Goal: Task Accomplishment & Management: Use online tool/utility

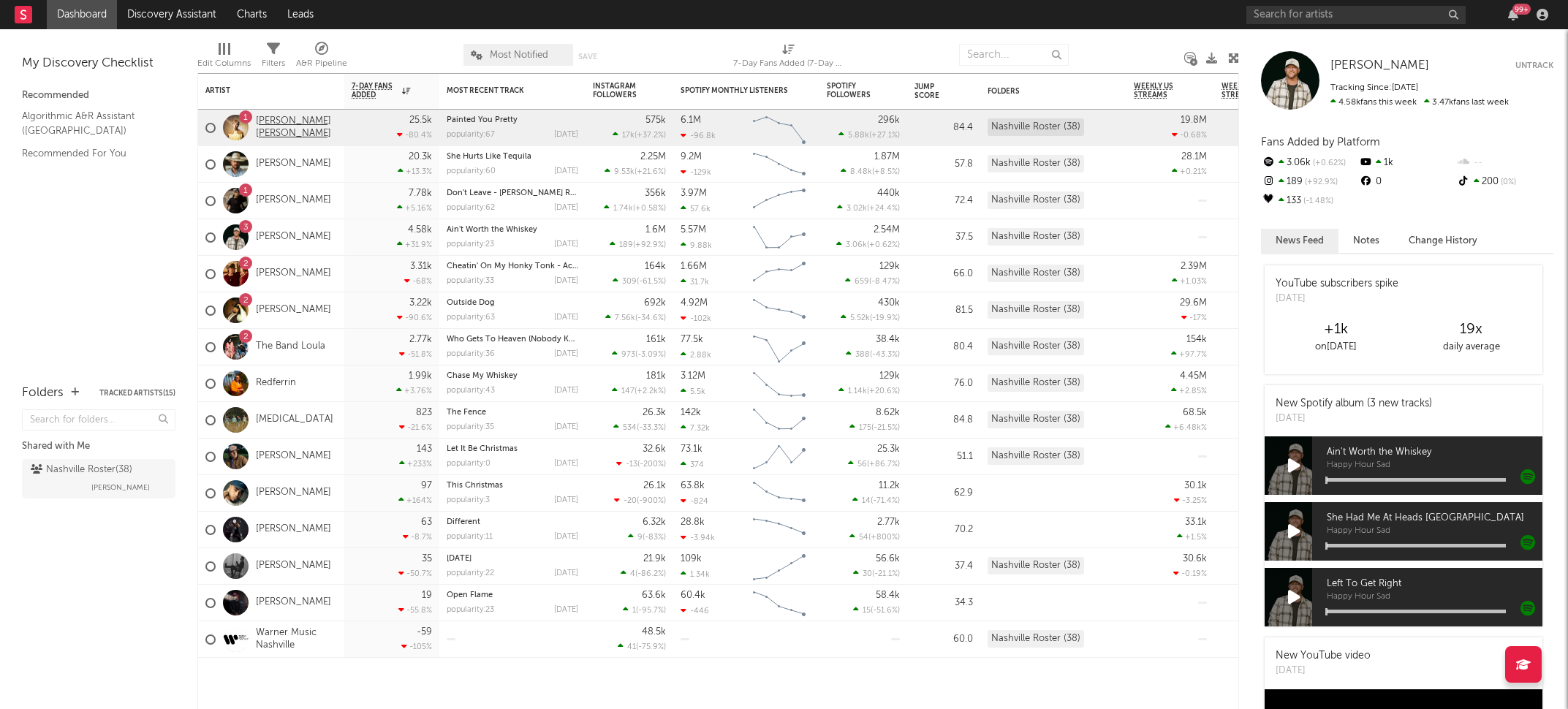
click at [276, 120] on link "[PERSON_NAME] [PERSON_NAME]" at bounding box center [296, 128] width 81 height 25
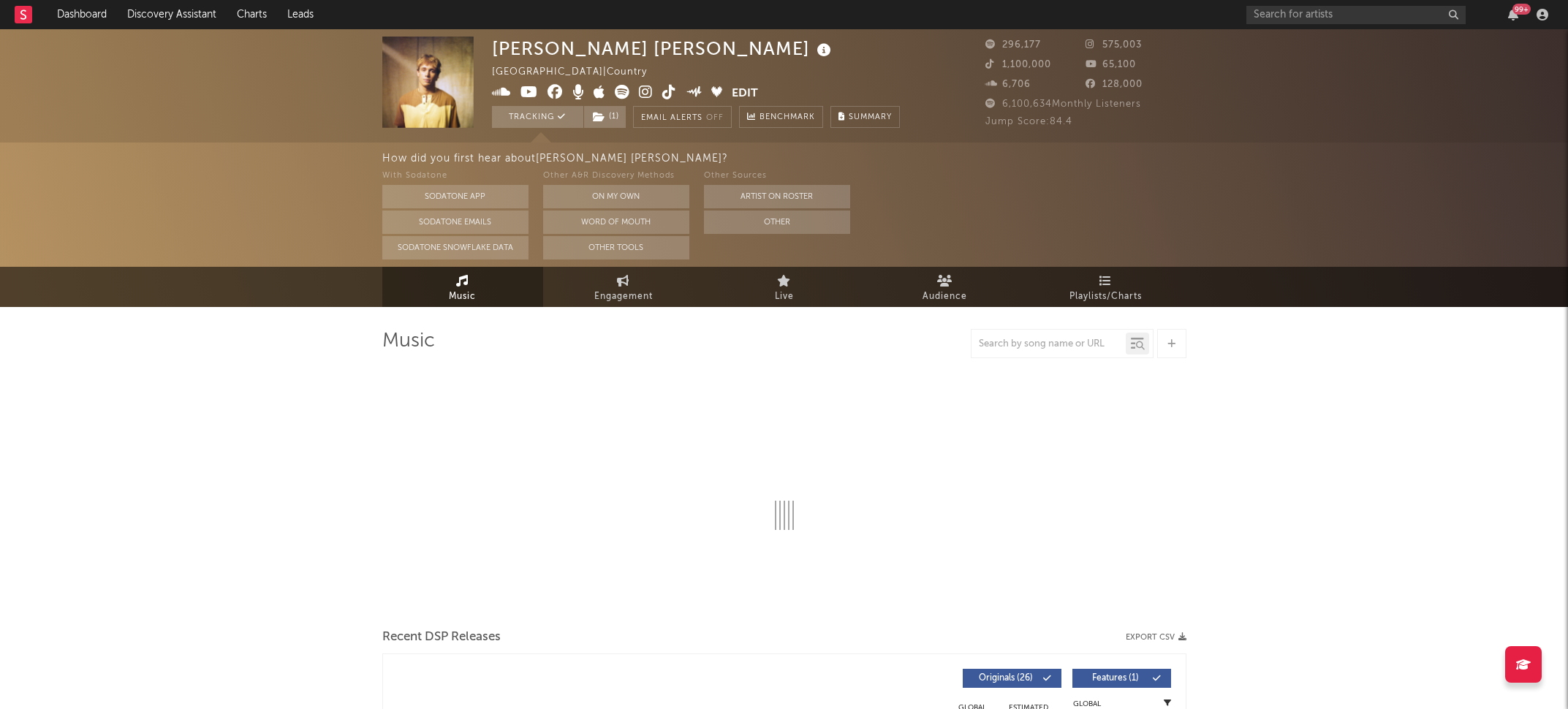
select select "6m"
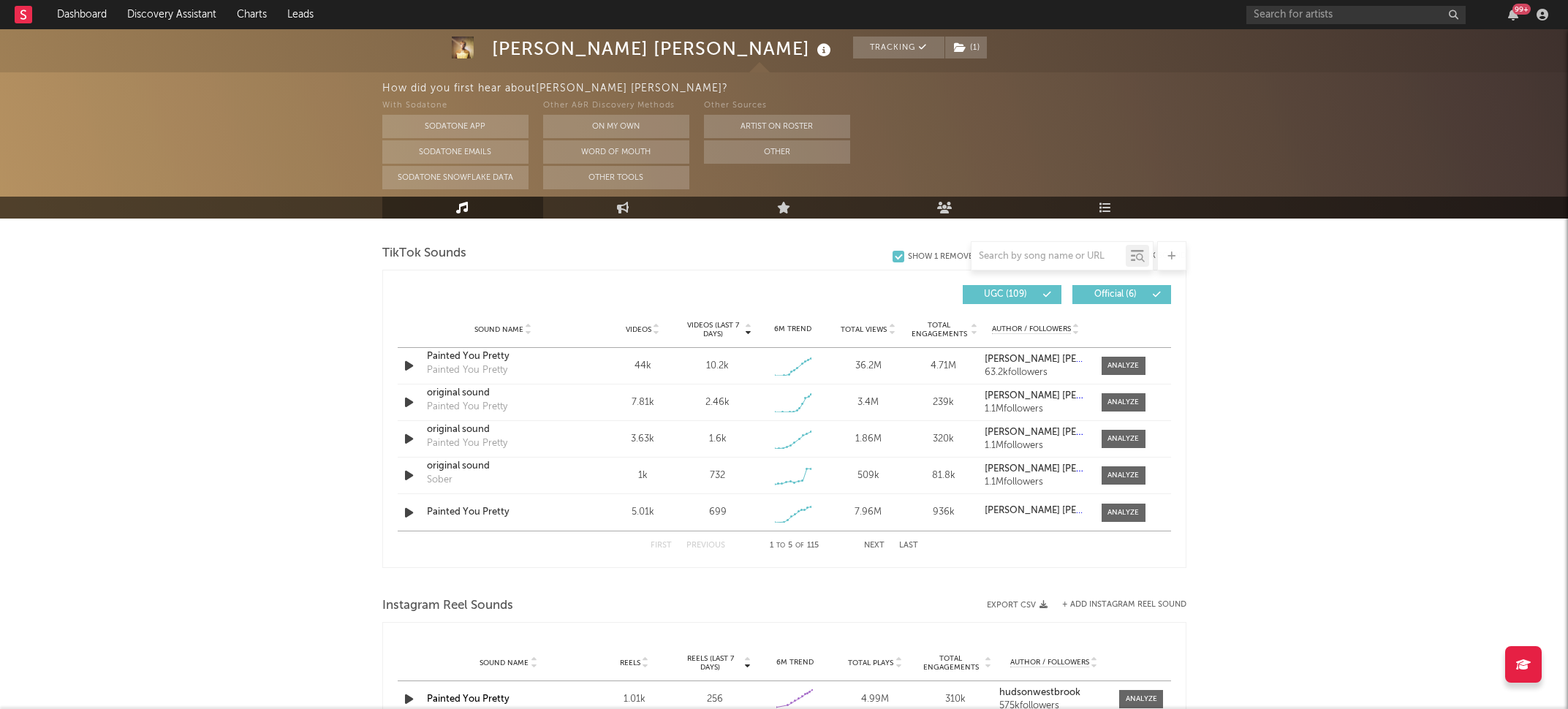
scroll to position [906, 0]
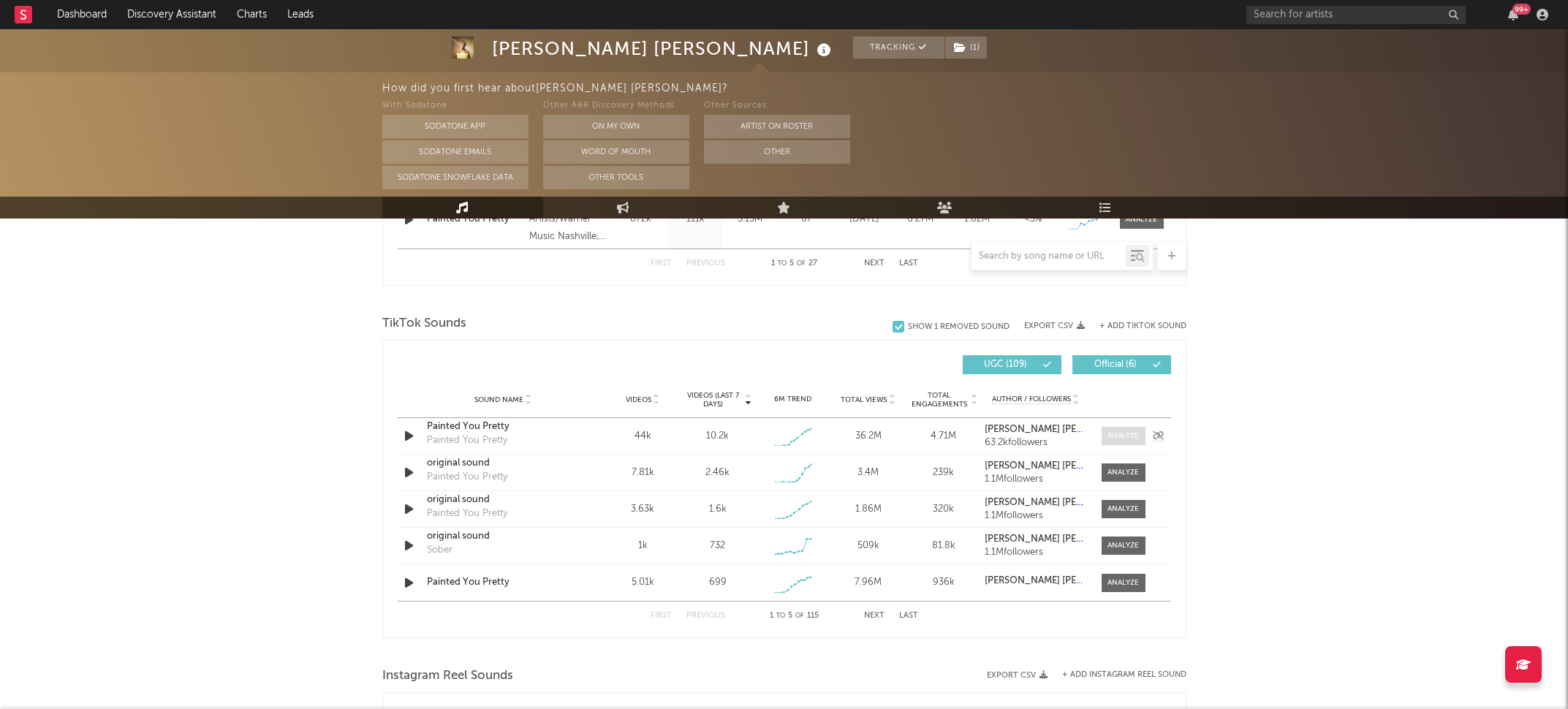
click at [1109, 440] on div at bounding box center [1123, 436] width 31 height 11
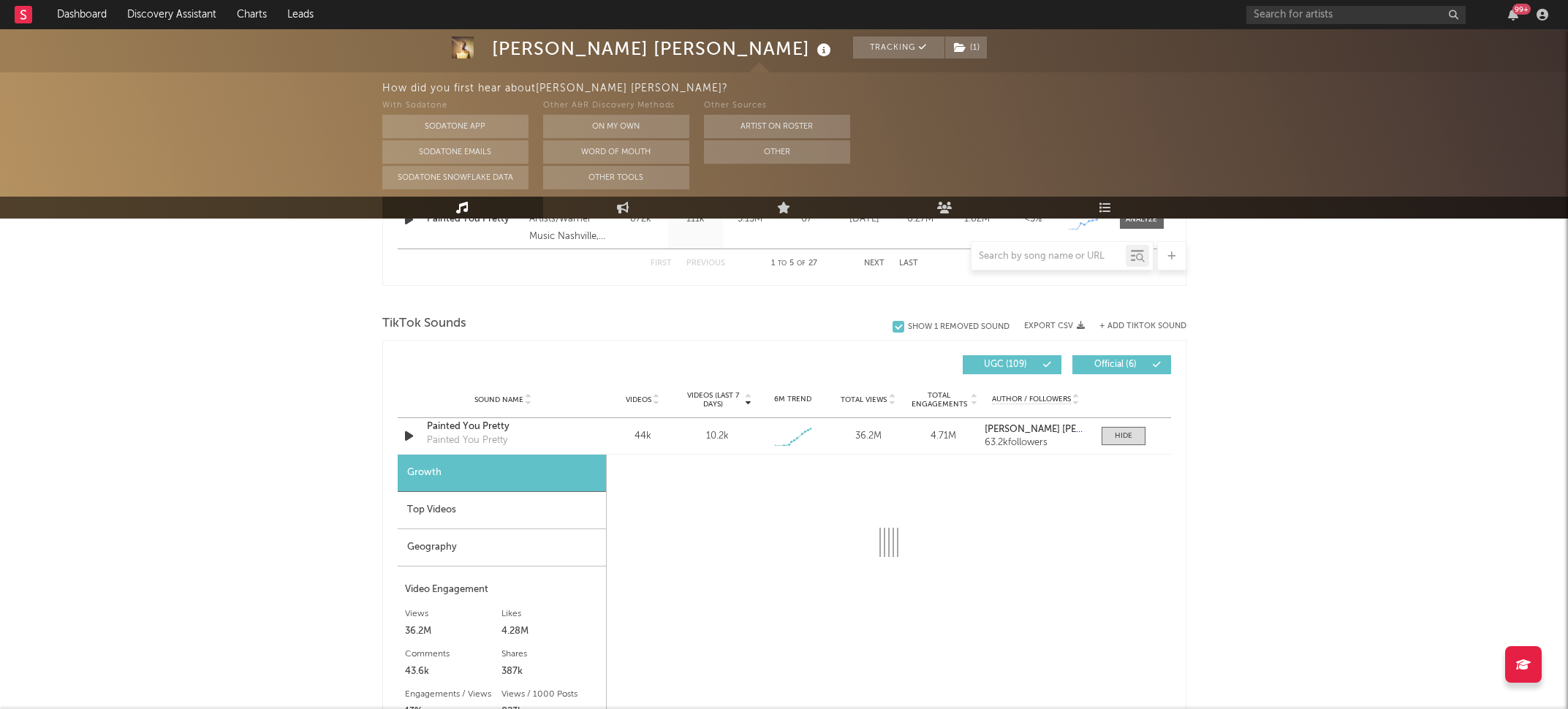
select select "1w"
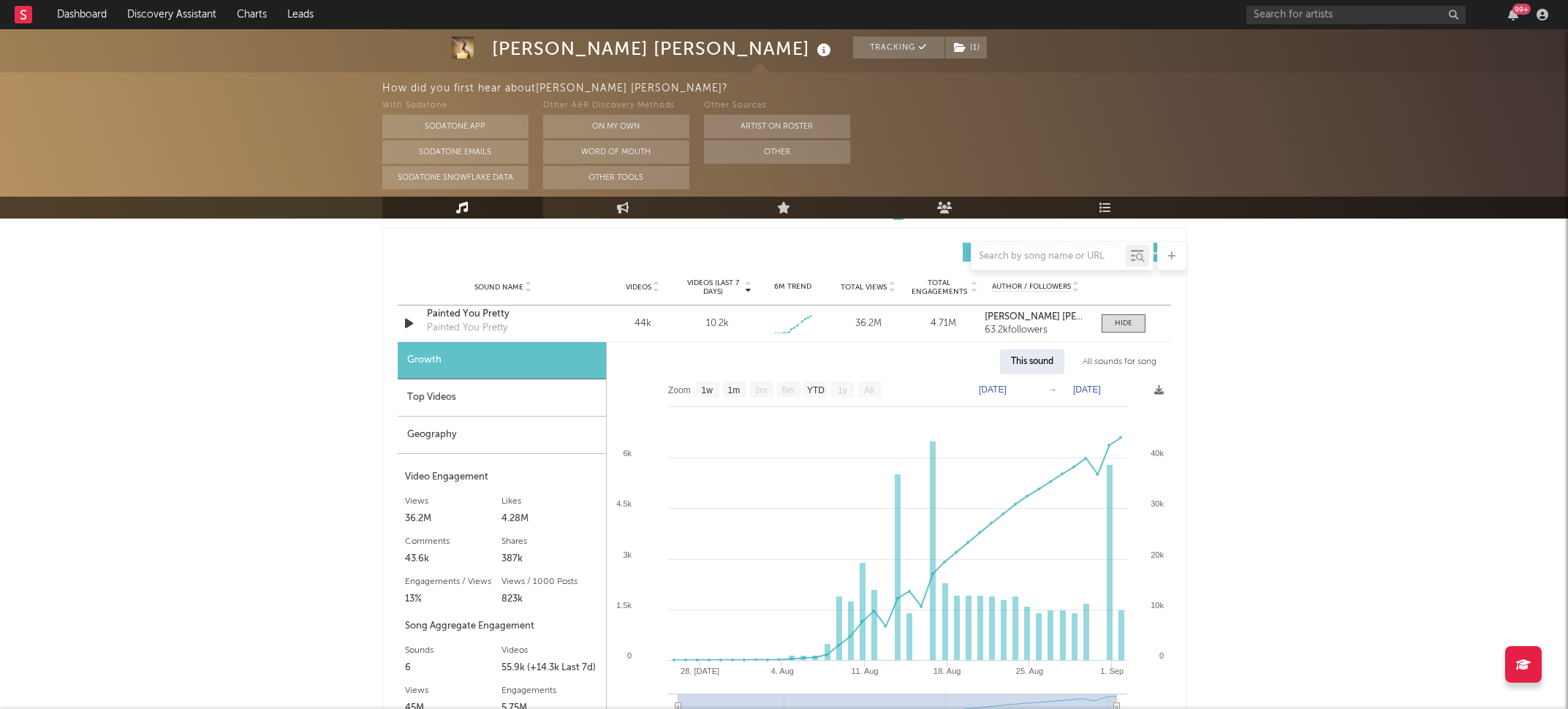
scroll to position [1022, 0]
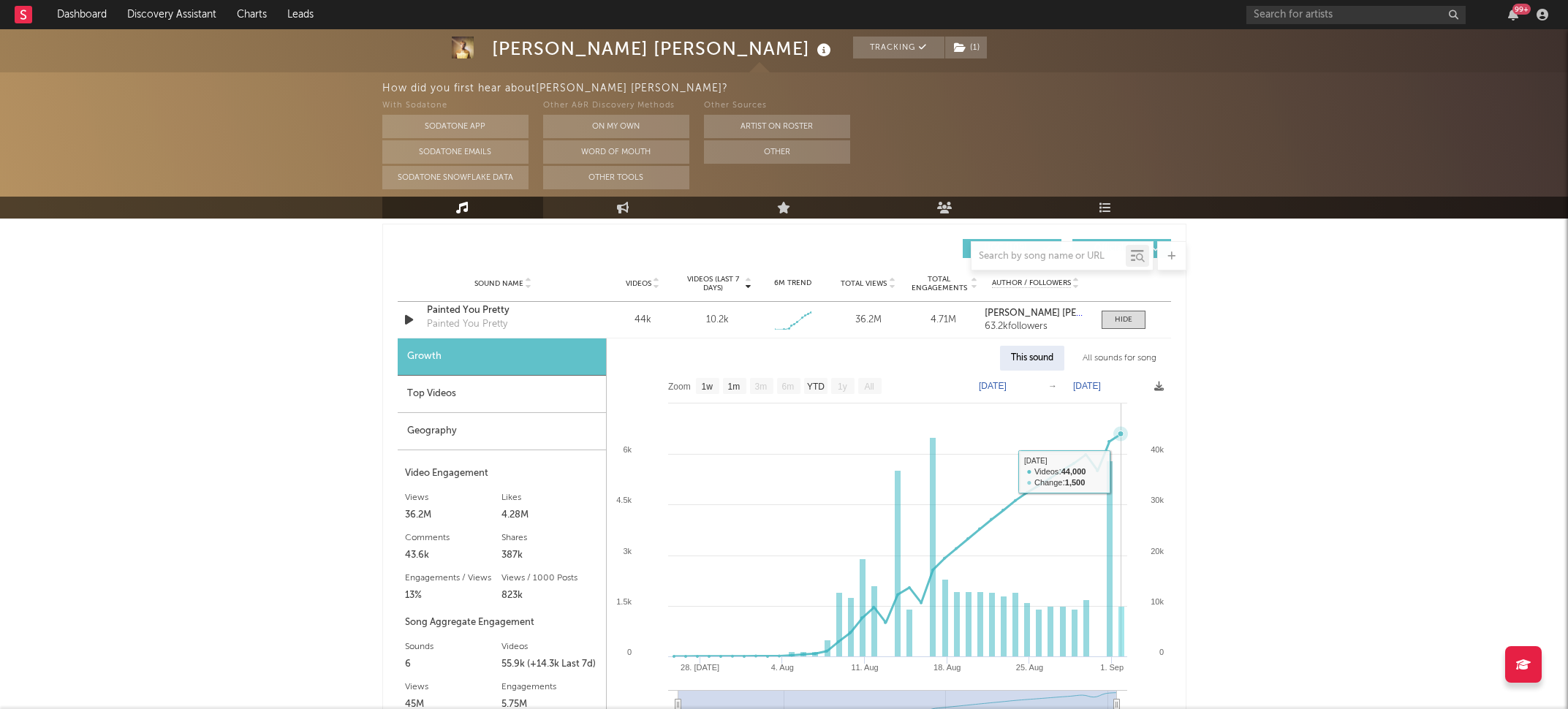
click at [1125, 460] on rect at bounding box center [888, 555] width 564 height 370
click at [506, 392] on div "Top Videos" at bounding box center [502, 394] width 208 height 37
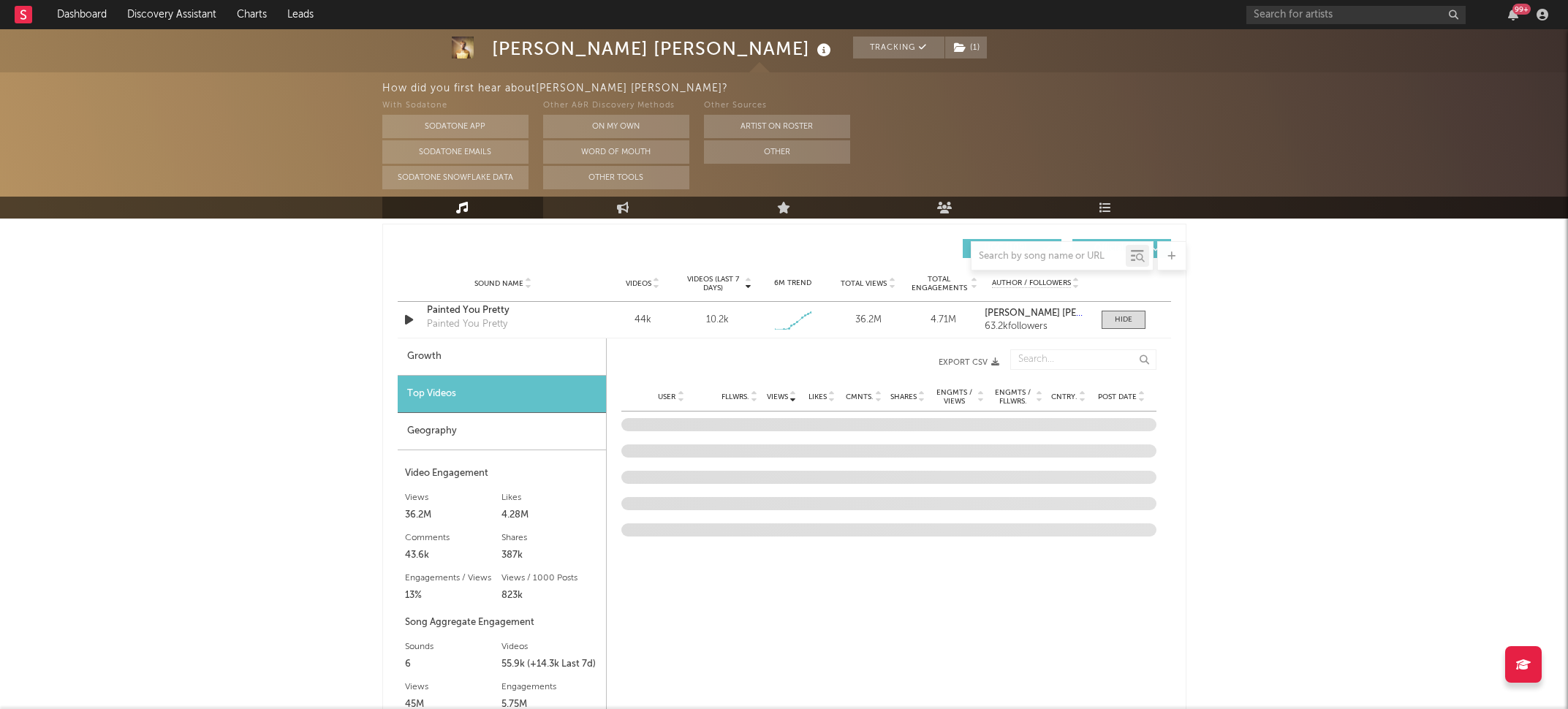
click at [503, 356] on div "Growth" at bounding box center [502, 357] width 208 height 37
select select "1w"
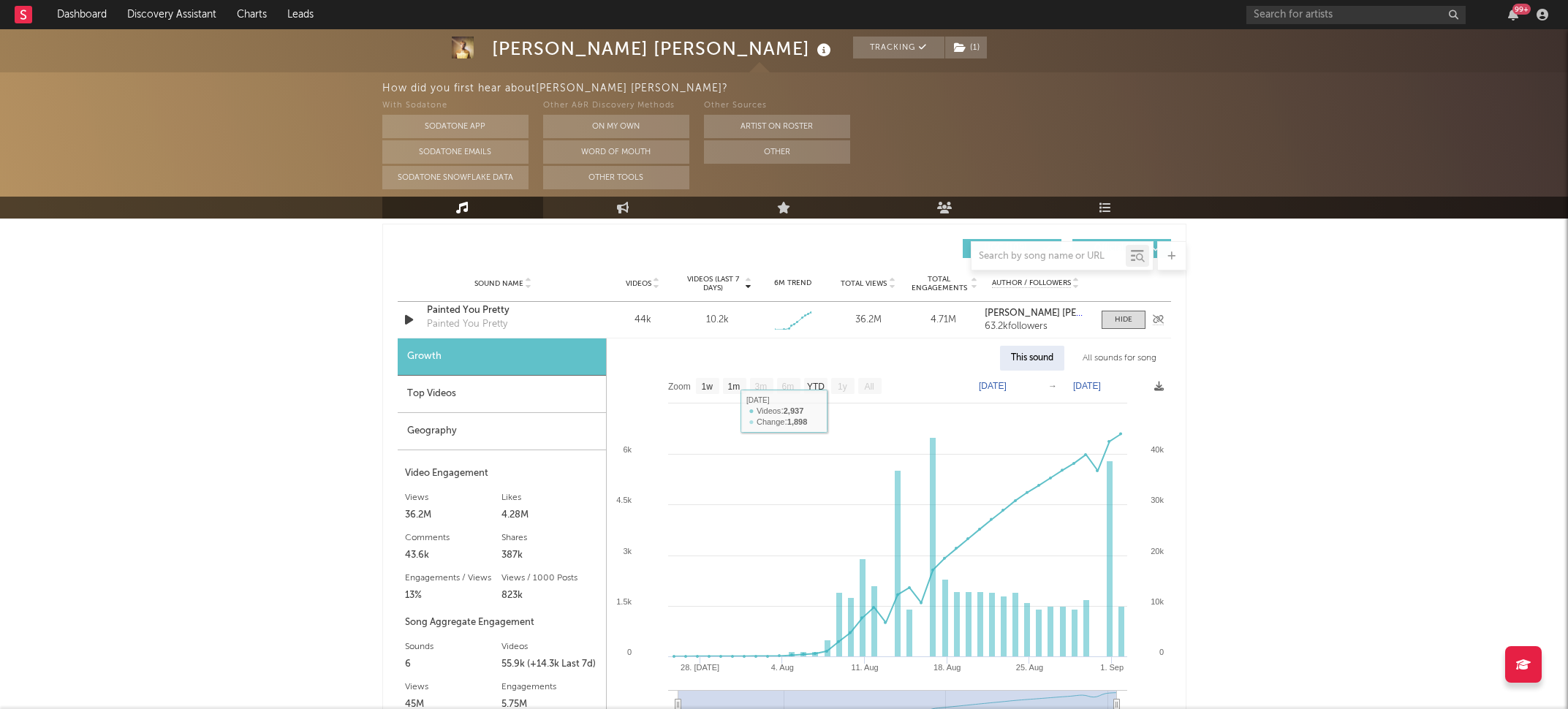
click at [492, 330] on div "Painted You Pretty Painted You Pretty" at bounding box center [503, 320] width 153 height 33
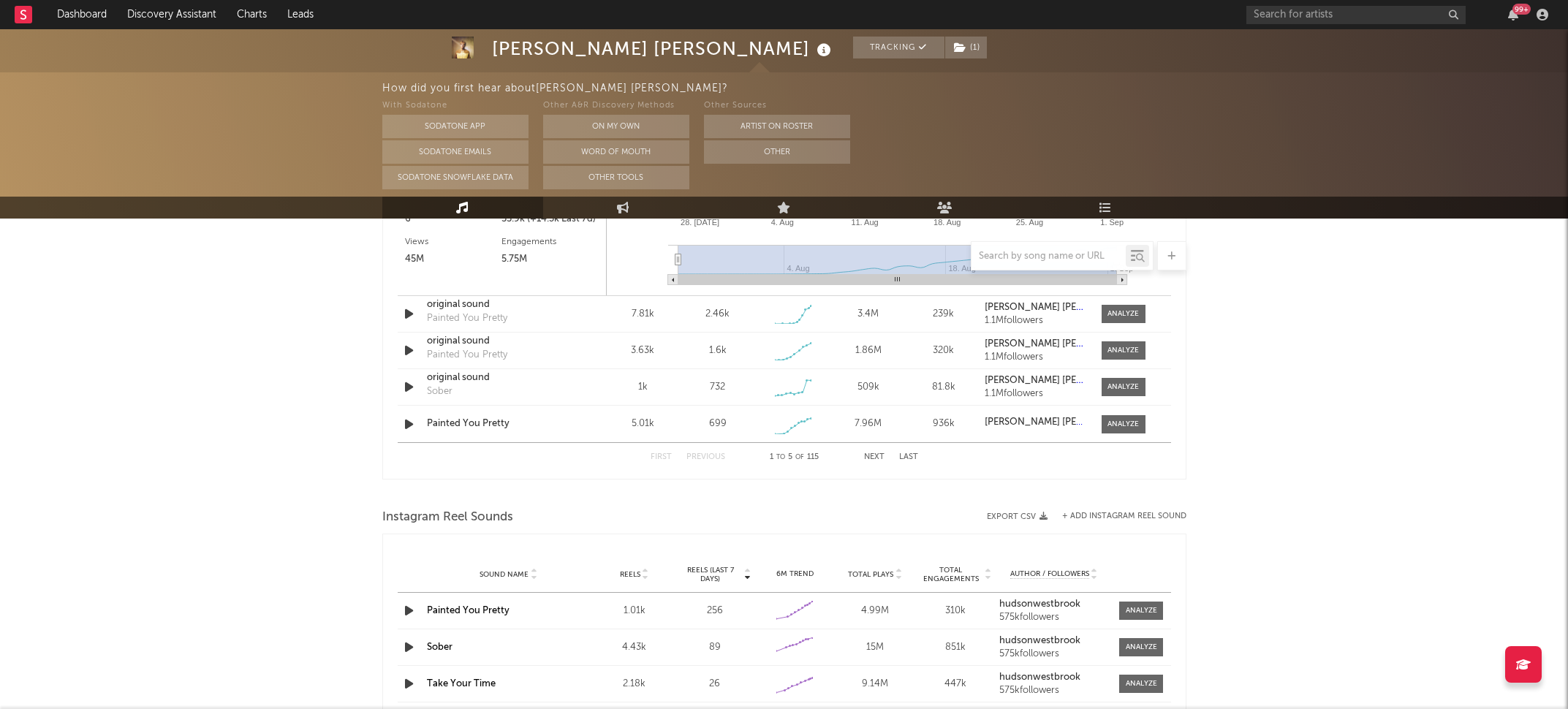
scroll to position [1465, 0]
click at [513, 347] on div "original sound" at bounding box center [503, 343] width 153 height 14
click at [521, 424] on div "Painted You Pretty" at bounding box center [503, 426] width 153 height 14
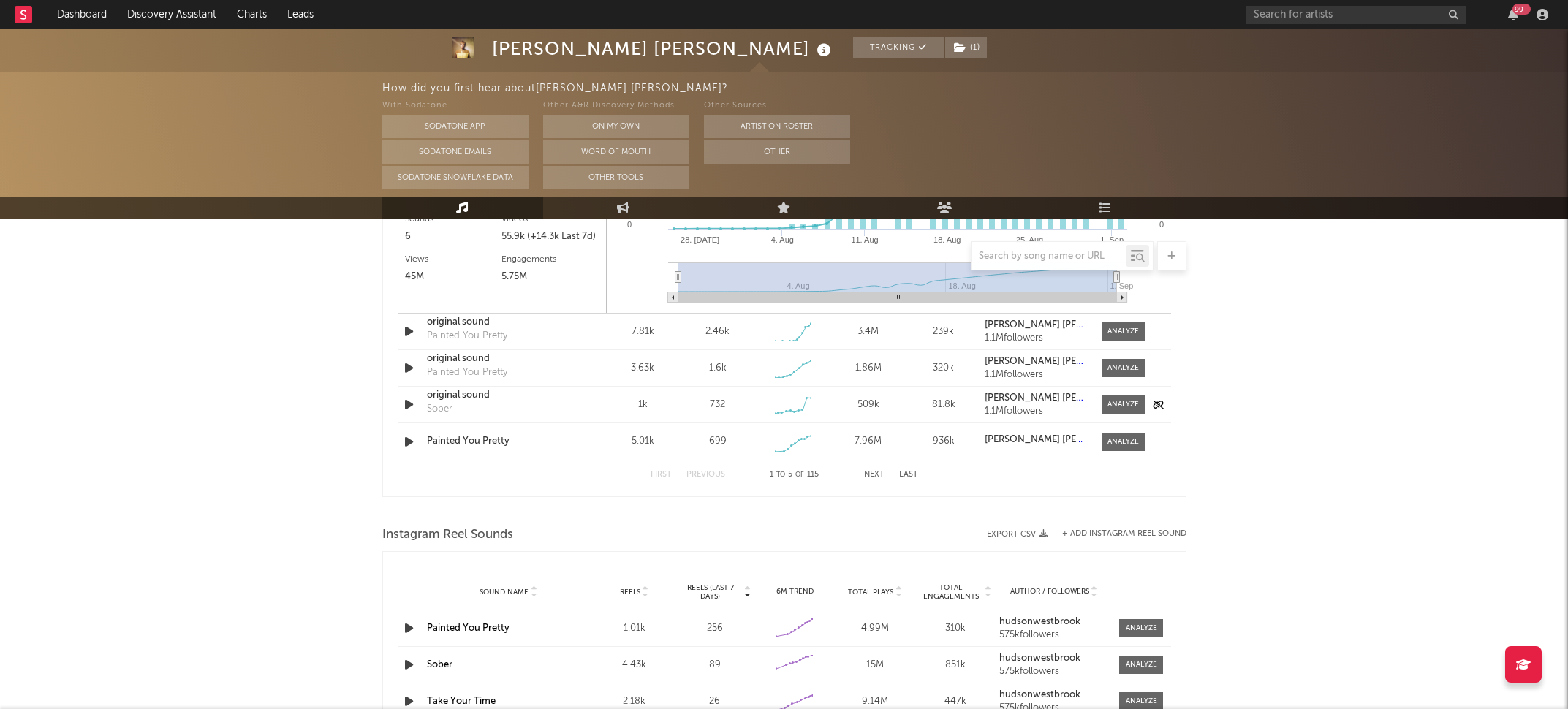
scroll to position [1448, 0]
click at [466, 362] on div "original sound" at bounding box center [503, 360] width 153 height 14
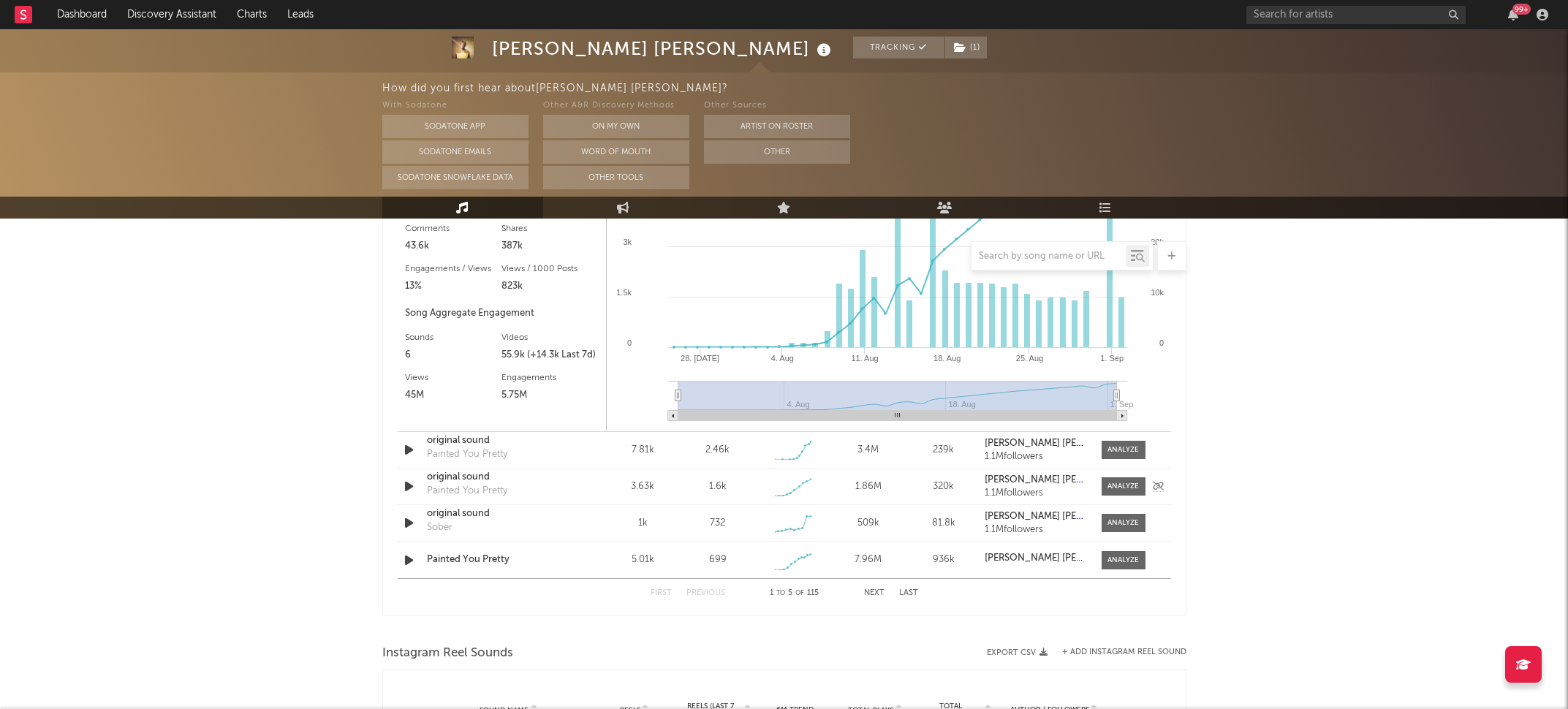
scroll to position [941, 0]
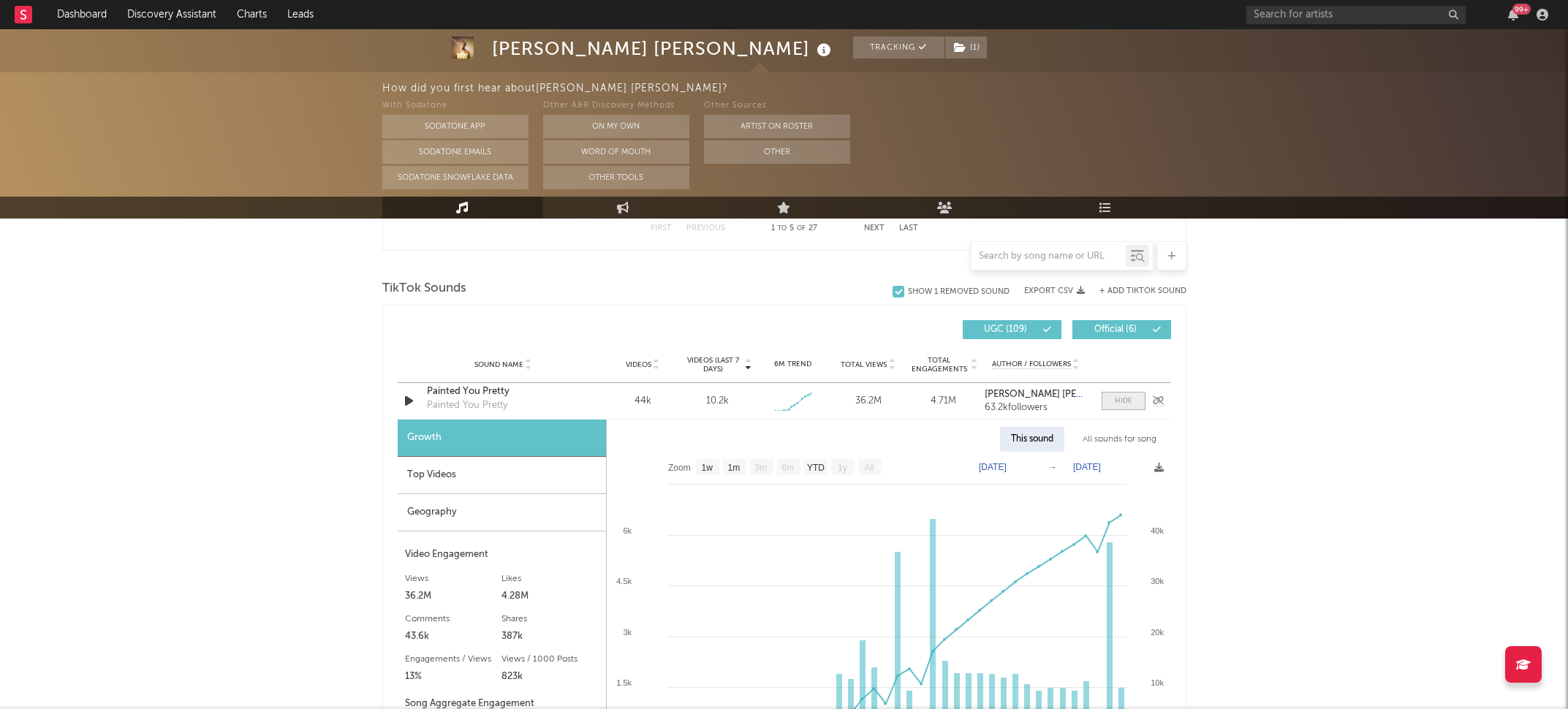
click at [1115, 403] on div at bounding box center [1123, 401] width 17 height 11
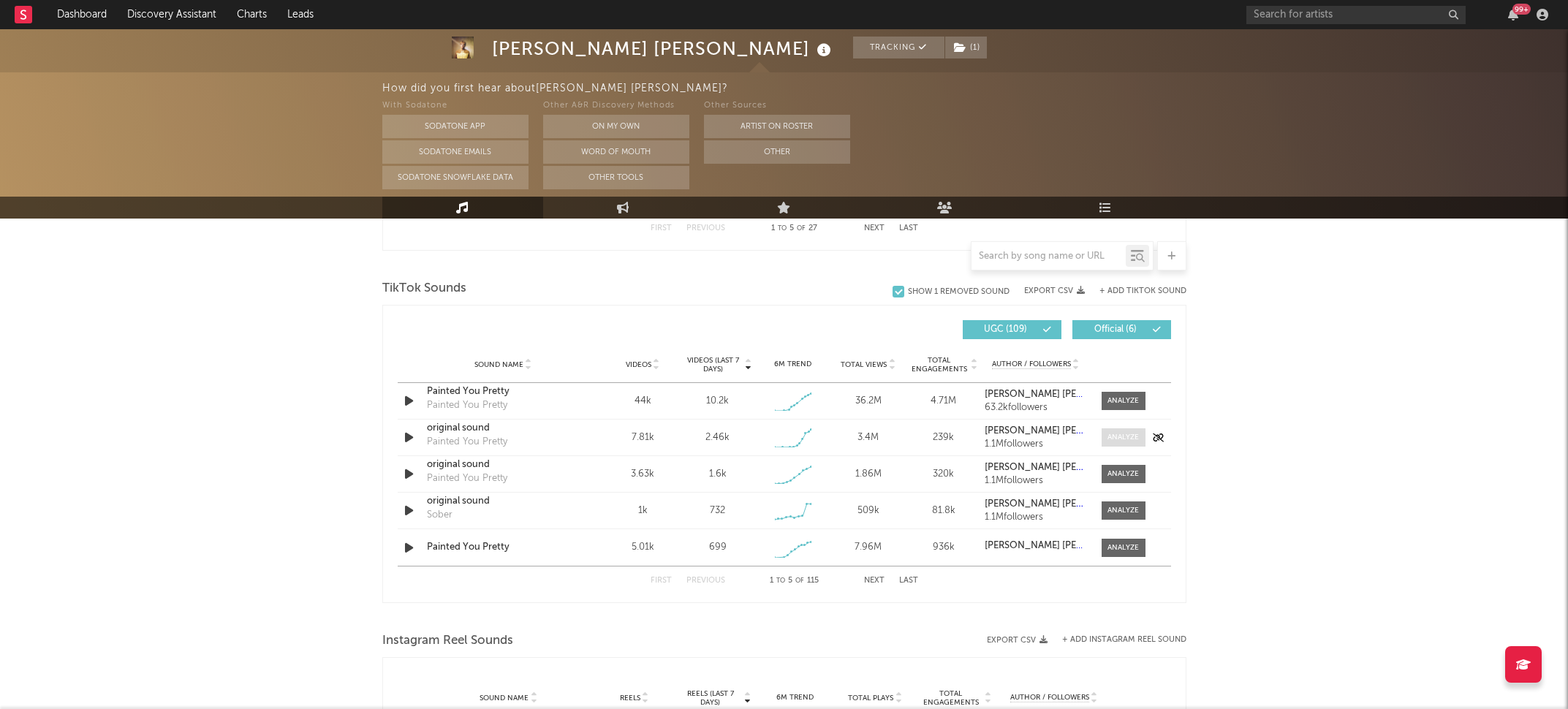
click at [1125, 443] on span at bounding box center [1124, 437] width 44 height 18
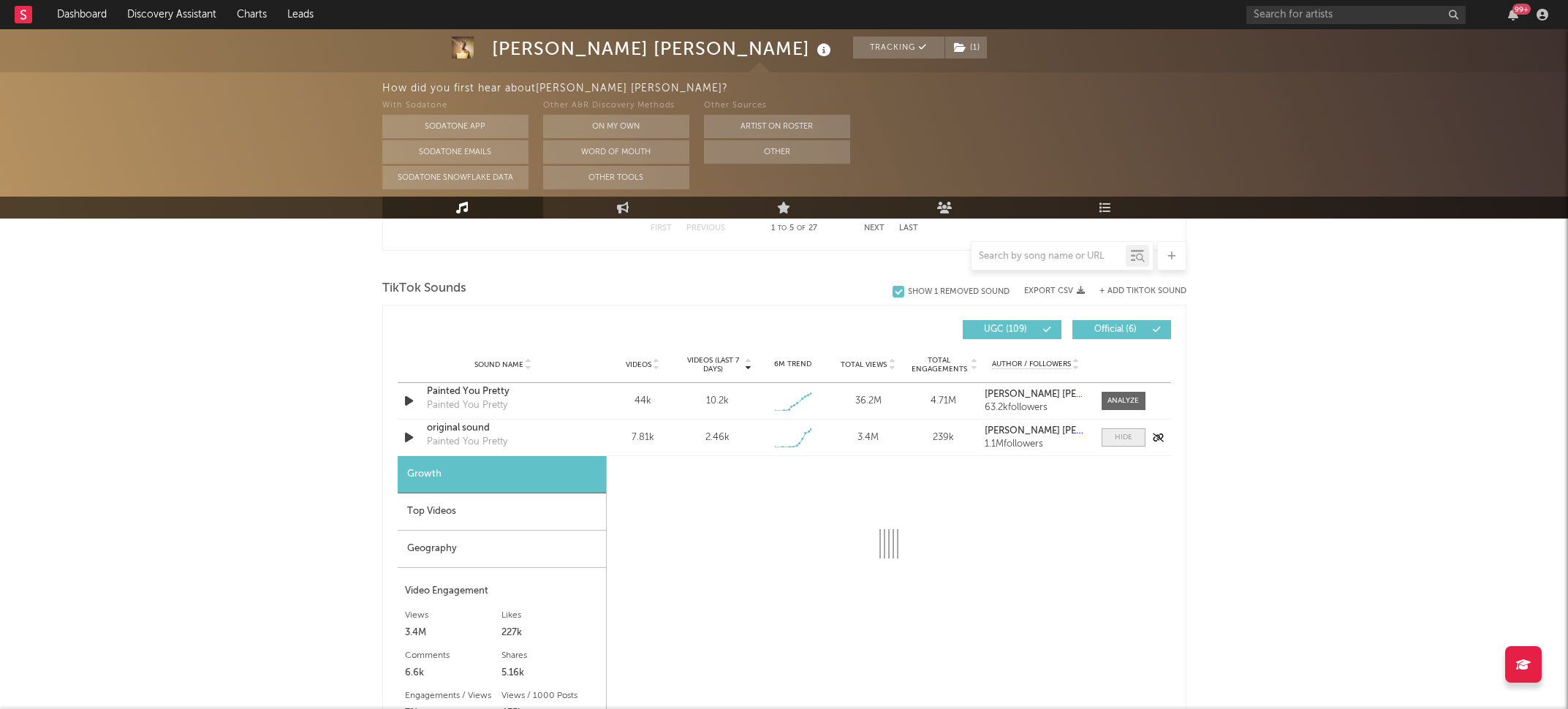
select select "1w"
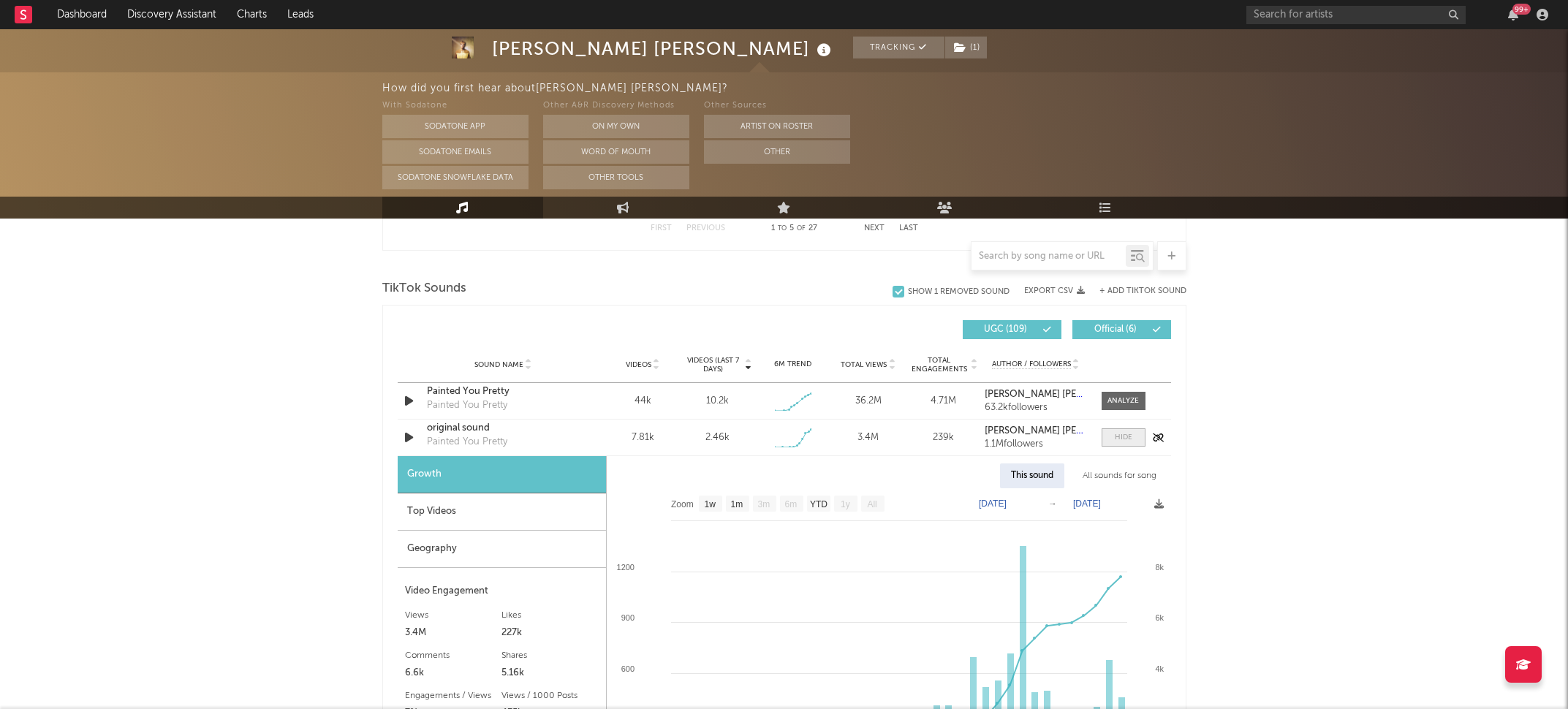
click at [1125, 436] on div at bounding box center [1123, 437] width 17 height 11
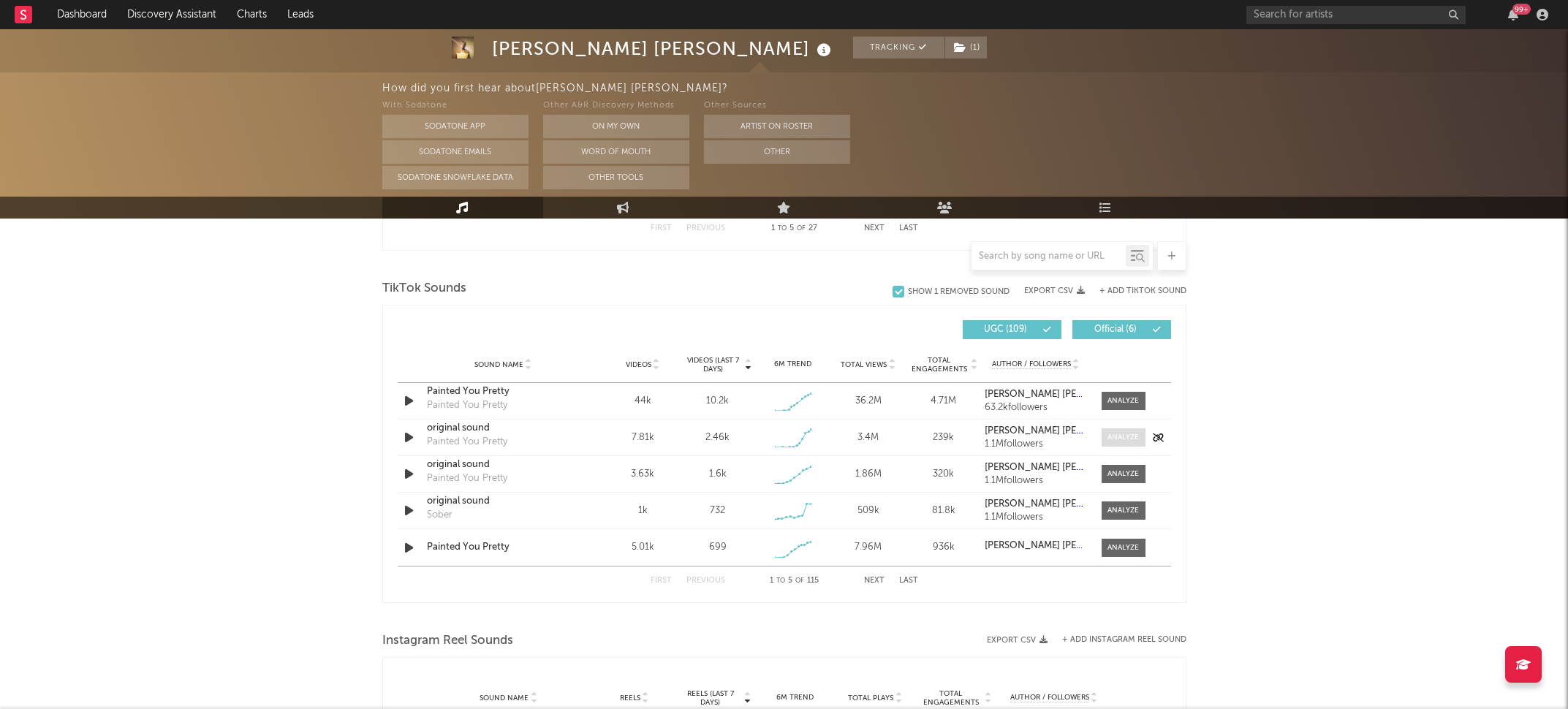
click at [1125, 436] on div at bounding box center [1123, 437] width 31 height 11
select select "1w"
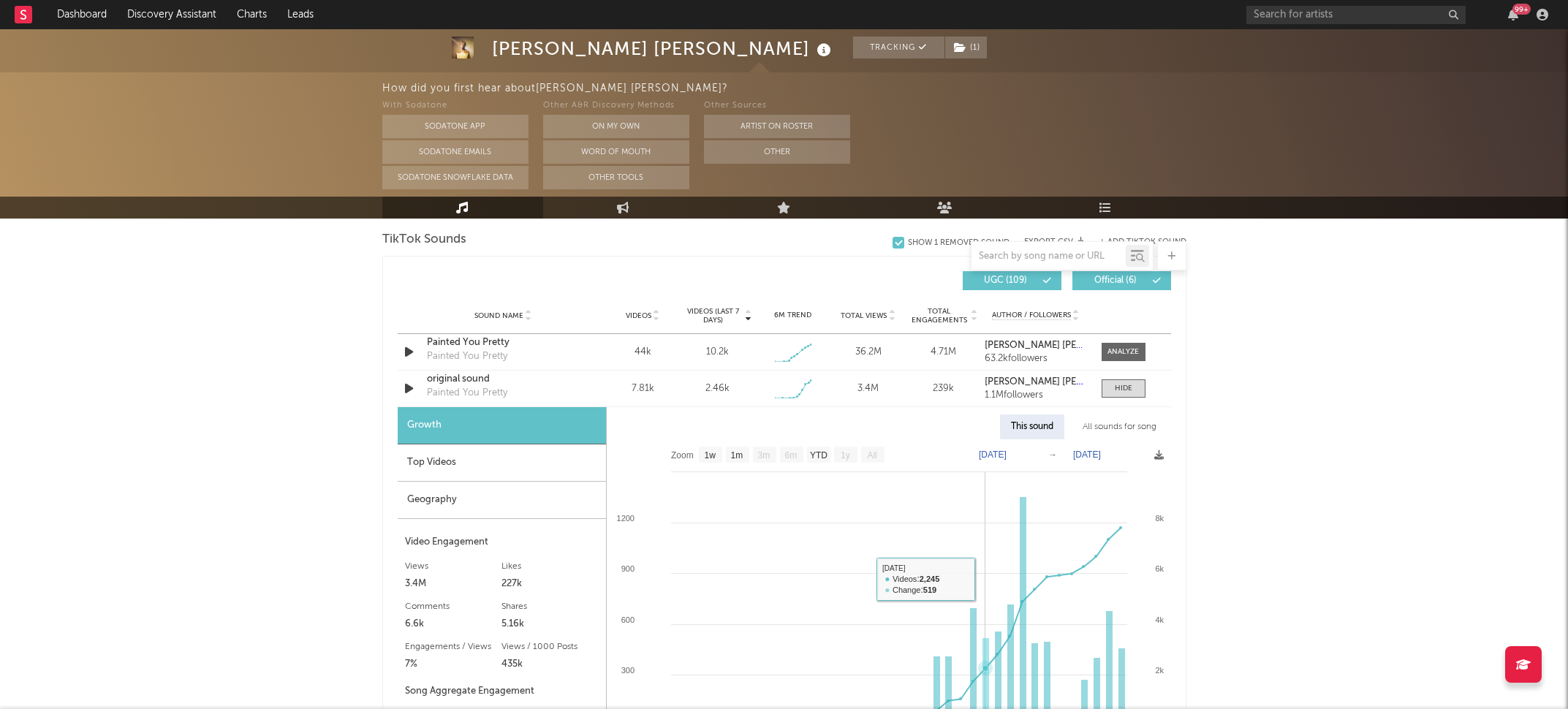
scroll to position [1051, 0]
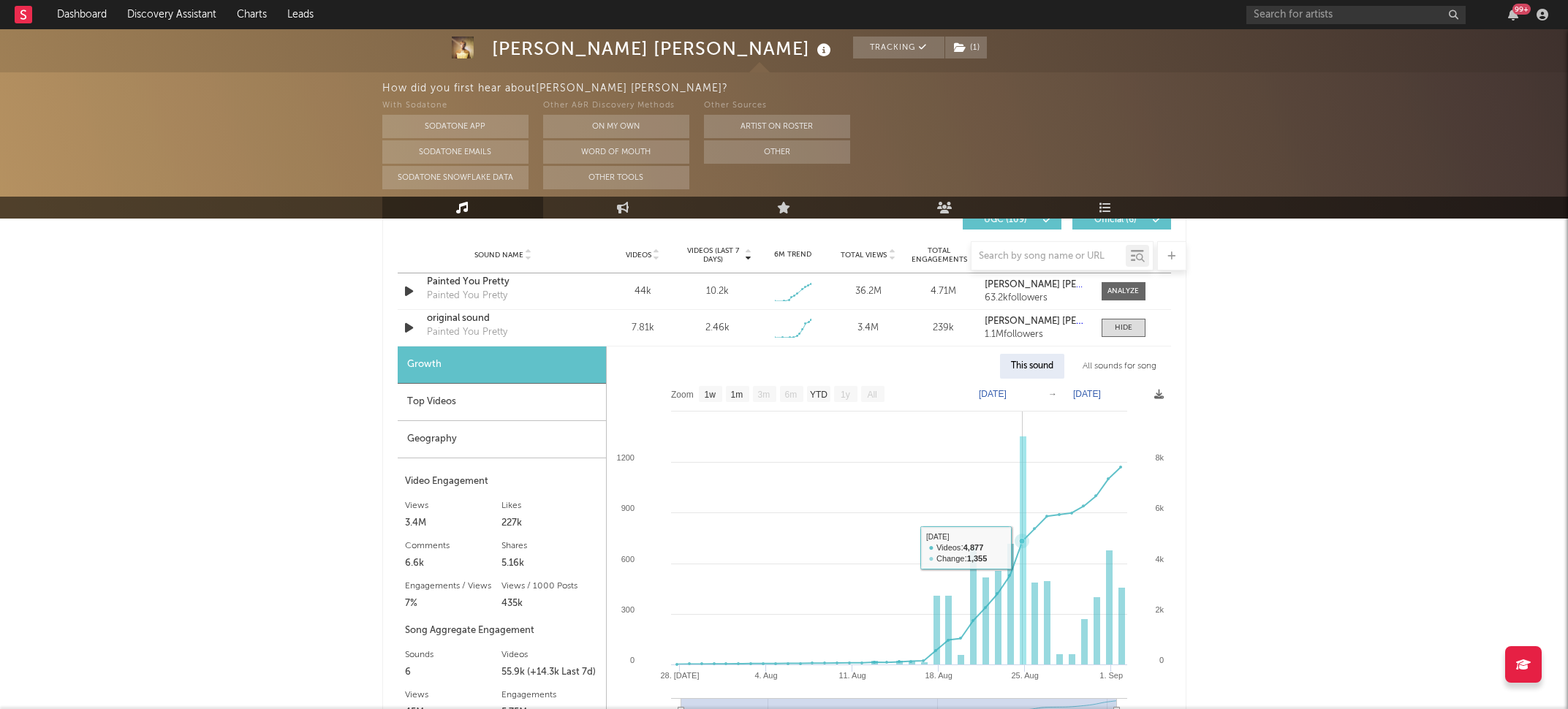
click at [1023, 542] on rect at bounding box center [1023, 550] width 7 height 228
click at [1141, 332] on span at bounding box center [1124, 328] width 44 height 18
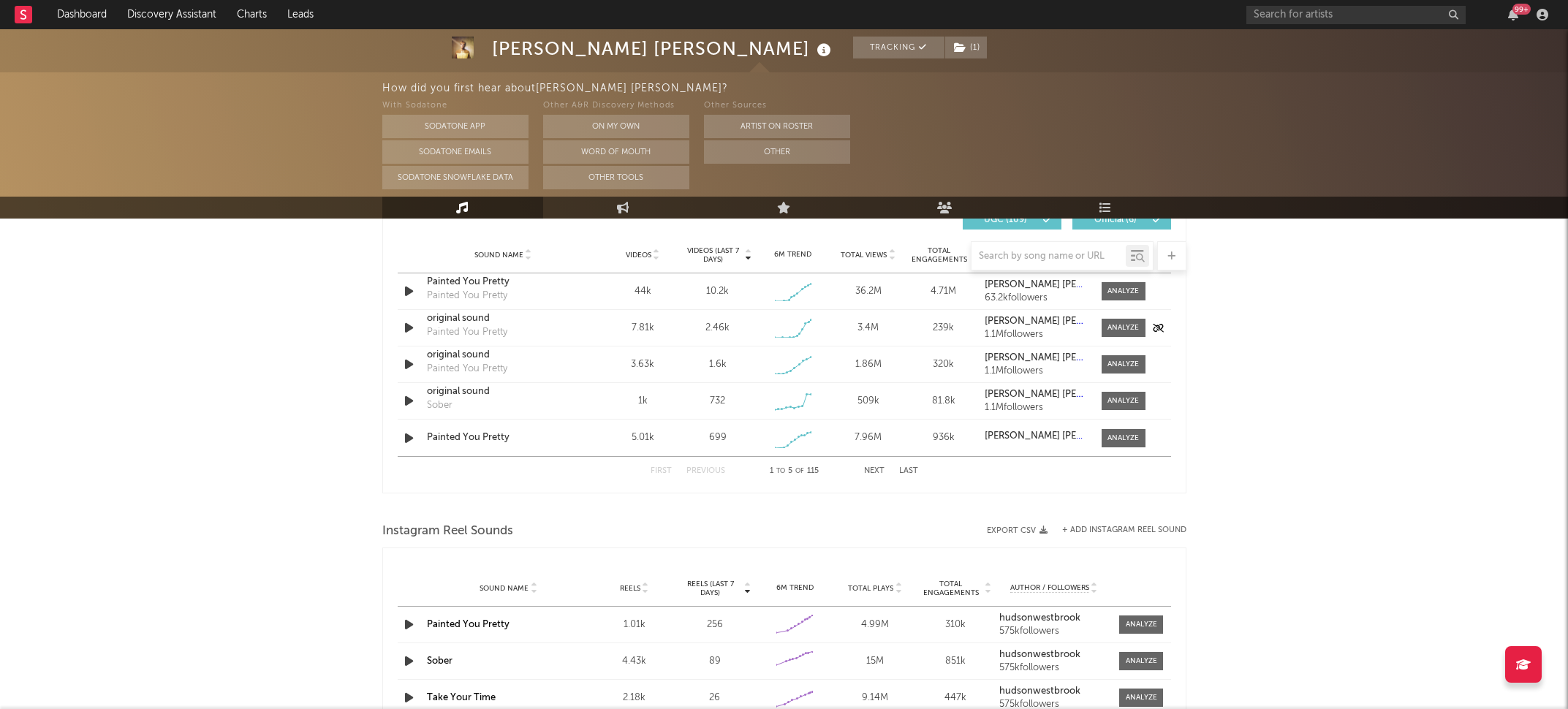
click at [1115, 342] on div "Sound Name original sound Painted You Pretty Videos 7.81k Videos (last 7 days) …" at bounding box center [784, 327] width 774 height 36
click at [1115, 329] on div at bounding box center [1123, 328] width 31 height 11
select select "1w"
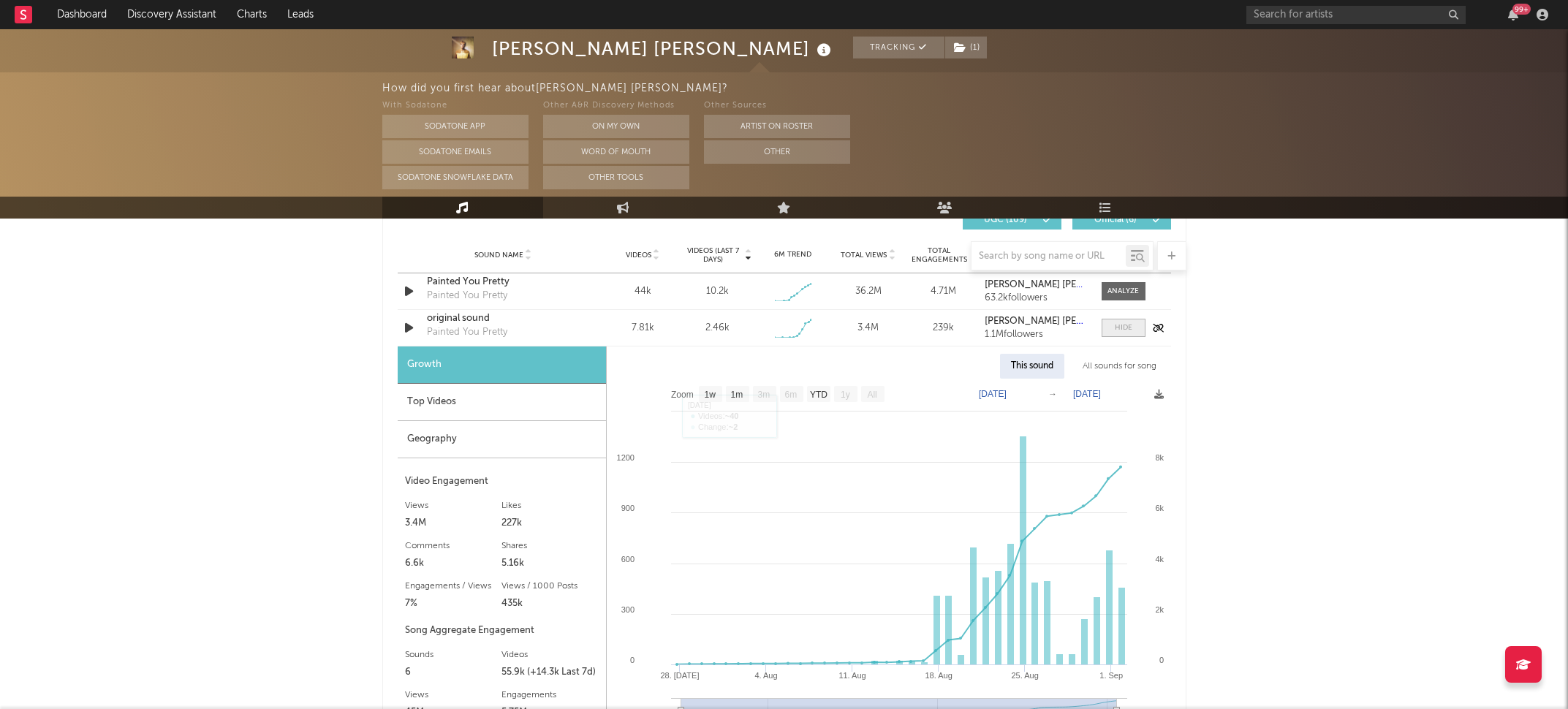
click at [1112, 325] on span at bounding box center [1124, 328] width 44 height 18
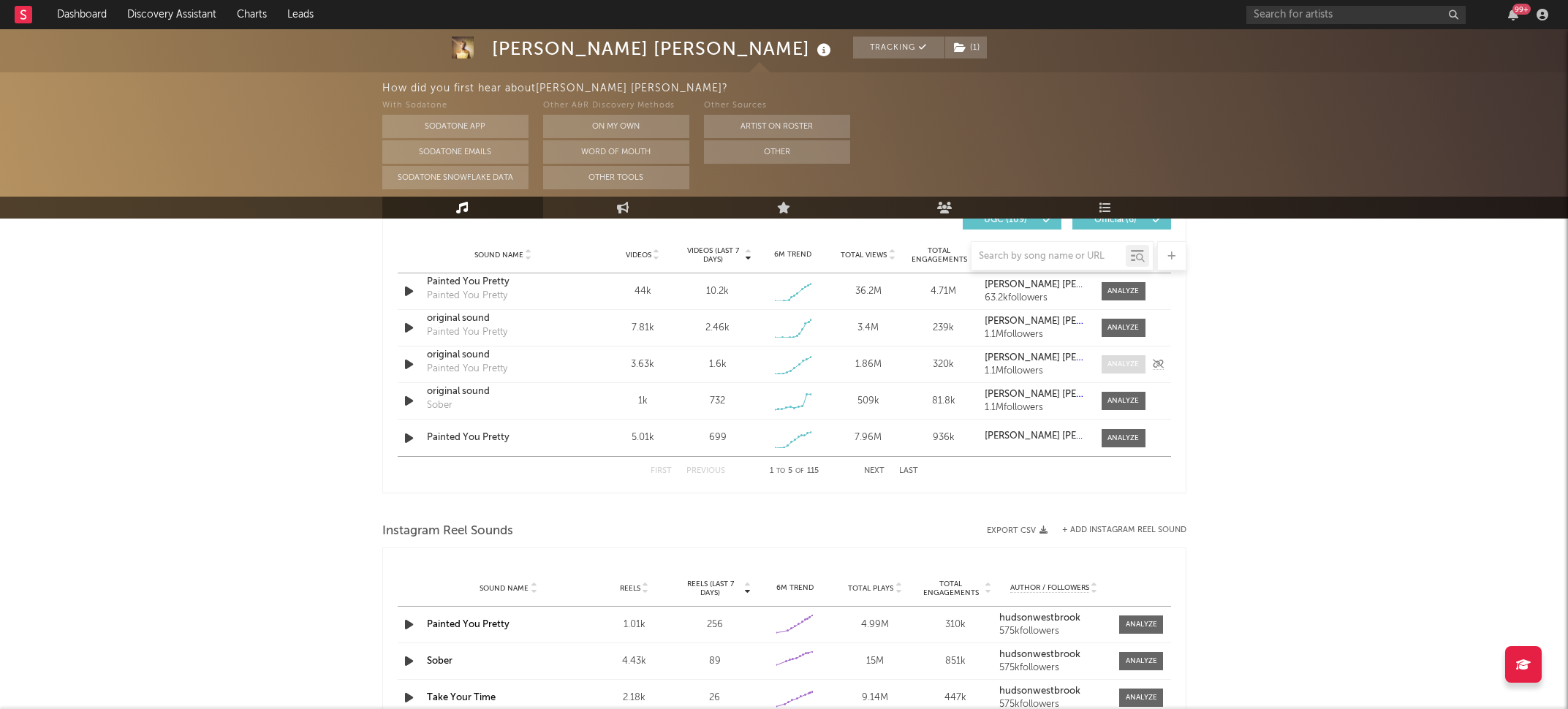
click at [1123, 361] on div at bounding box center [1123, 364] width 31 height 11
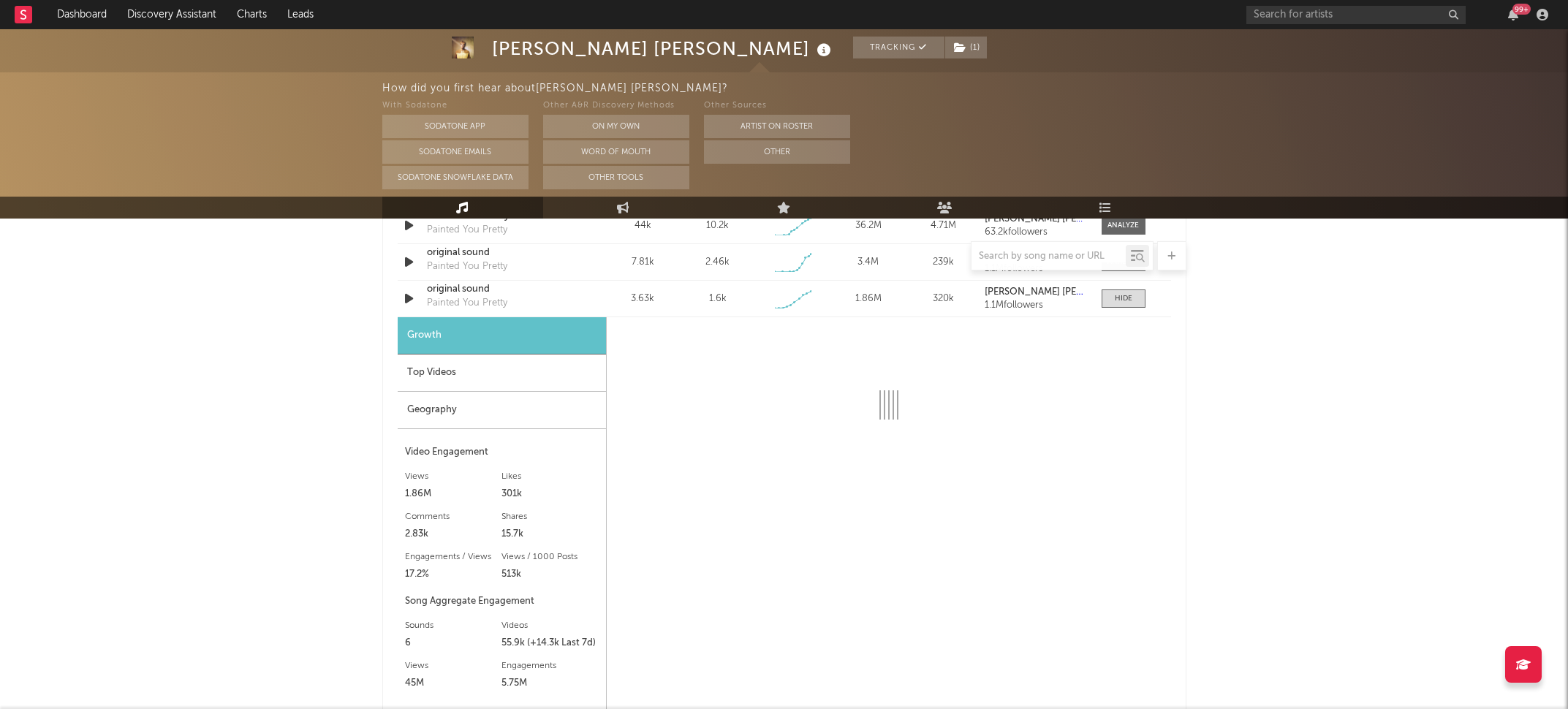
select select "1w"
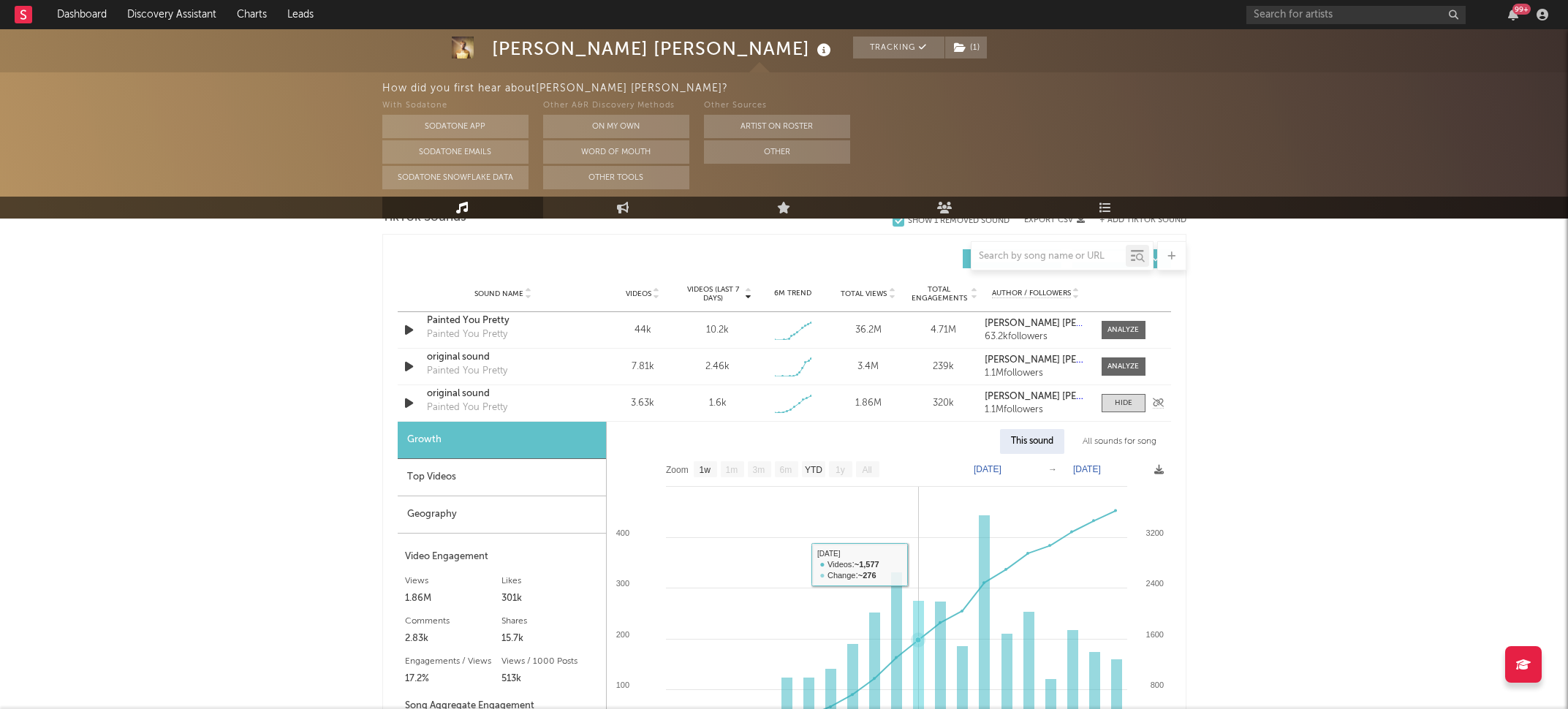
scroll to position [966, 0]
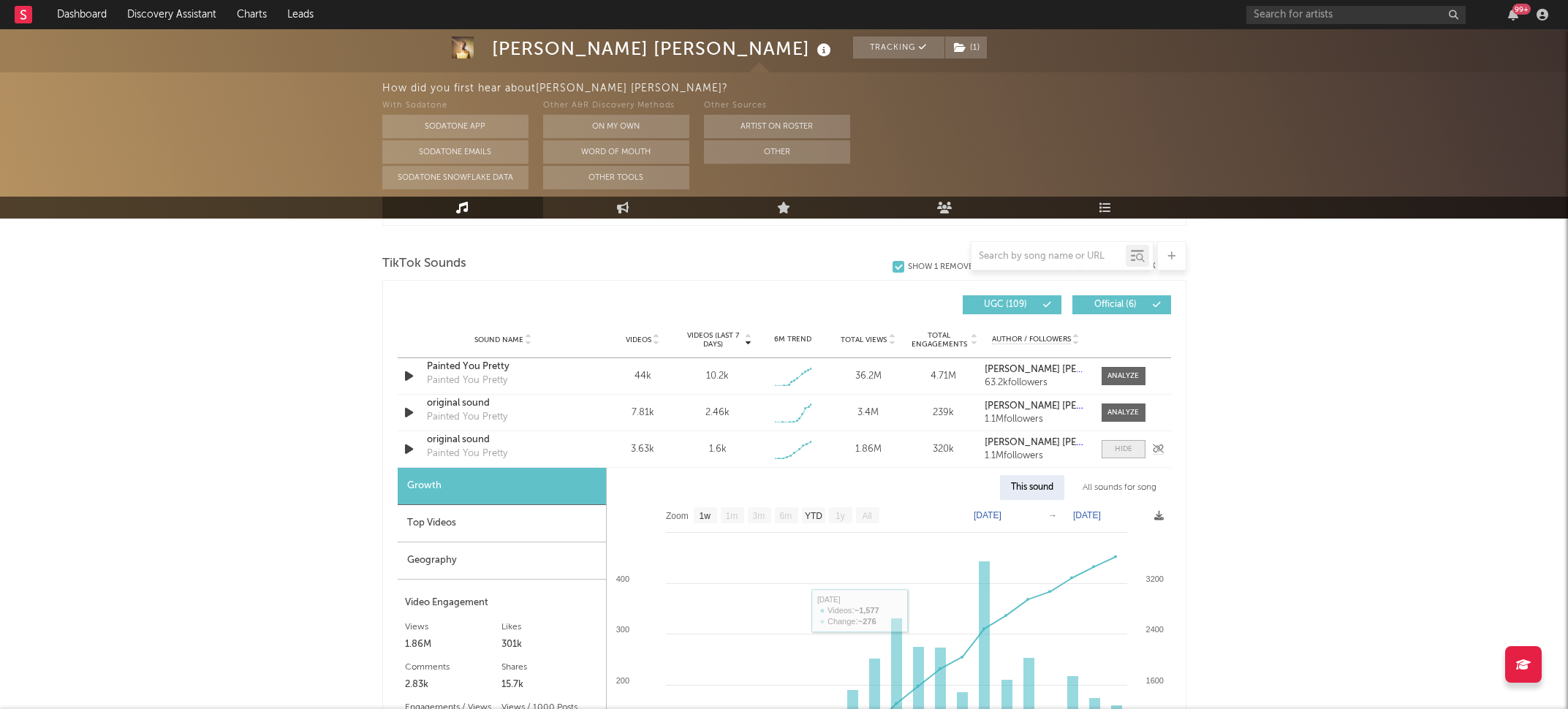
click at [1127, 447] on div at bounding box center [1123, 449] width 17 height 11
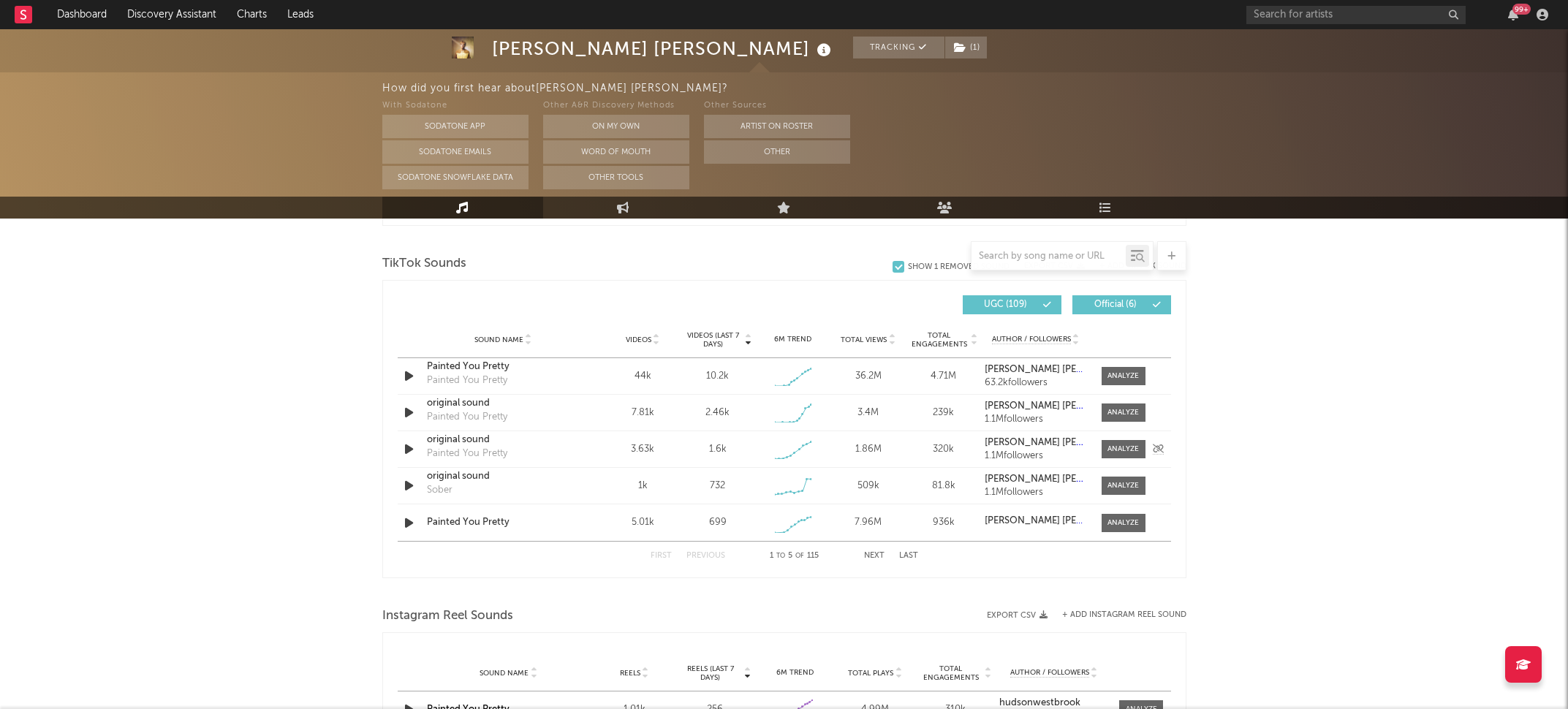
click at [474, 443] on div "original sound" at bounding box center [503, 440] width 153 height 14
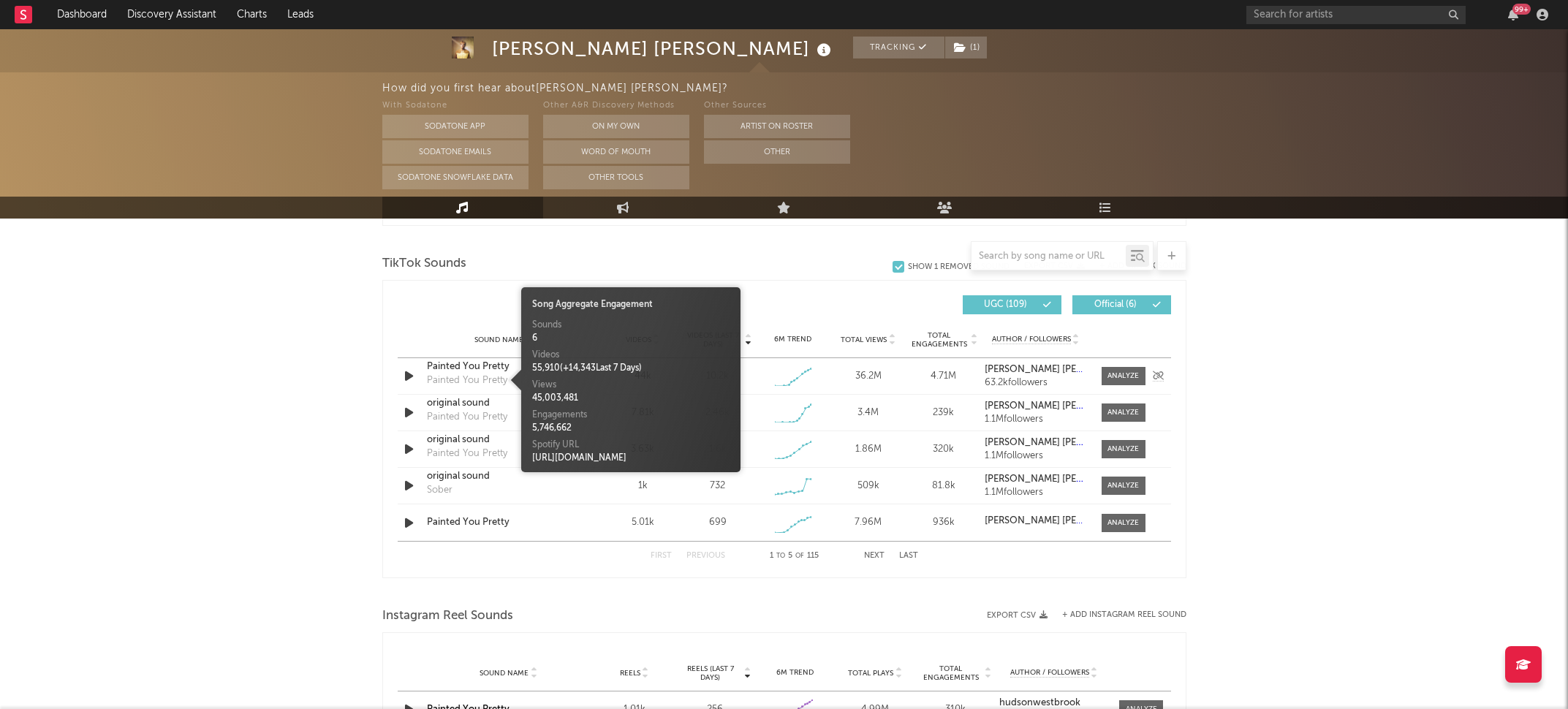
click at [472, 376] on div "Painted You Pretty" at bounding box center [467, 380] width 80 height 14
click at [1122, 384] on div "Sound Name Painted You Pretty Painted You Pretty Videos 44k Videos (last 7 days…" at bounding box center [784, 376] width 774 height 36
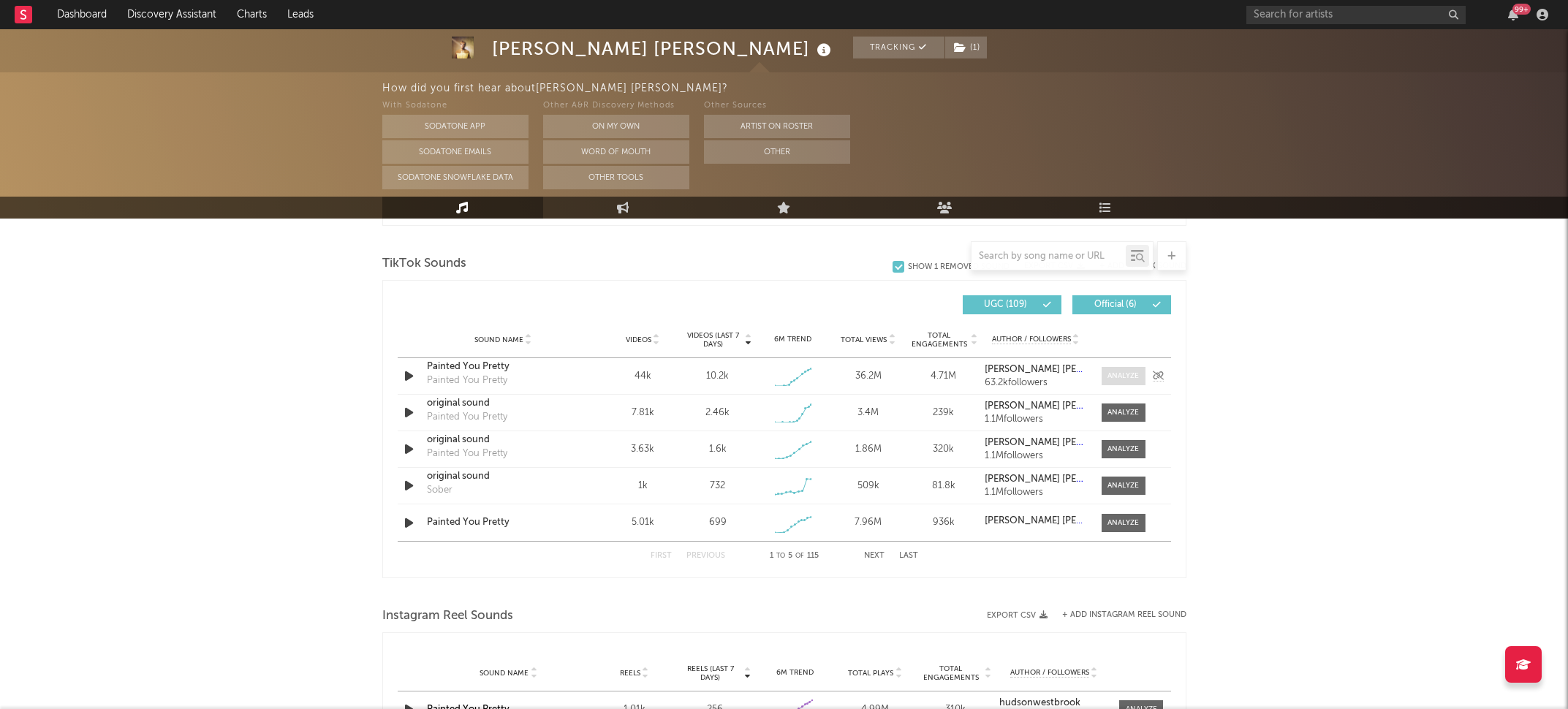
click at [1122, 375] on div at bounding box center [1123, 376] width 31 height 11
select select "1w"
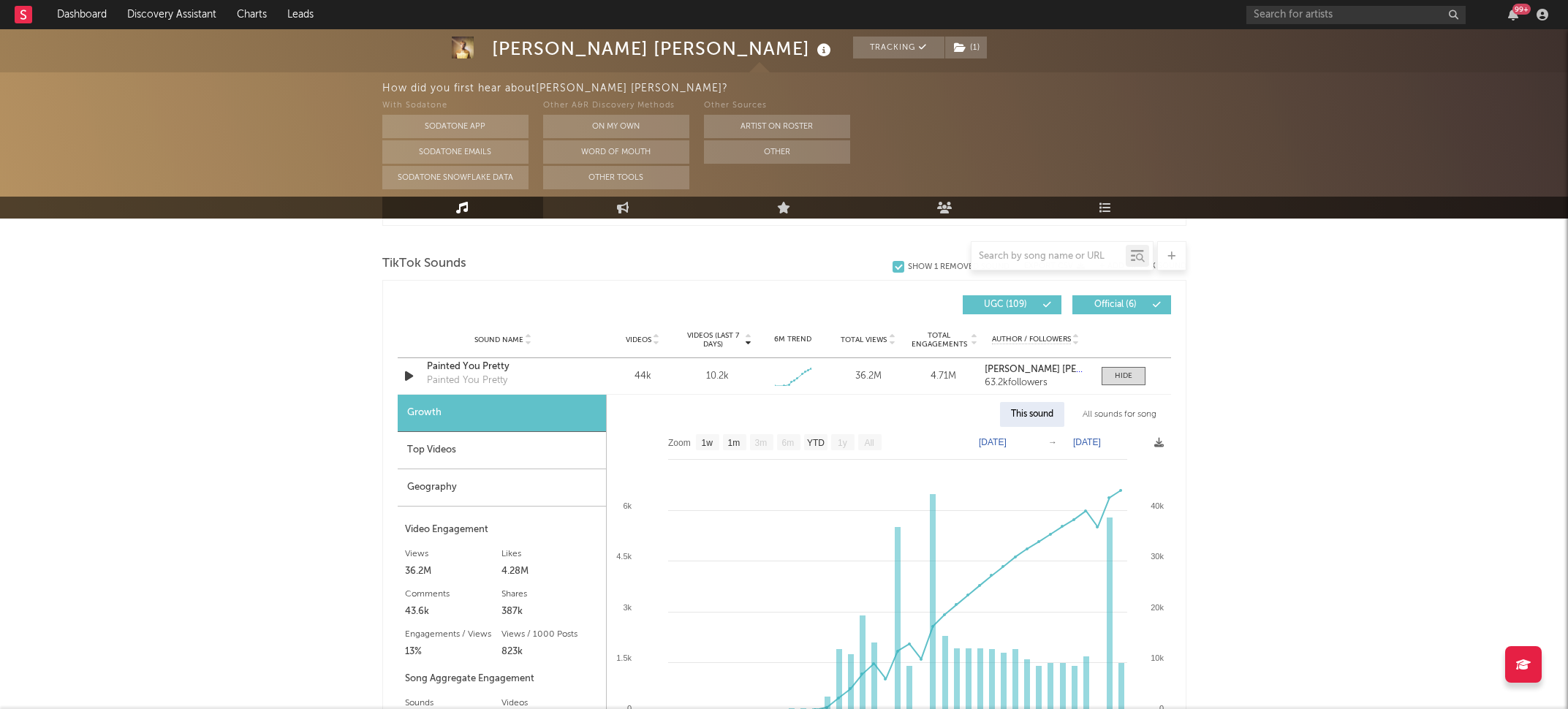
click at [443, 448] on div "Top Videos" at bounding box center [502, 450] width 208 height 37
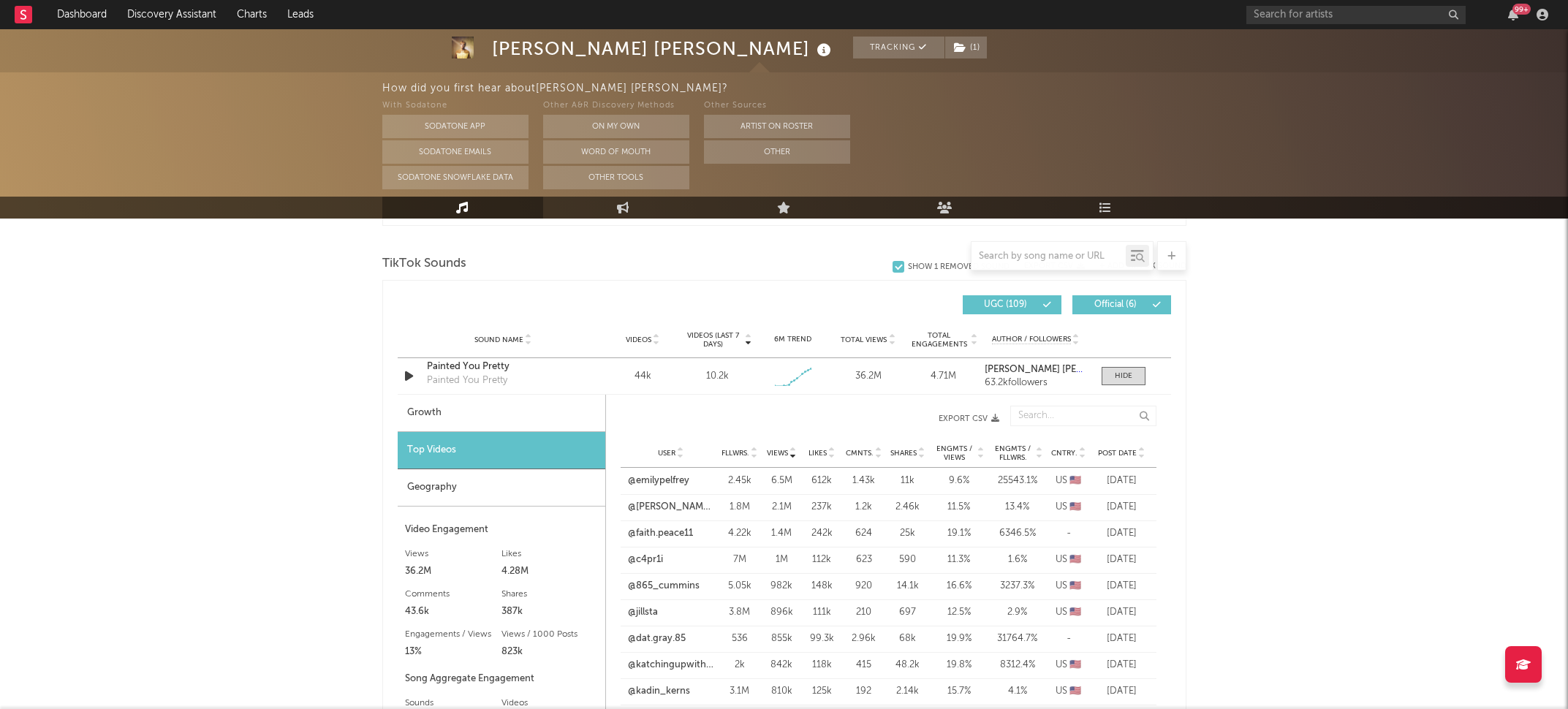
click at [1112, 449] on span "Post Date" at bounding box center [1117, 453] width 39 height 9
click at [676, 482] on link "@saskiakaterinaherd" at bounding box center [671, 481] width 87 height 14
click at [645, 506] on link "@westonrichey" at bounding box center [662, 507] width 68 height 14
click at [679, 533] on link "@the615house" at bounding box center [661, 533] width 65 height 14
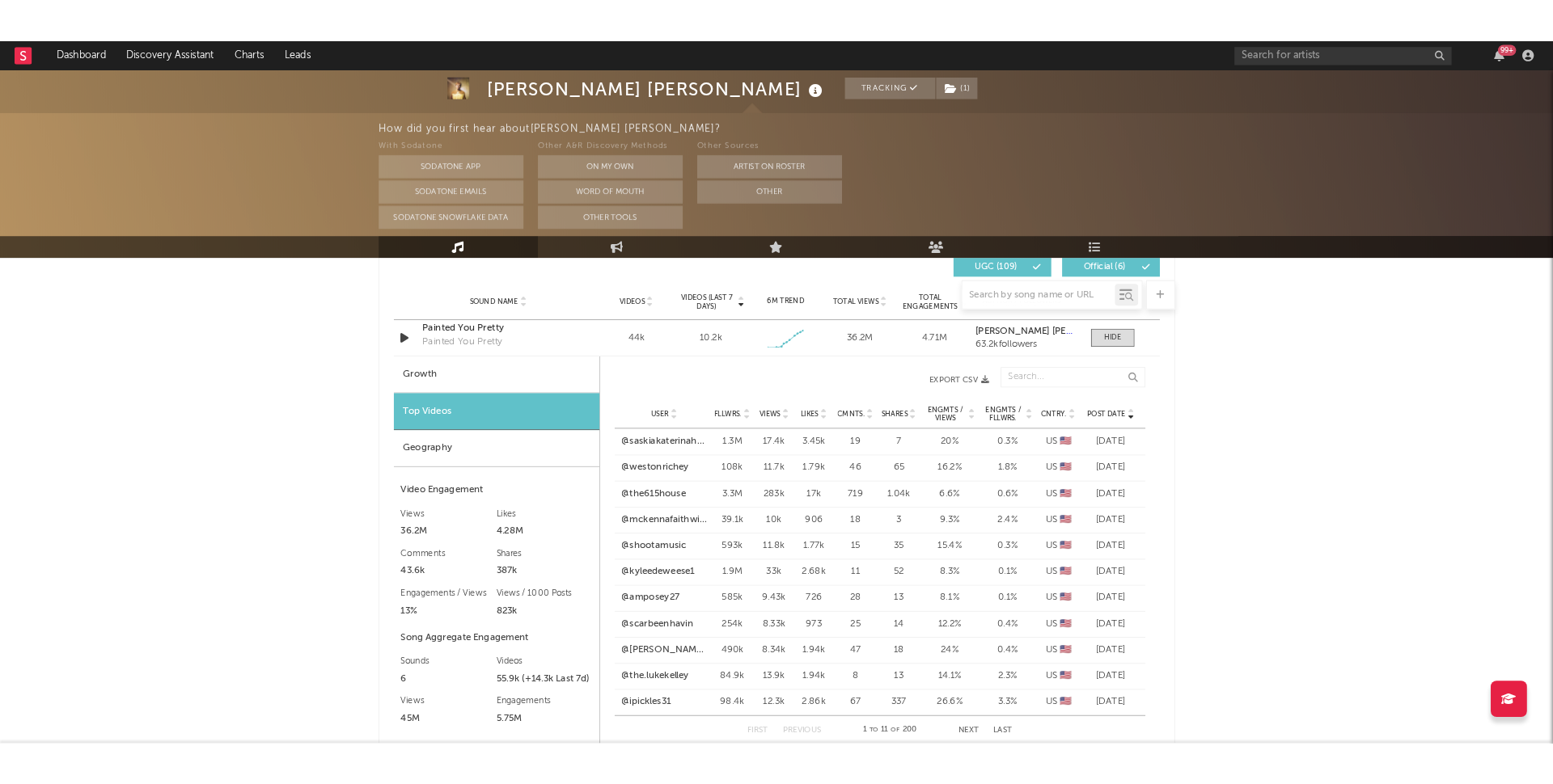
scroll to position [1204, 0]
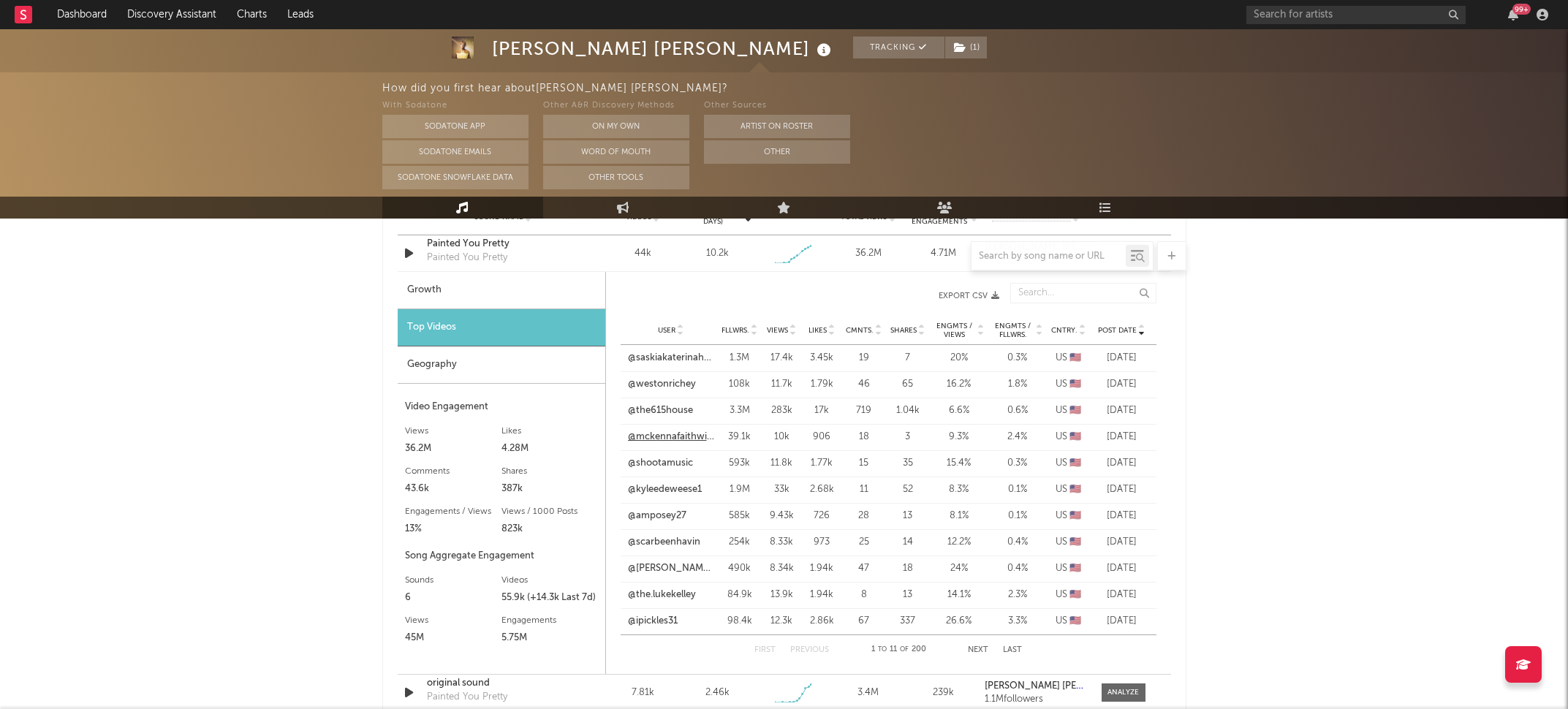
click at [665, 430] on link "@mckennafaithwintersmusic" at bounding box center [671, 436] width 87 height 14
click at [689, 482] on link "@kyleedeweese1" at bounding box center [664, 489] width 74 height 14
click at [659, 495] on link "@kyleedeweese1" at bounding box center [664, 489] width 74 height 14
click at [659, 522] on div "User @amposey27 Fllwrs. 585k Views 9.43k Likes 726 Cmnts. 28 Shares 13 Engmts /…" at bounding box center [888, 515] width 536 height 27
click at [659, 510] on link "@amposey27" at bounding box center [657, 515] width 58 height 14
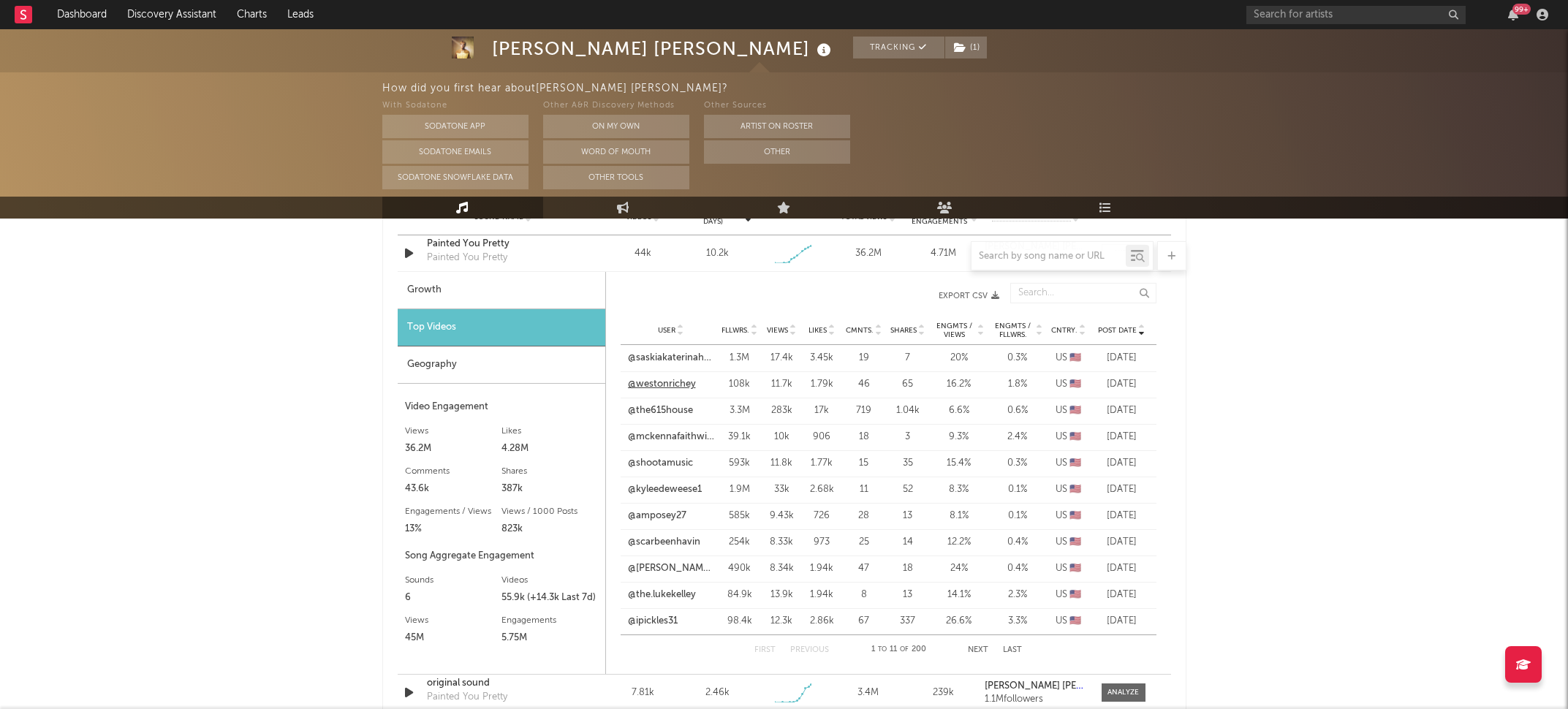
click at [680, 383] on link "@westonrichey" at bounding box center [662, 384] width 68 height 14
click at [677, 355] on link "@saskiakaterinaherd" at bounding box center [671, 358] width 87 height 14
click at [680, 408] on link "@the615house" at bounding box center [661, 410] width 65 height 14
click at [671, 441] on link "@mckennafaithwintersmusic" at bounding box center [671, 436] width 87 height 14
click at [668, 489] on link "@kyleedeweese1" at bounding box center [664, 489] width 74 height 14
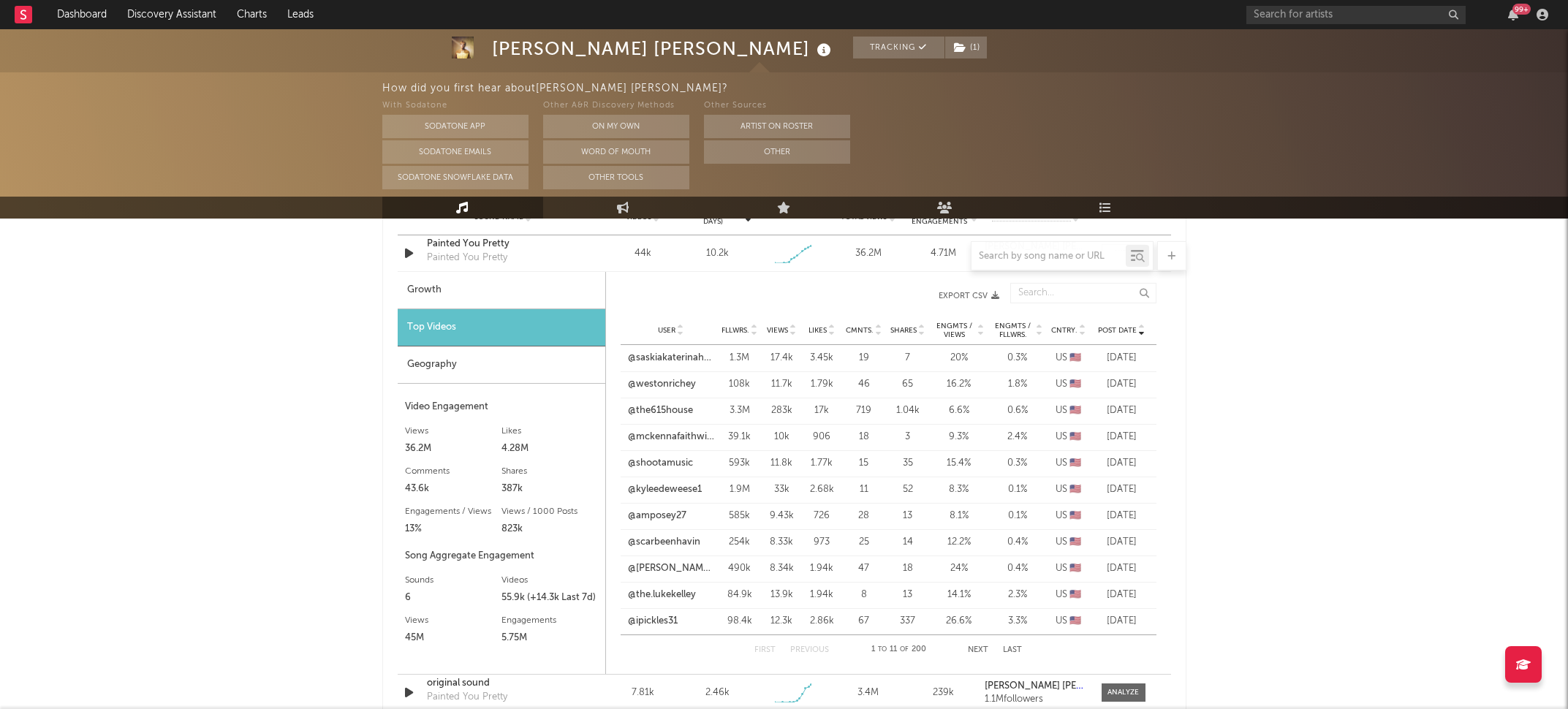
click at [679, 531] on div "User @scarbeenhavin Fllwrs. 254k Views 8.33k Likes 973 Cmnts. 25 Shares 14 Engm…" at bounding box center [888, 542] width 536 height 27
click at [672, 512] on link "@amposey27" at bounding box center [657, 515] width 58 height 14
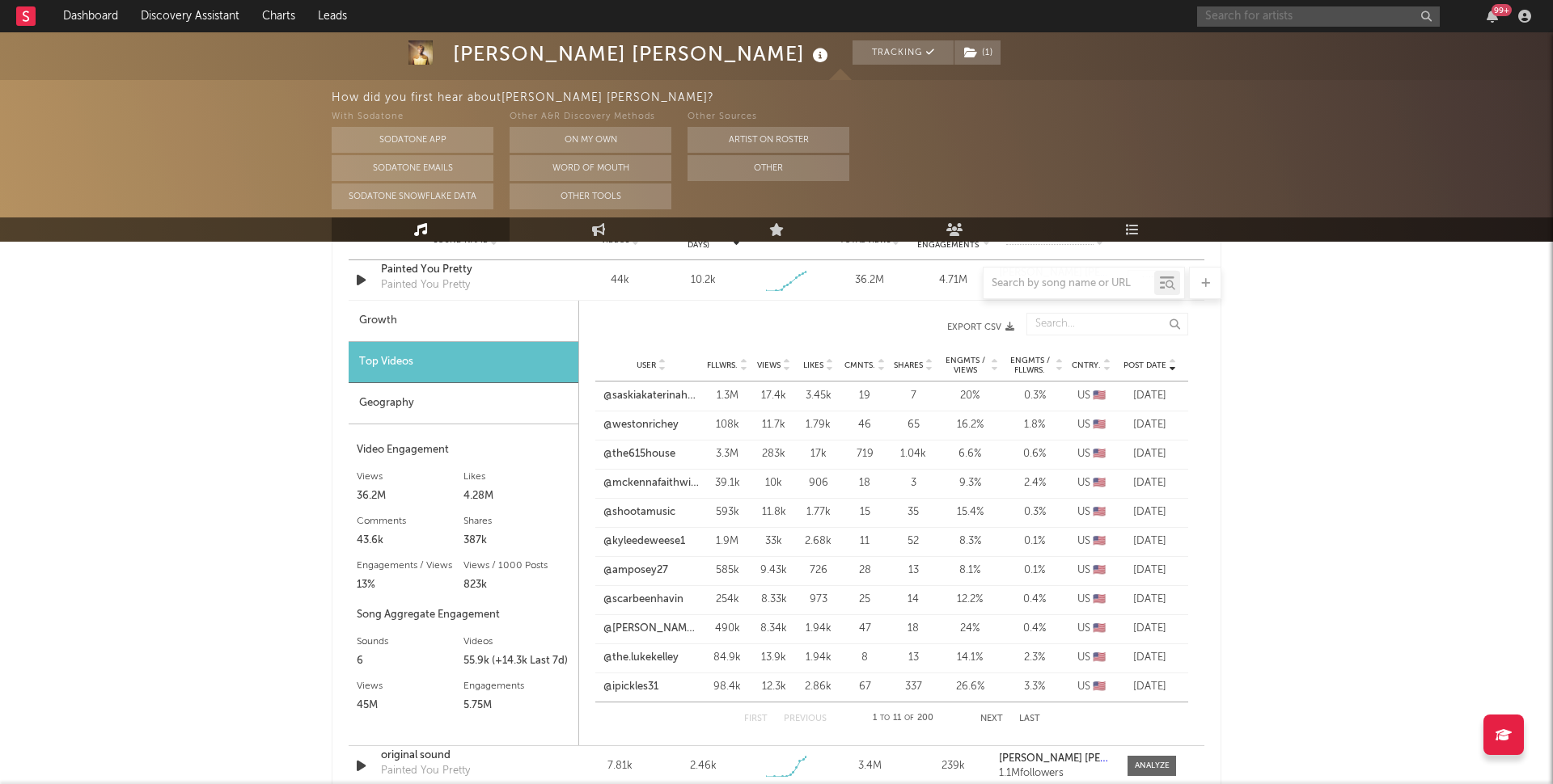
click at [1305, 12] on input "text" at bounding box center [1318, 17] width 243 height 20
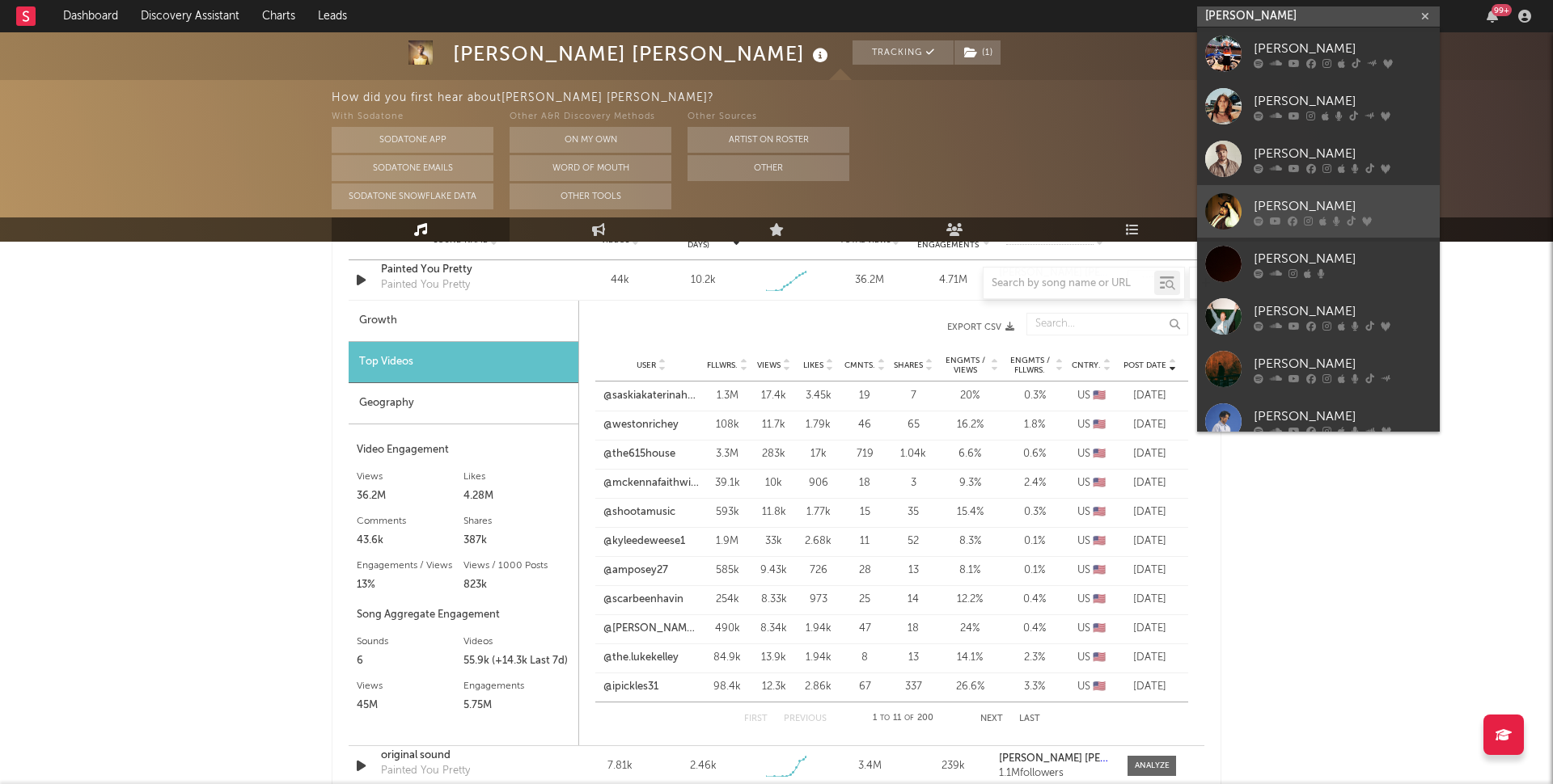
type input "gavin"
click at [1292, 227] on link "[PERSON_NAME]" at bounding box center [1318, 211] width 243 height 53
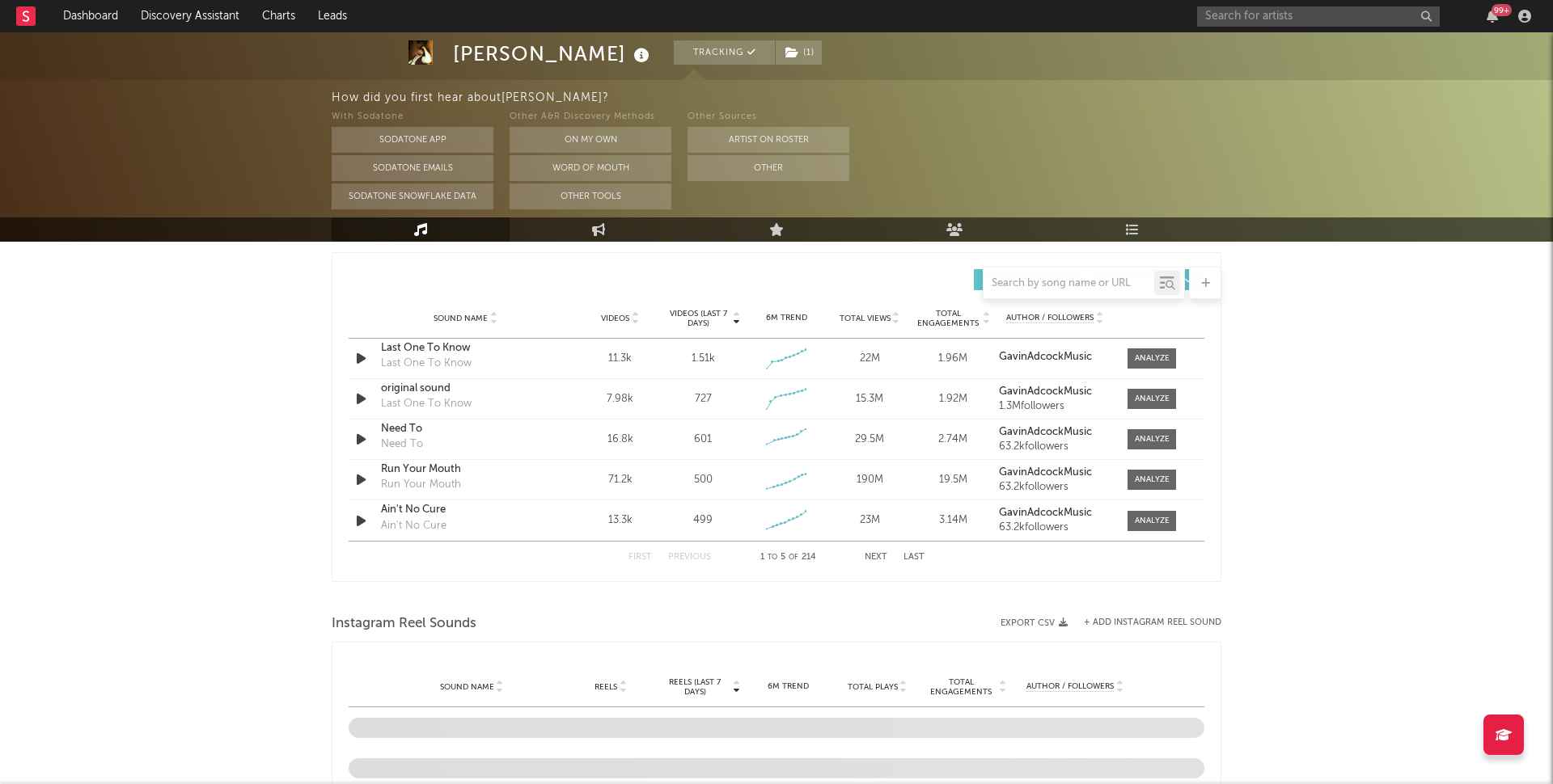
scroll to position [978, 0]
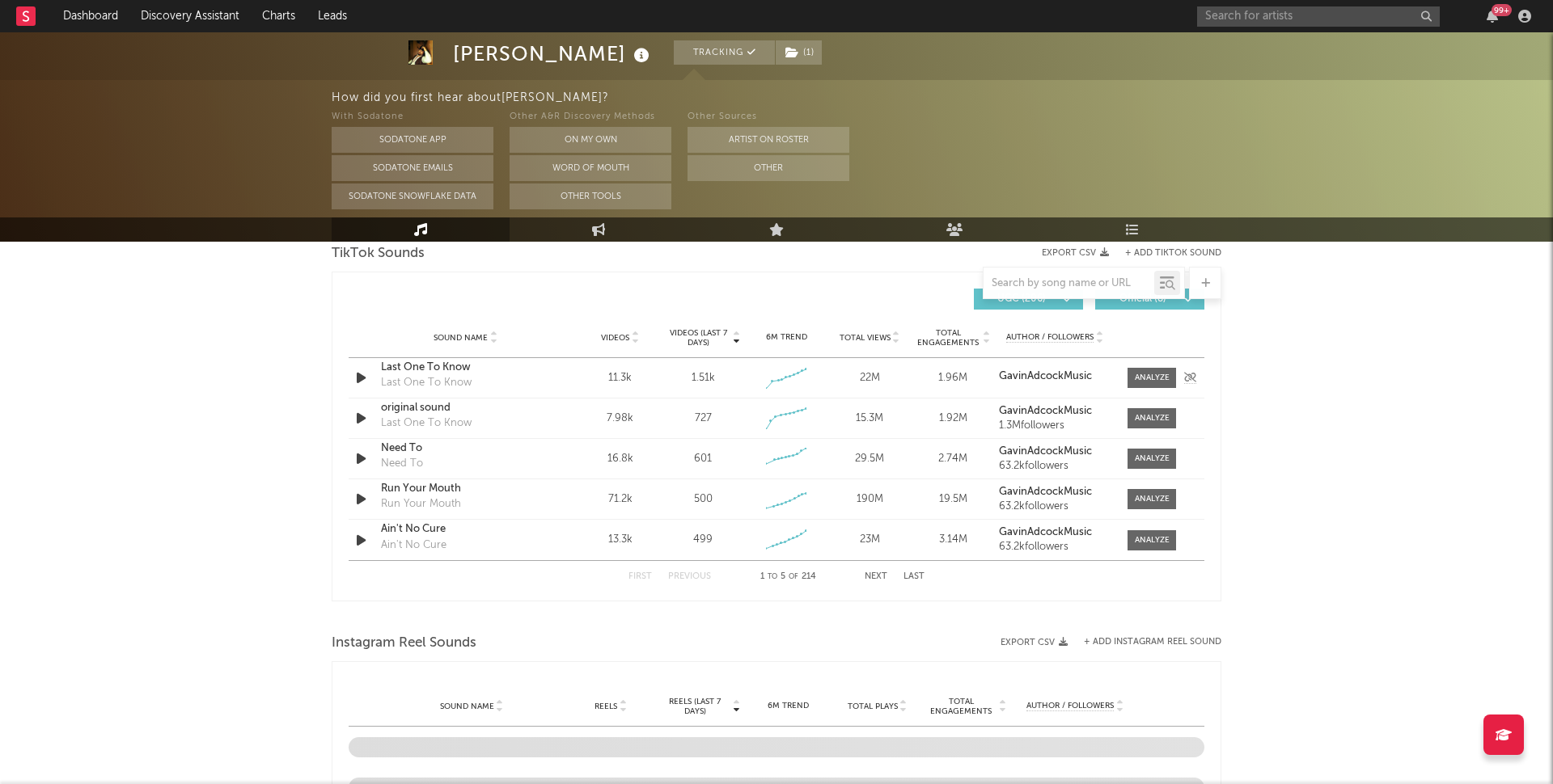
select select "6m"
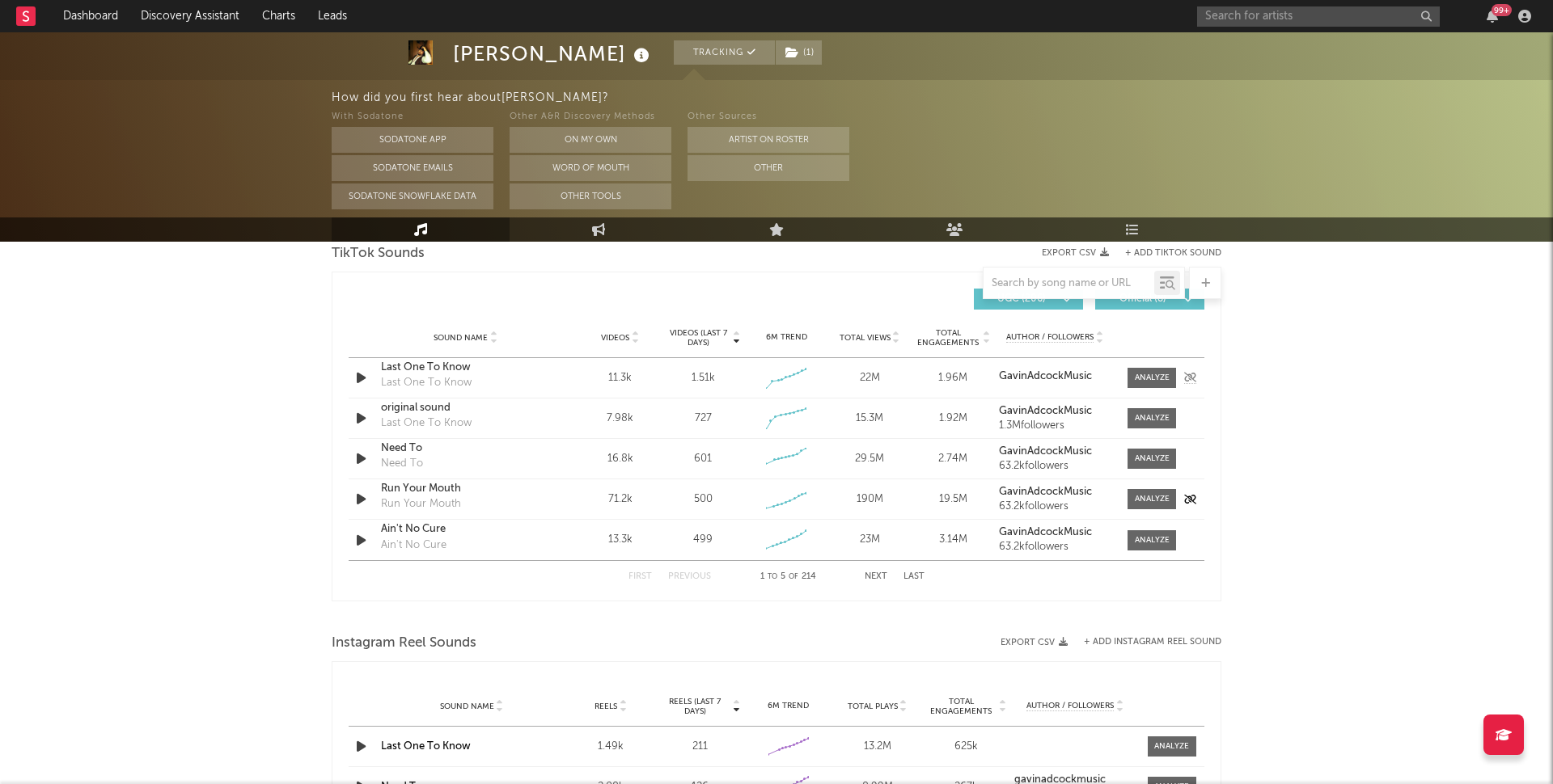
scroll to position [1089, 0]
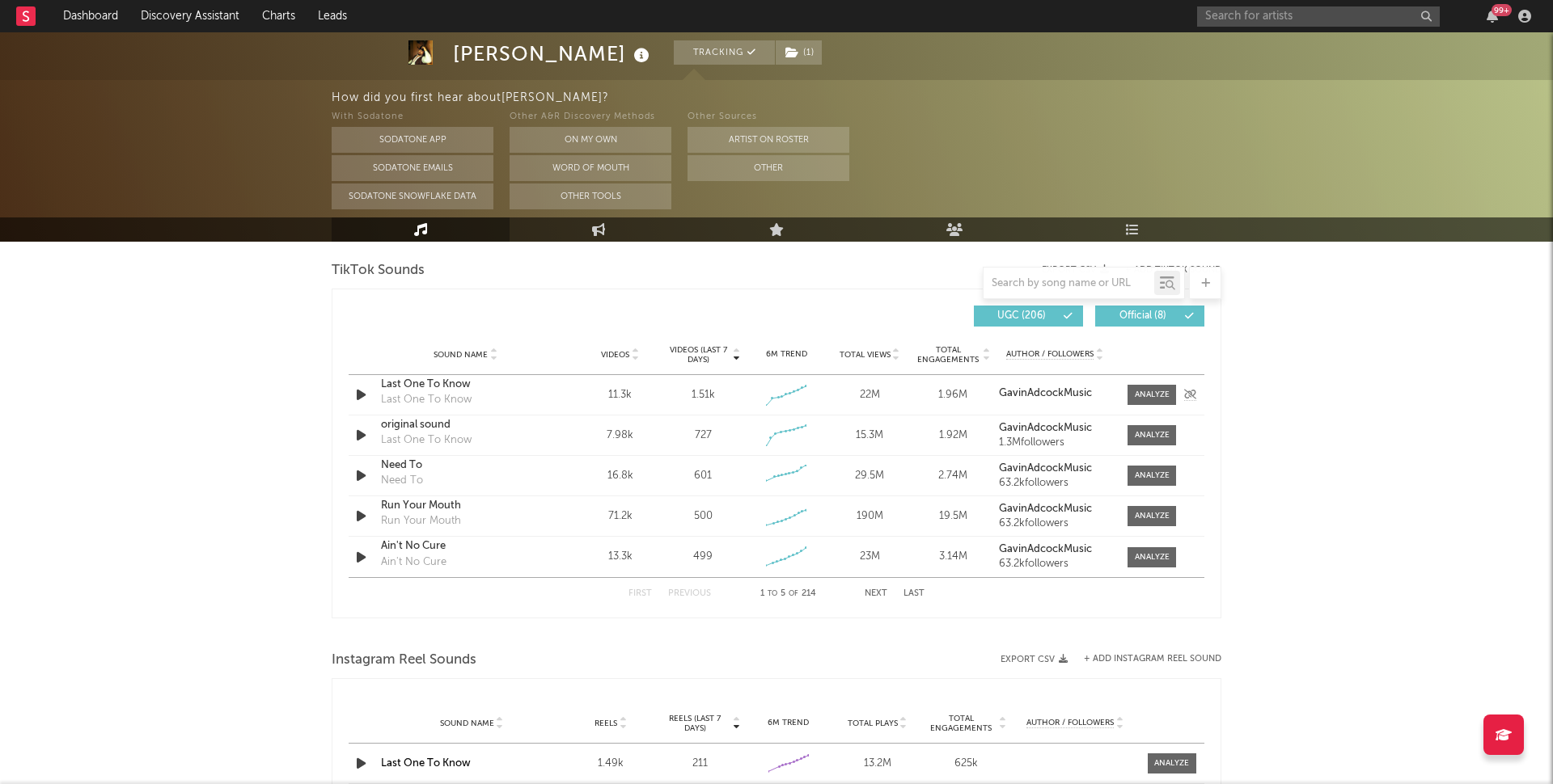
click at [875, 591] on button "Next" at bounding box center [875, 593] width 23 height 9
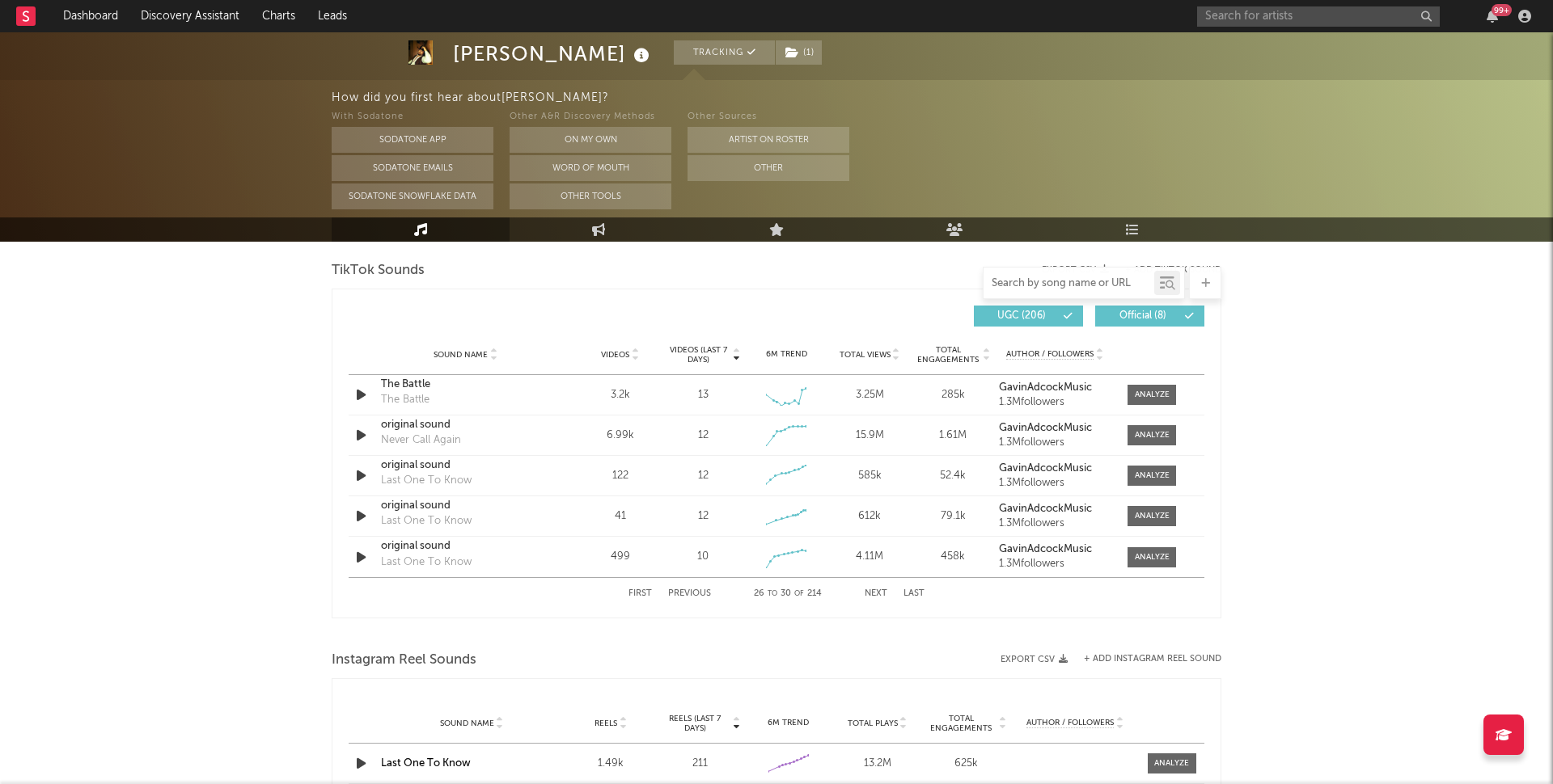
click at [1094, 284] on input "text" at bounding box center [1068, 283] width 171 height 13
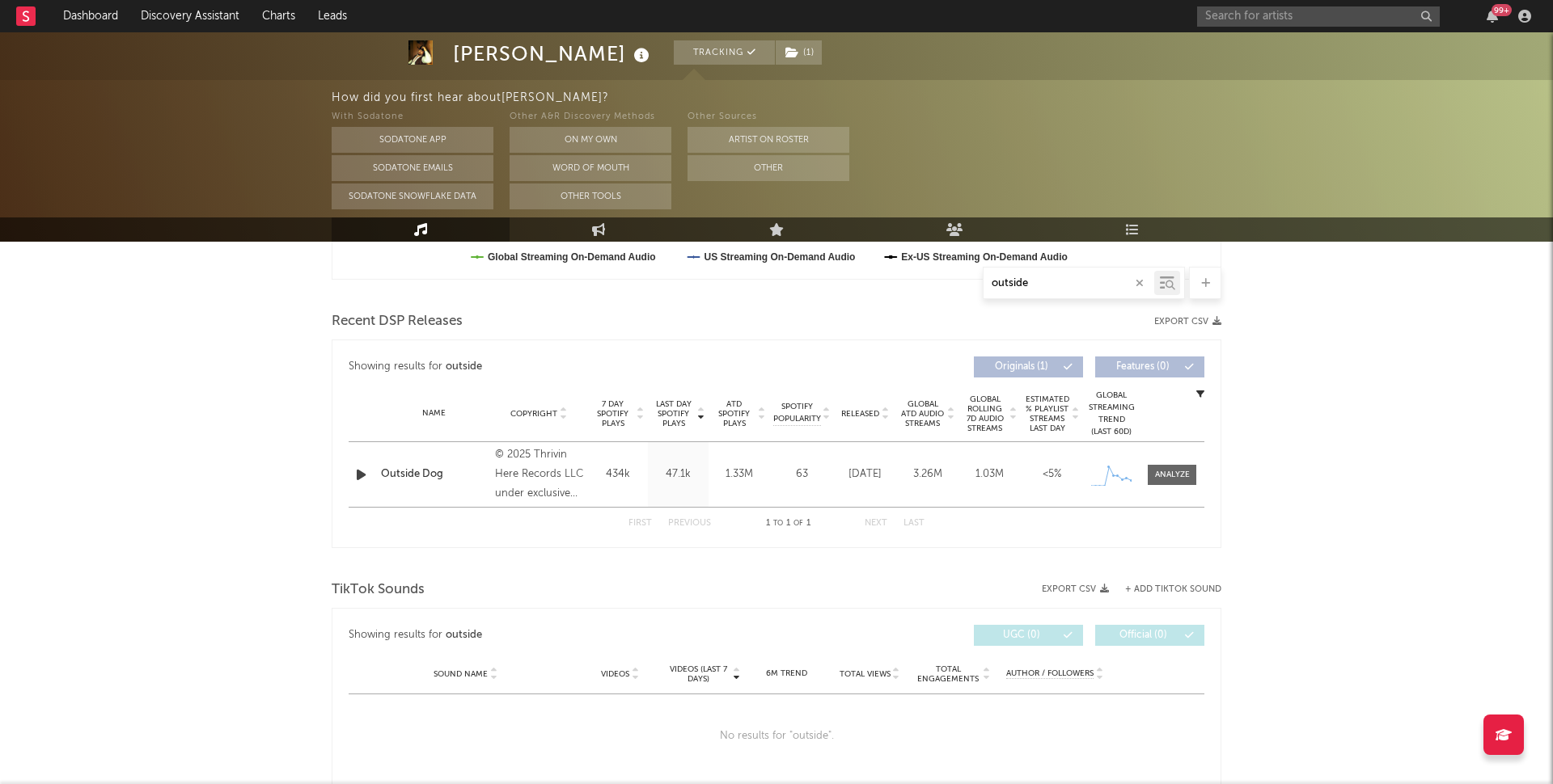
scroll to position [506, 0]
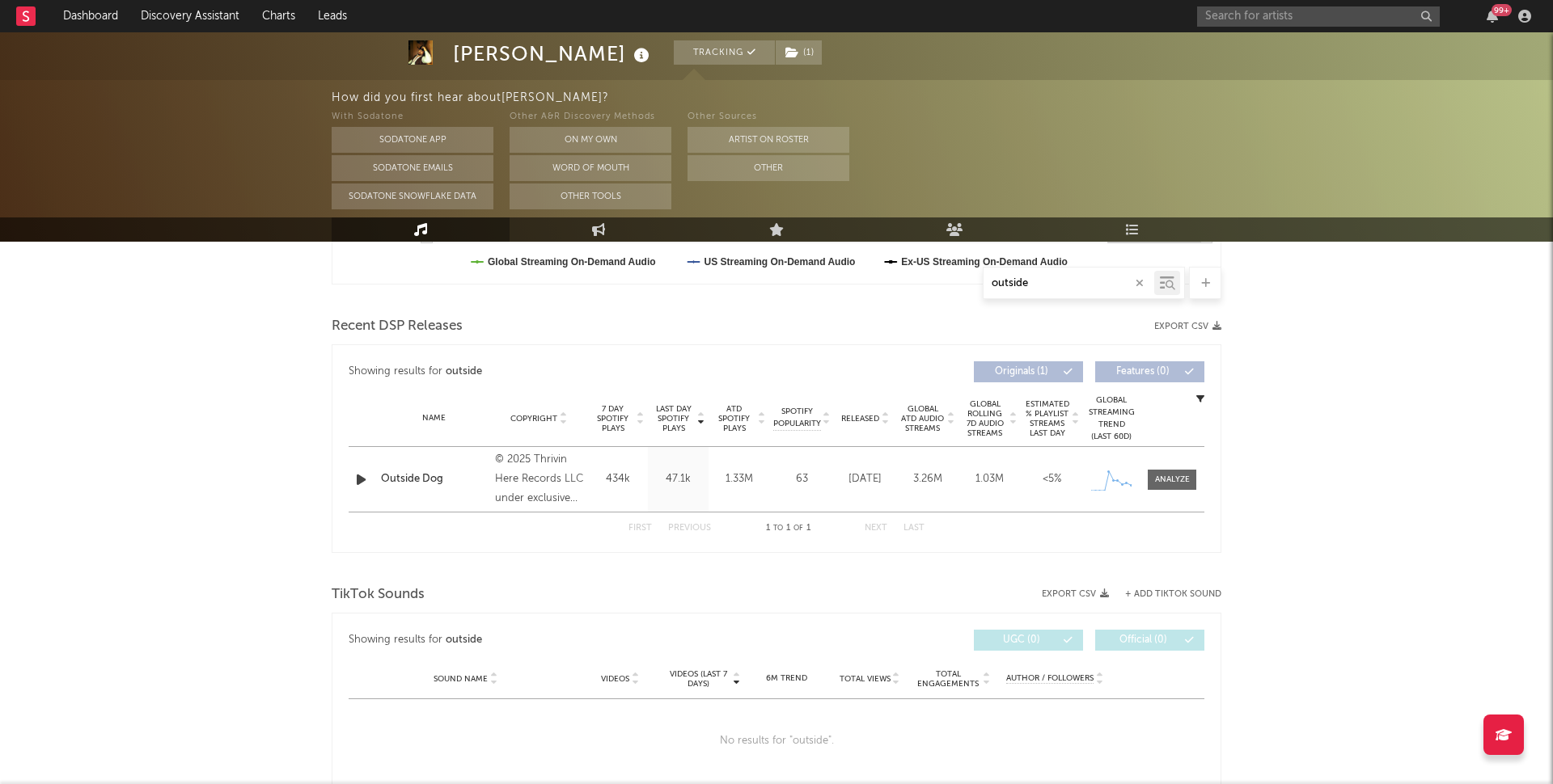
type input "outside"
click at [1141, 274] on div at bounding box center [1139, 283] width 13 height 20
click at [1142, 281] on icon "button" at bounding box center [1140, 283] width 8 height 11
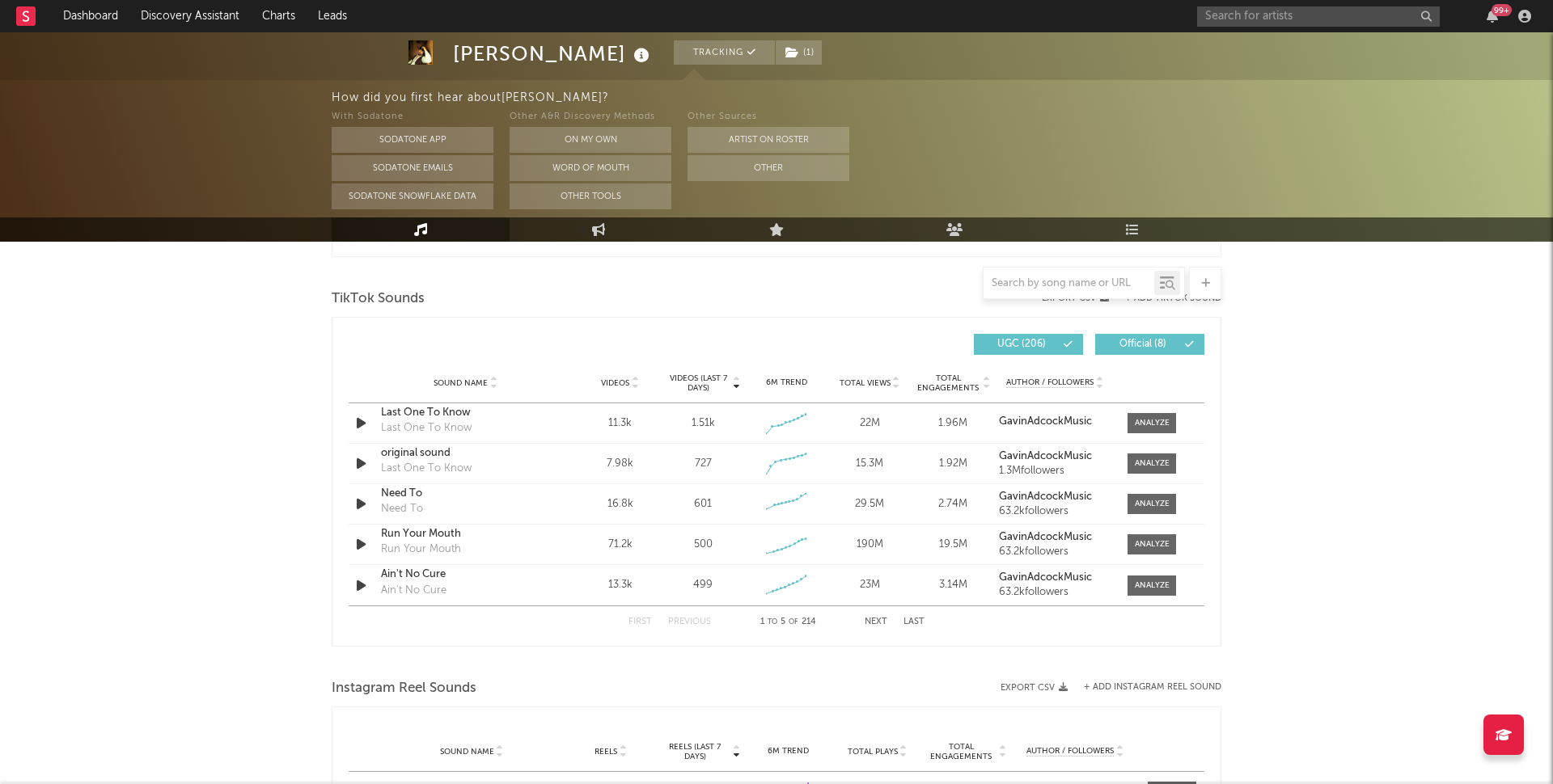
scroll to position [1045, 0]
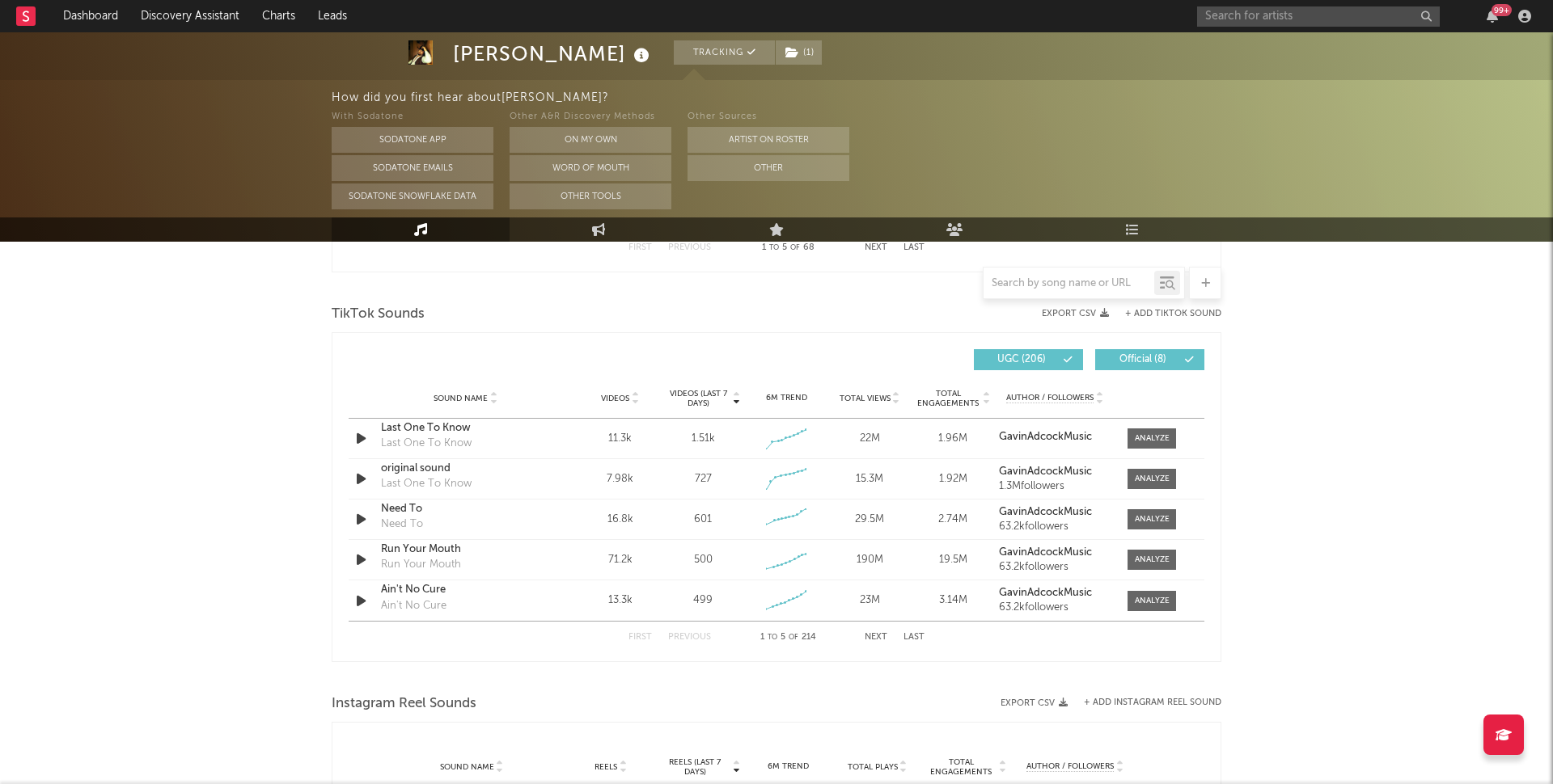
click at [1172, 314] on button "+ Add TikTok Sound" at bounding box center [1173, 314] width 97 height 9
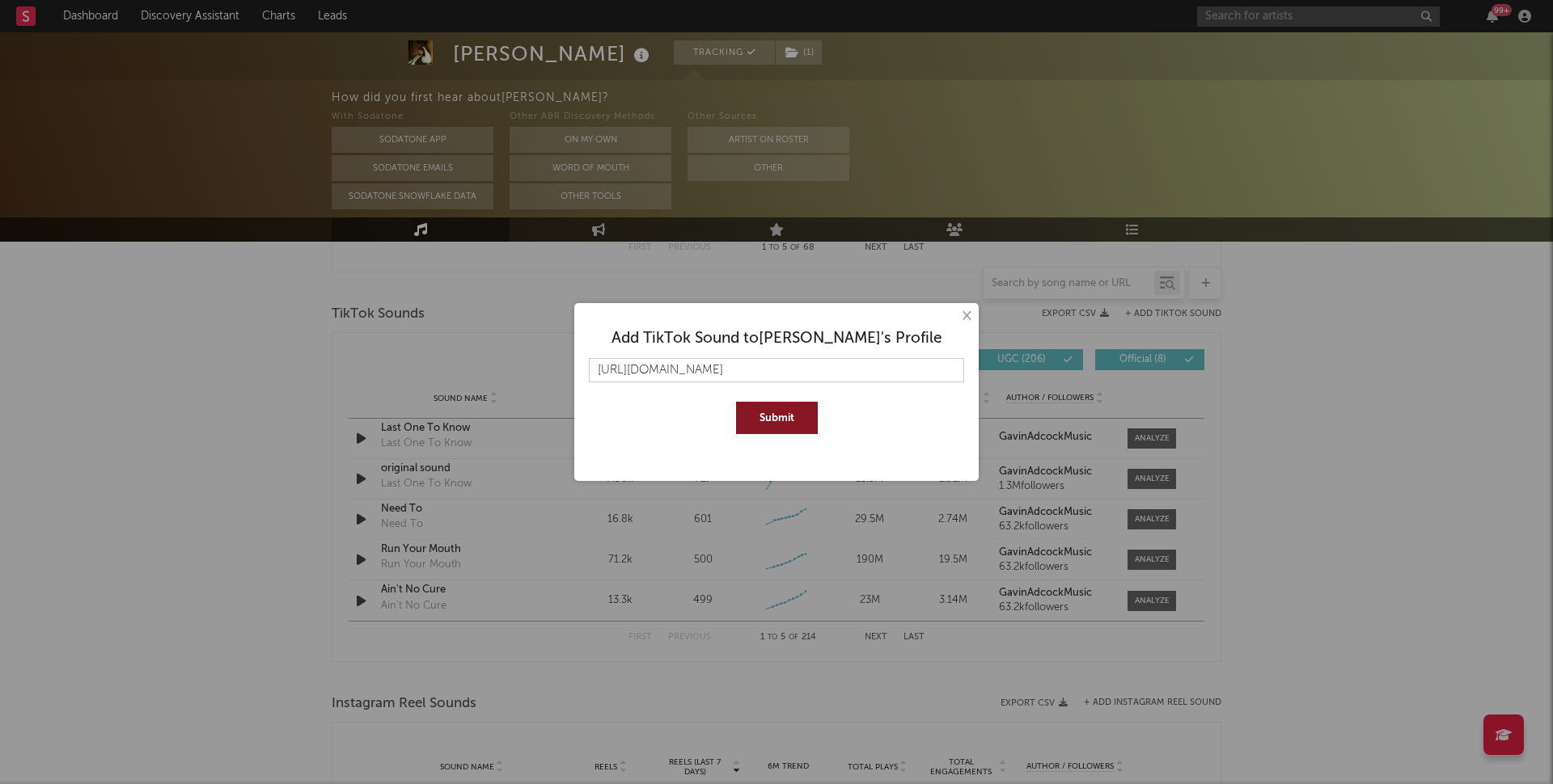
scroll to position [0, 68]
type input "https://www.tiktok.com/music/Outside-Dog-7534840210612045841?lang=en"
click at [736, 402] on button "Submit" at bounding box center [776, 418] width 81 height 33
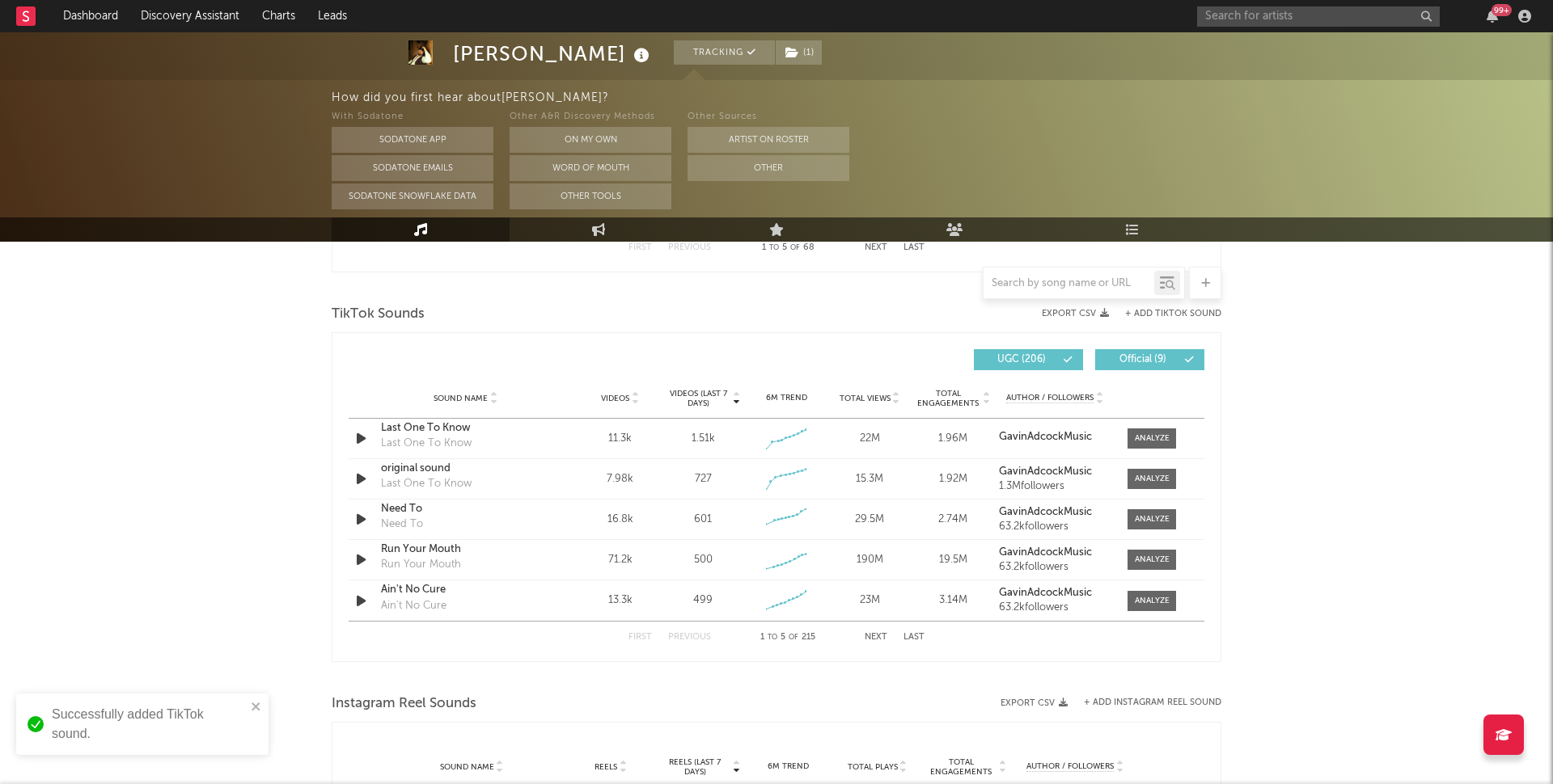
scroll to position [0, 0]
click at [1159, 428] on span at bounding box center [1152, 438] width 49 height 20
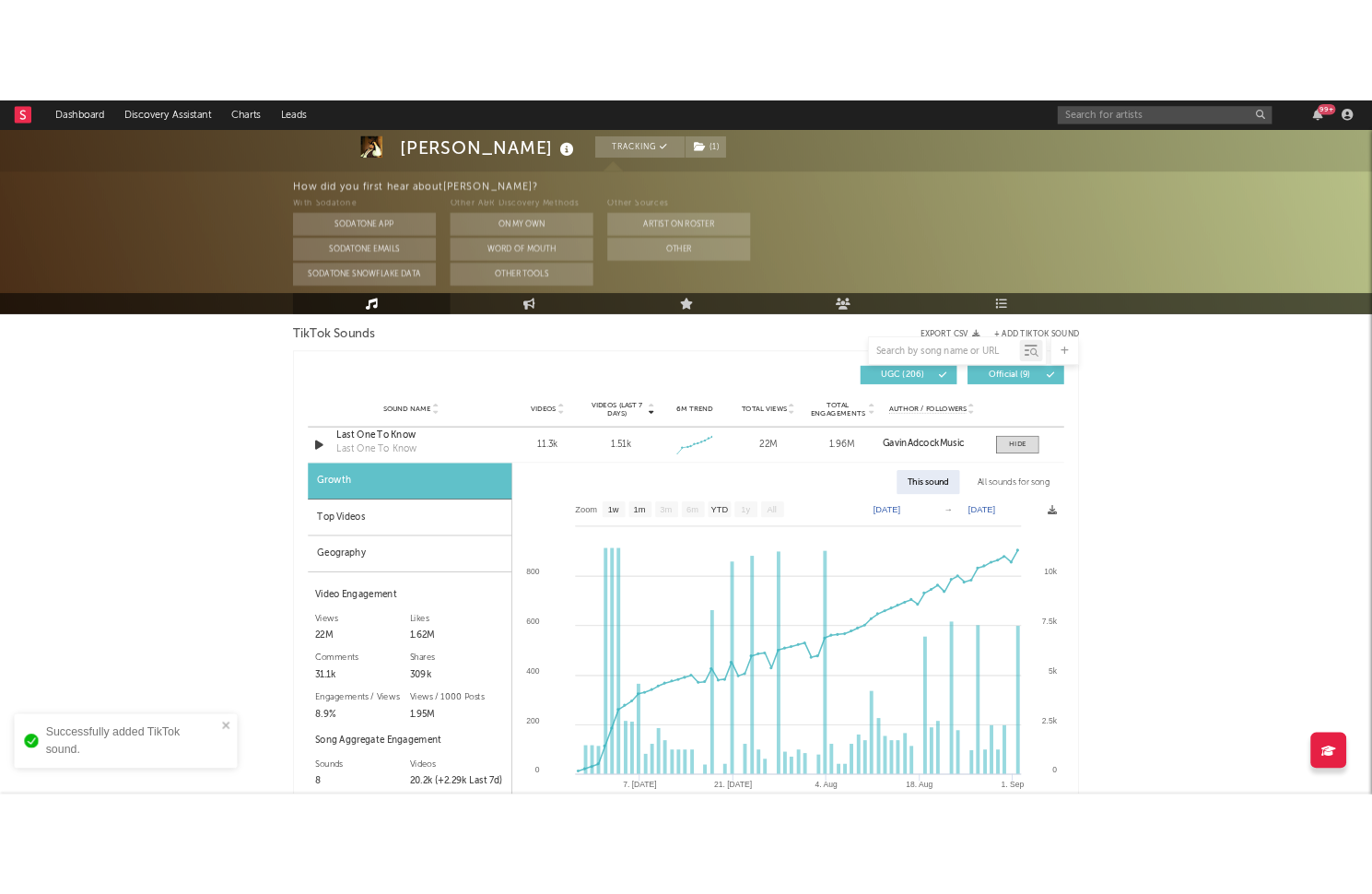
scroll to position [1267, 0]
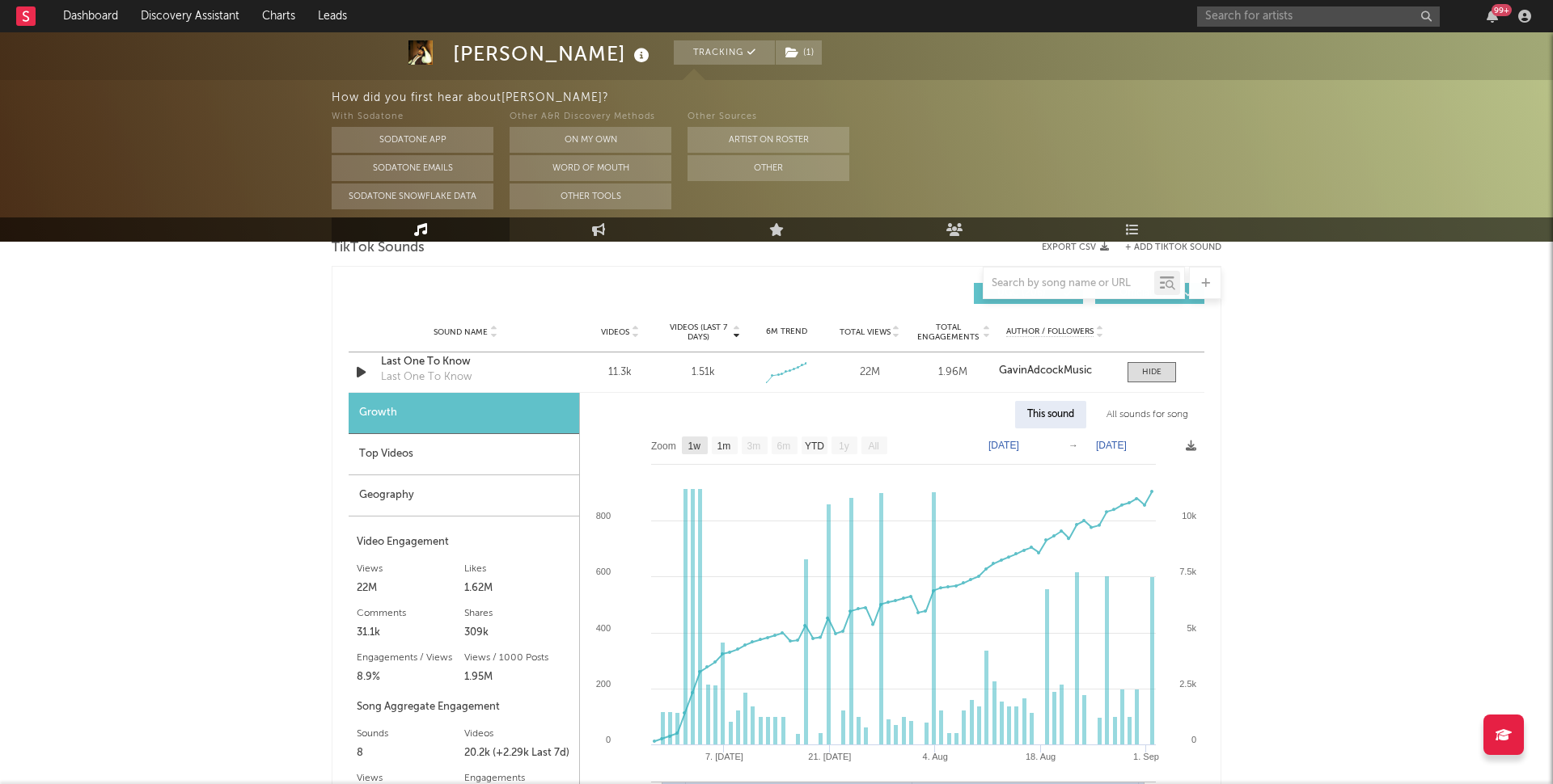
click at [692, 442] on text "1w" at bounding box center [694, 446] width 13 height 11
select select "1w"
type input "2025-08-26"
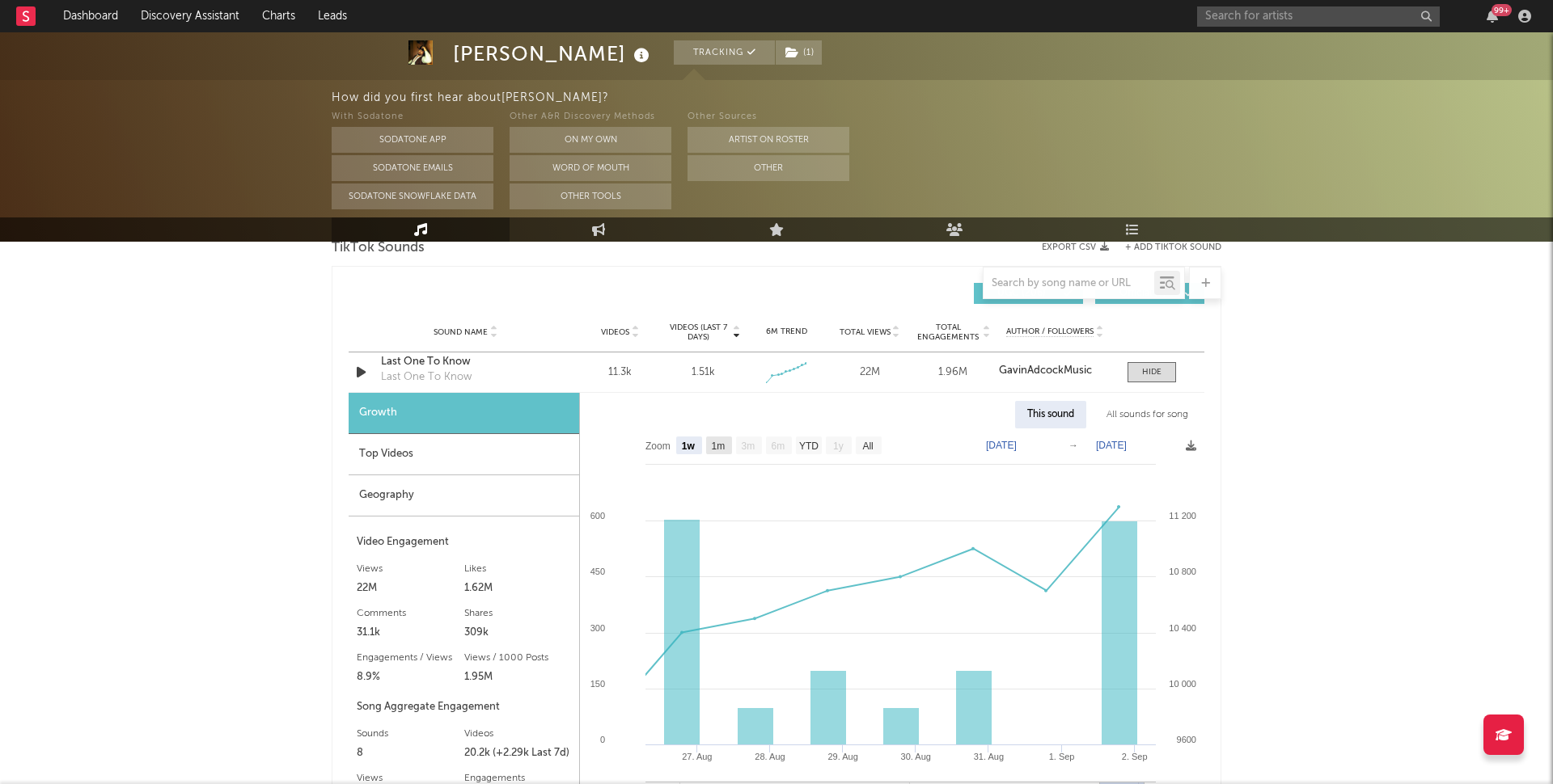
click at [714, 442] on text "1m" at bounding box center [718, 446] width 13 height 11
select select "1m"
type input "2025-08-01"
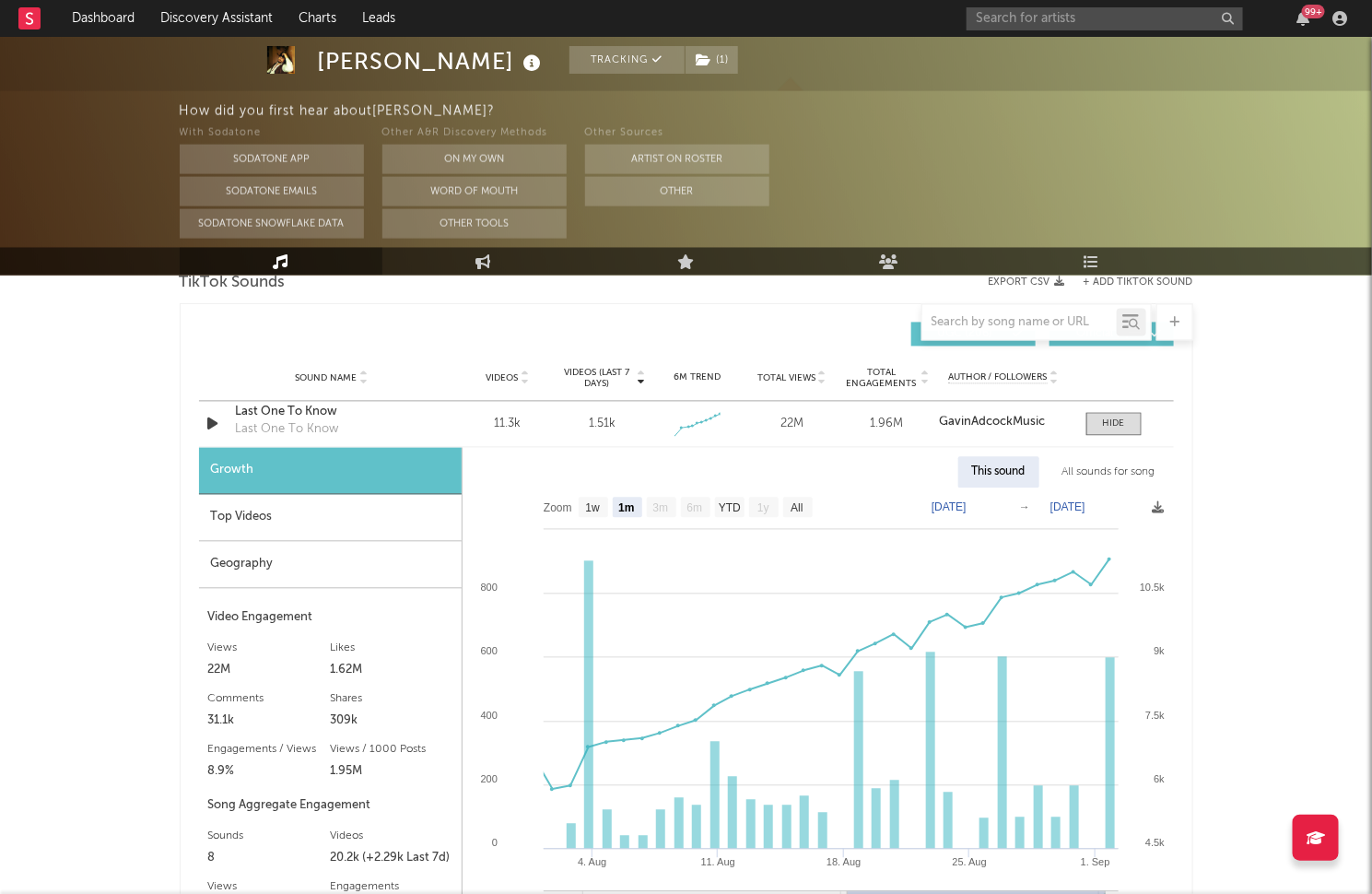
click at [1044, 31] on div "99 +" at bounding box center [1160, 18] width 387 height 37
click at [1045, 15] on input "text" at bounding box center [1104, 19] width 277 height 23
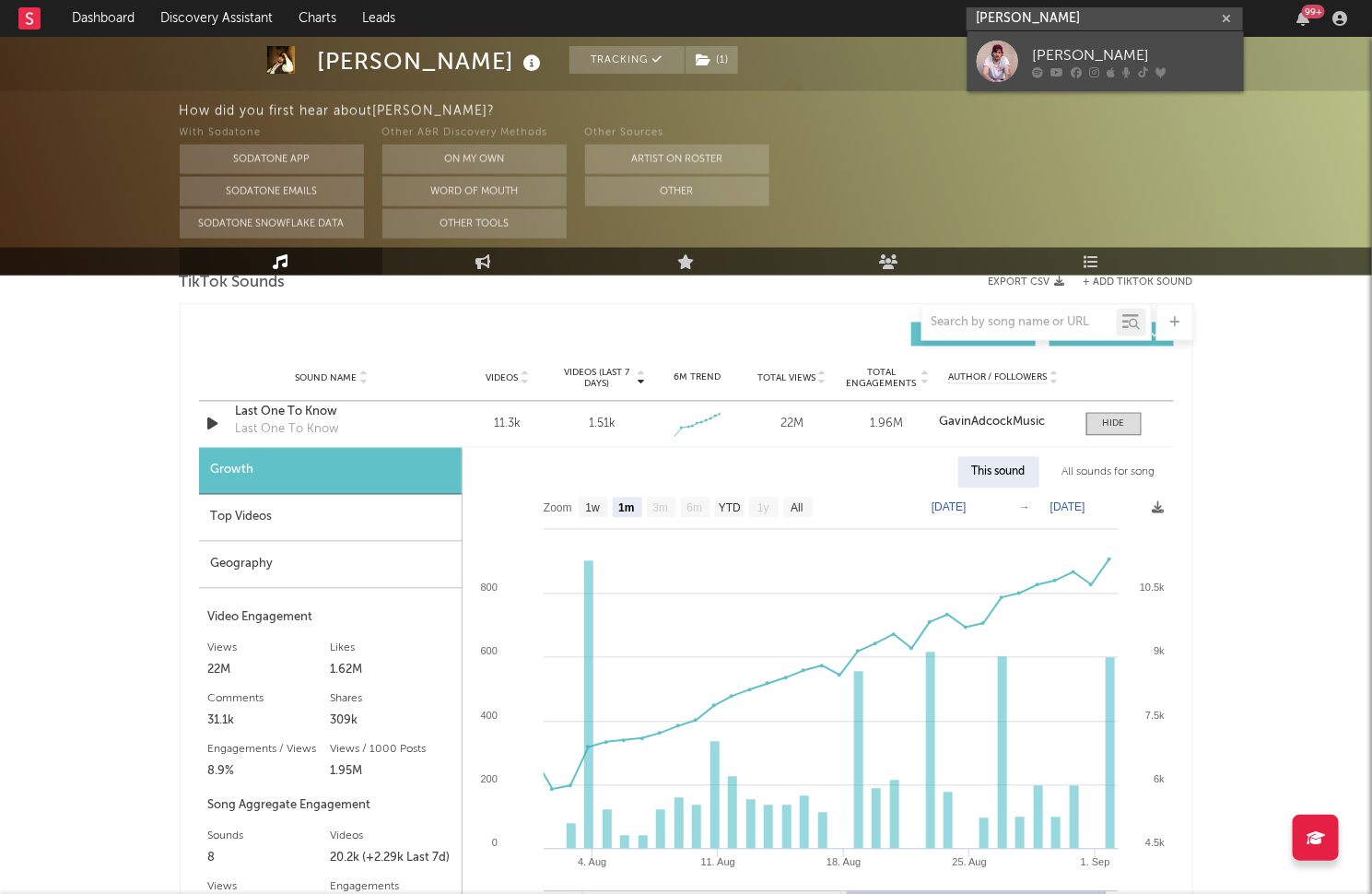
type input "austin snell"
click at [1050, 65] on div "Austin Snell" at bounding box center [1133, 55] width 203 height 22
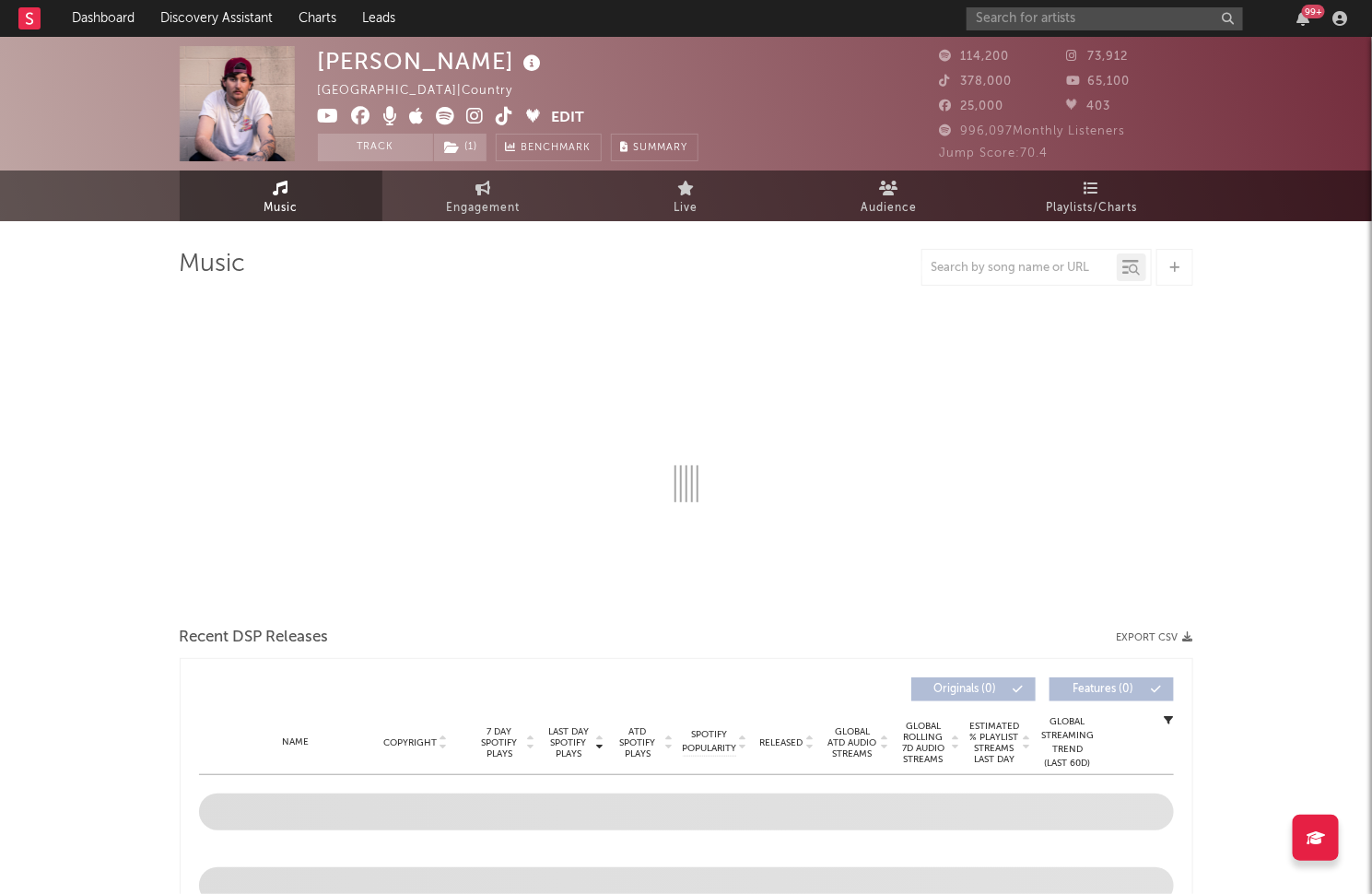
select select "6m"
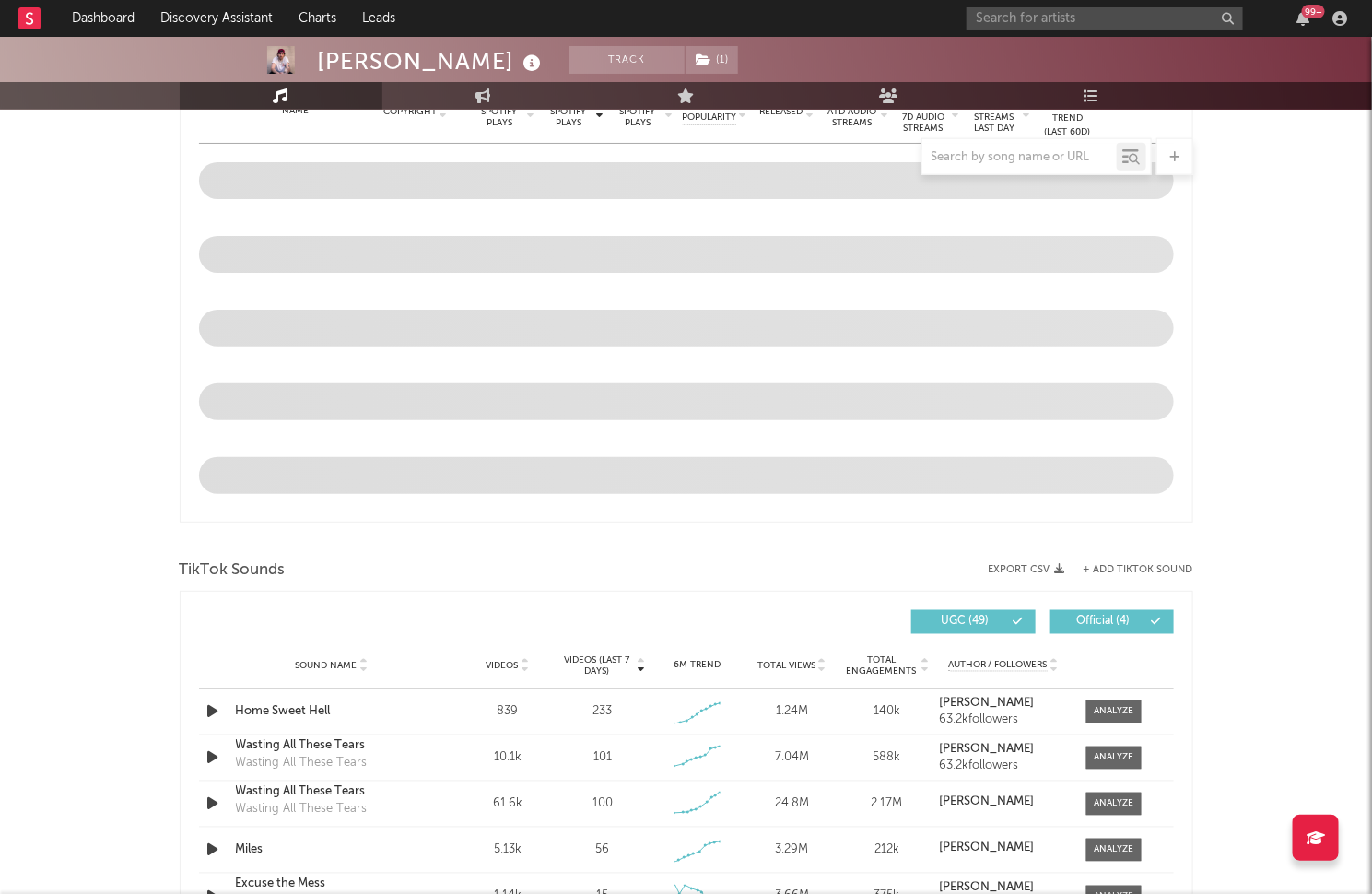
scroll to position [794, 0]
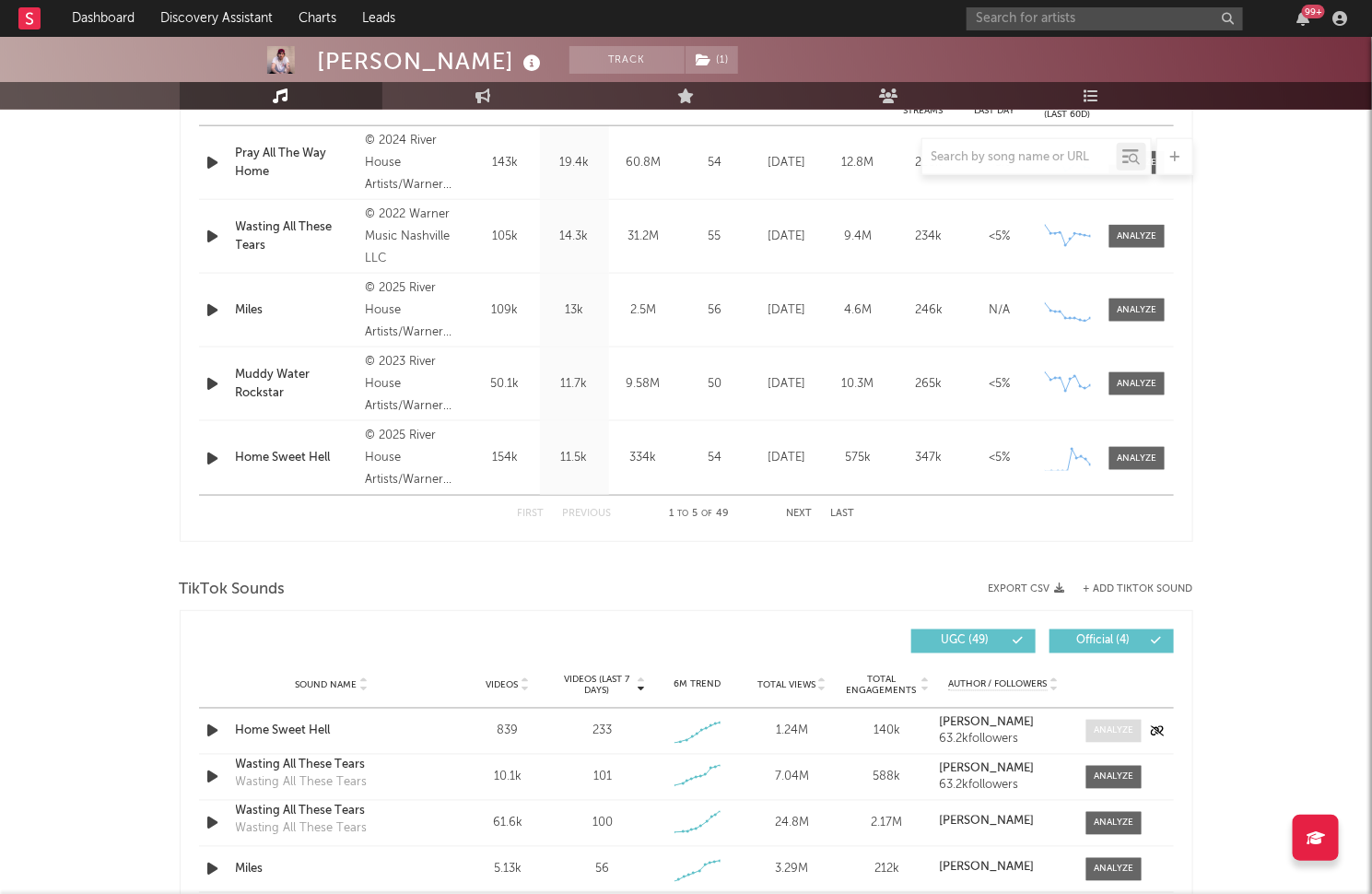
click at [1103, 726] on div at bounding box center [1113, 731] width 39 height 13
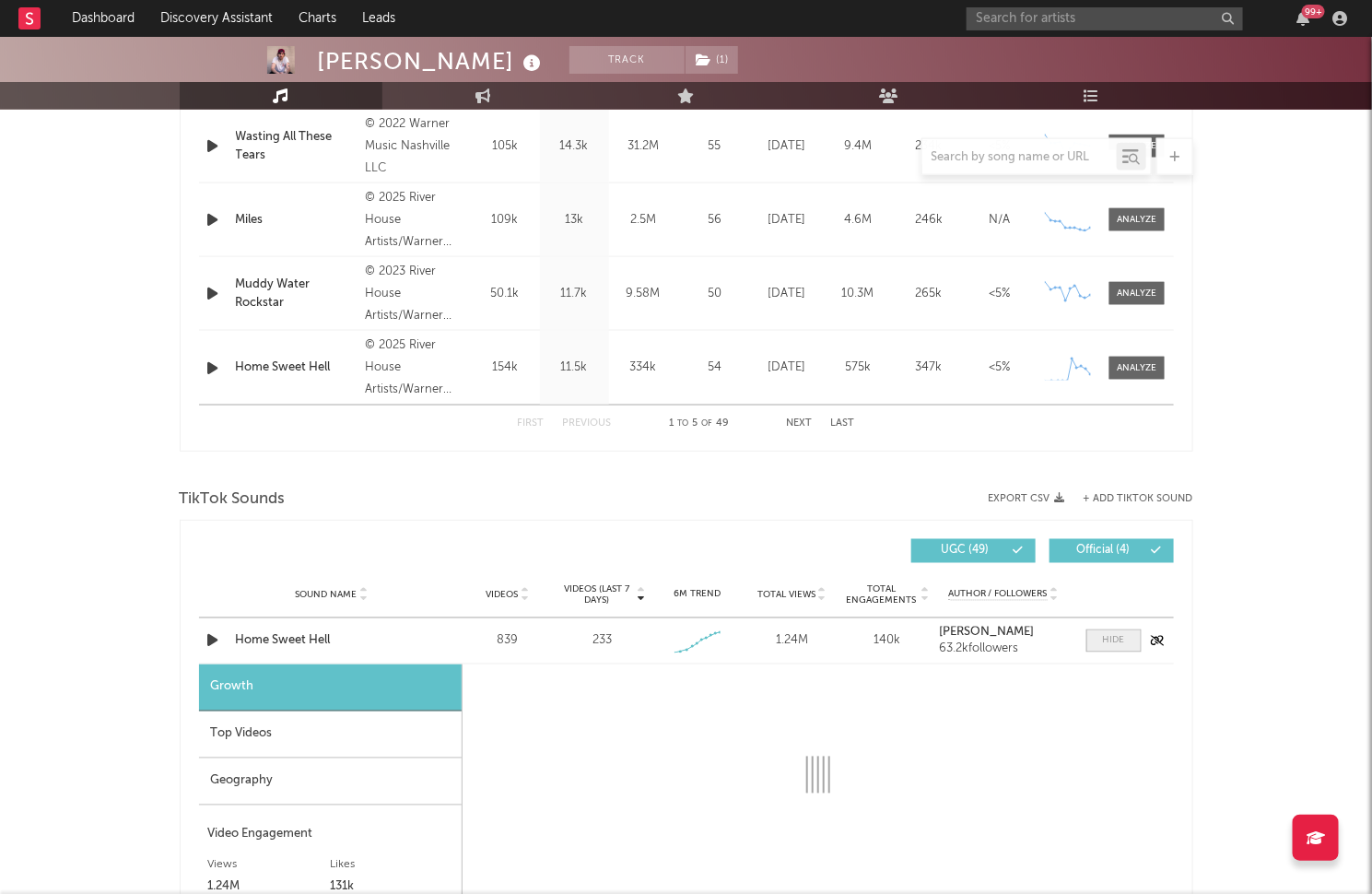
select select "1w"
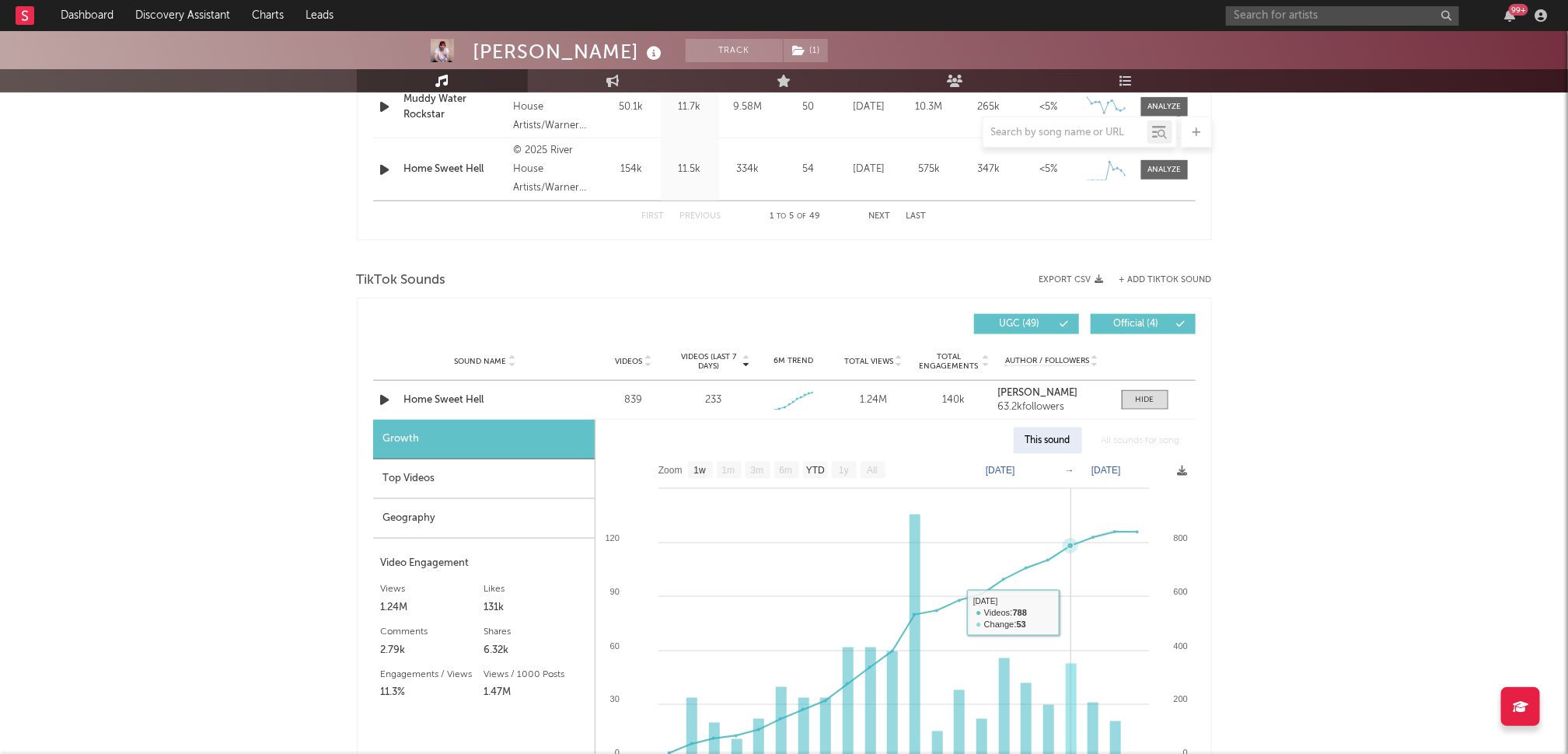
scroll to position [984, 0]
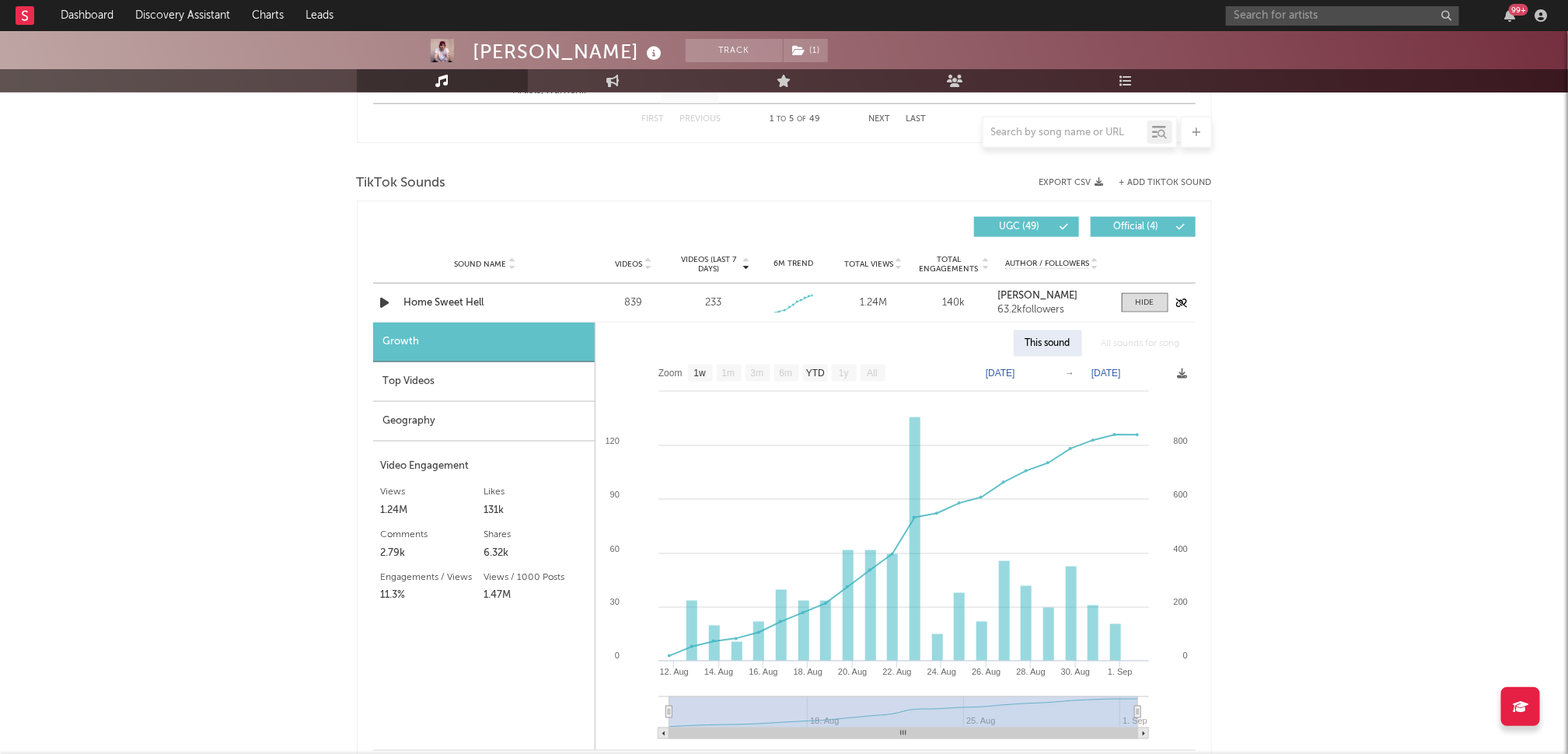
click at [447, 303] on div "Home Sweet Hell" at bounding box center [485, 303] width 162 height 15
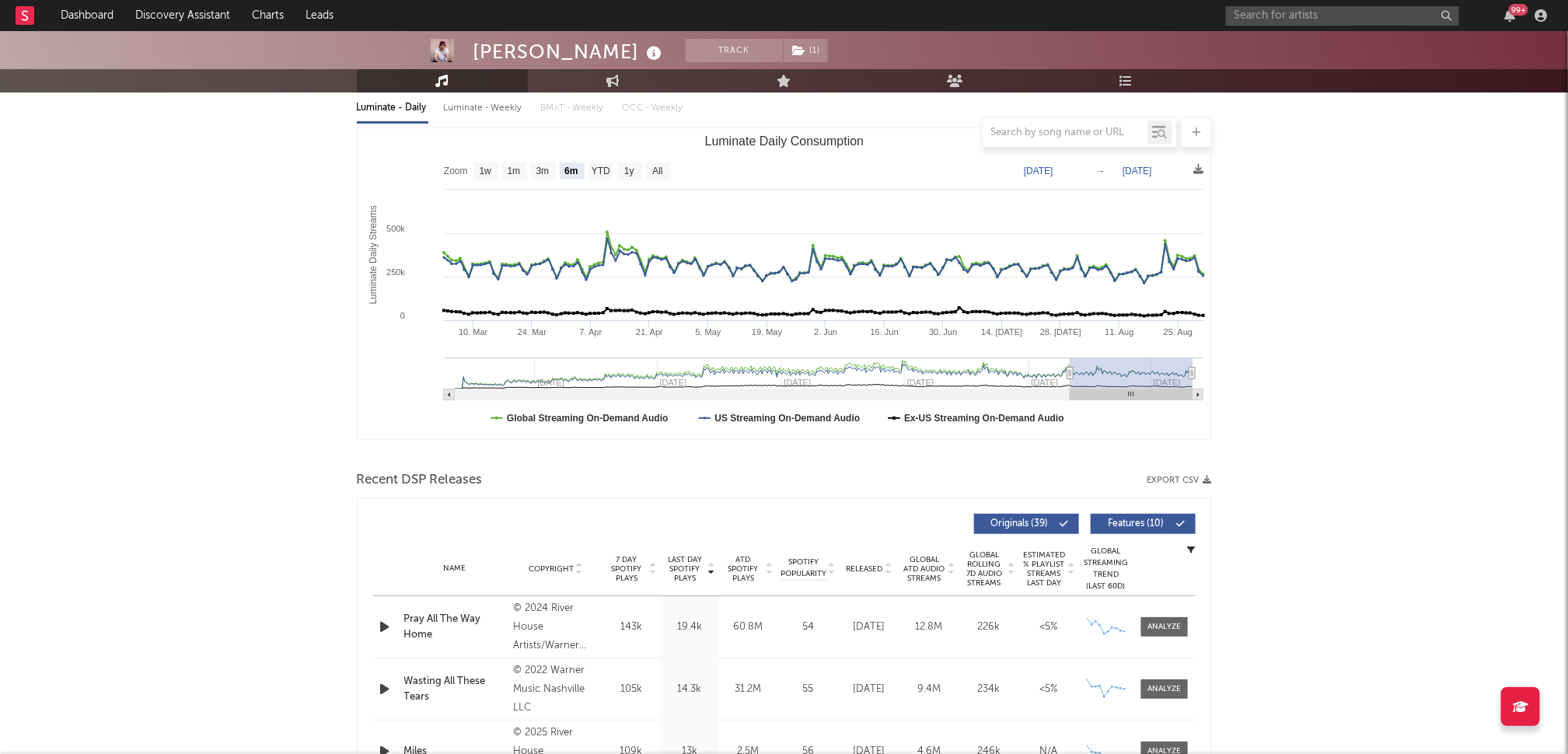
scroll to position [0, 0]
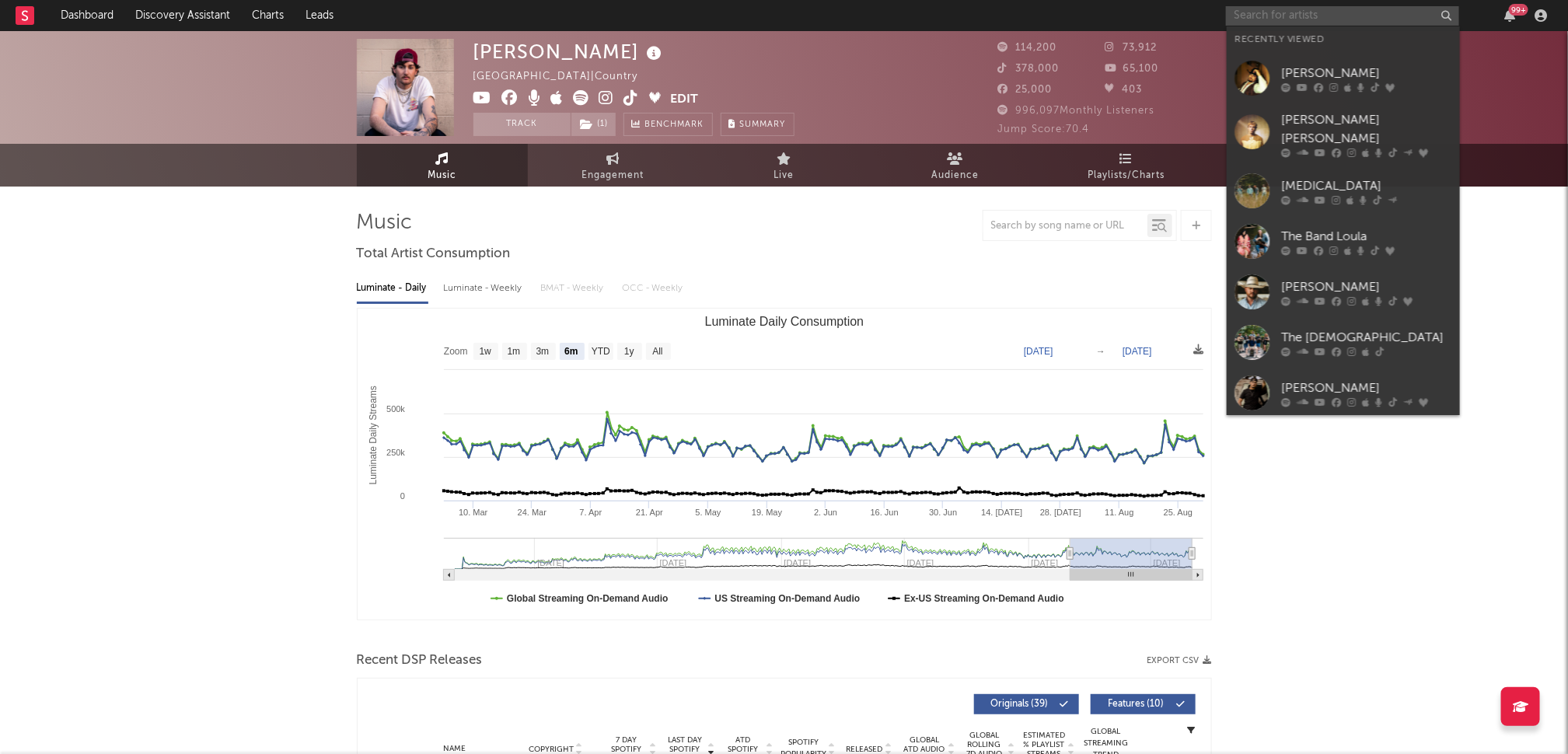
click at [1309, 10] on input "text" at bounding box center [1342, 16] width 233 height 19
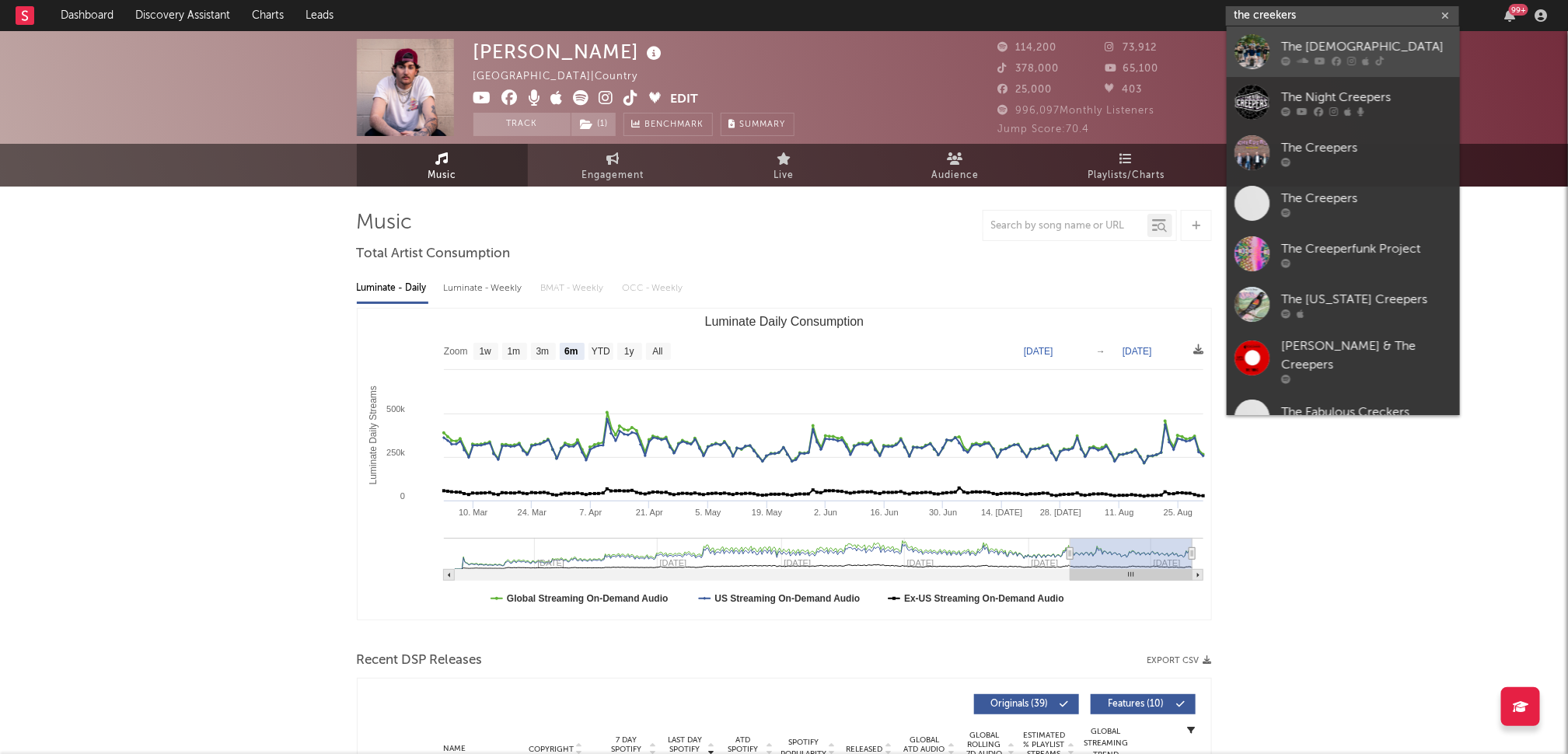
type input "the creekers"
click at [1323, 57] on icon at bounding box center [1319, 61] width 10 height 10
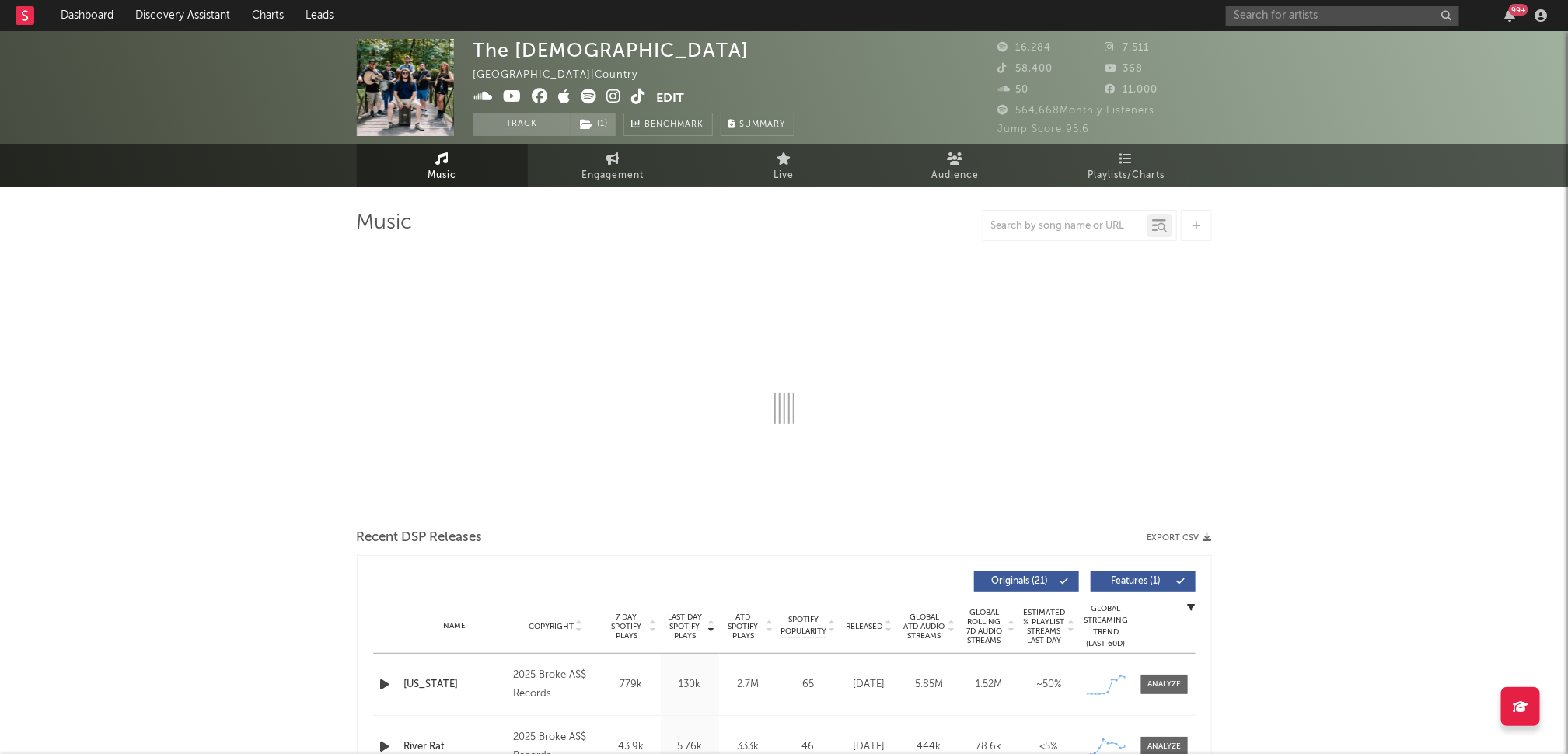
select select "6m"
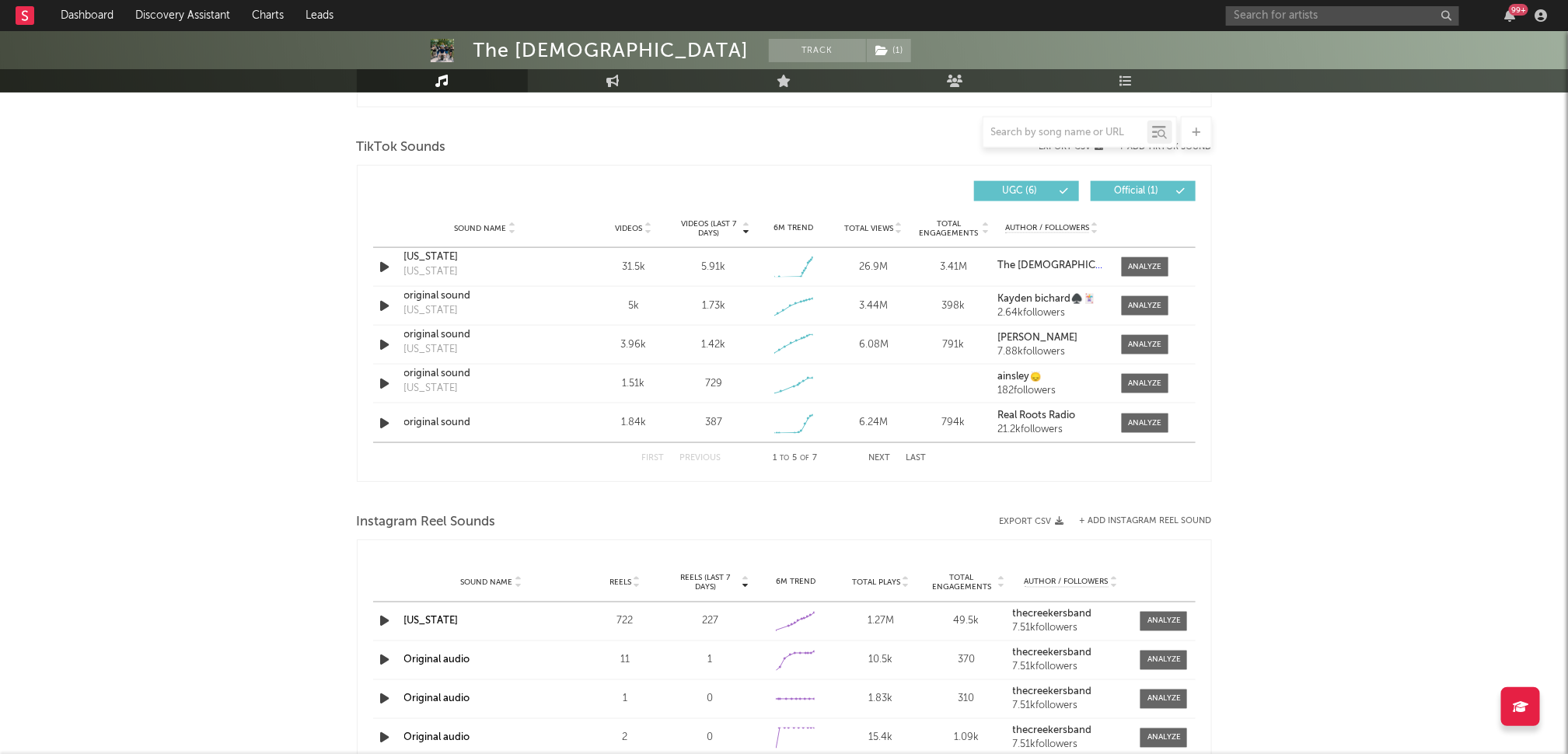
scroll to position [1127, 0]
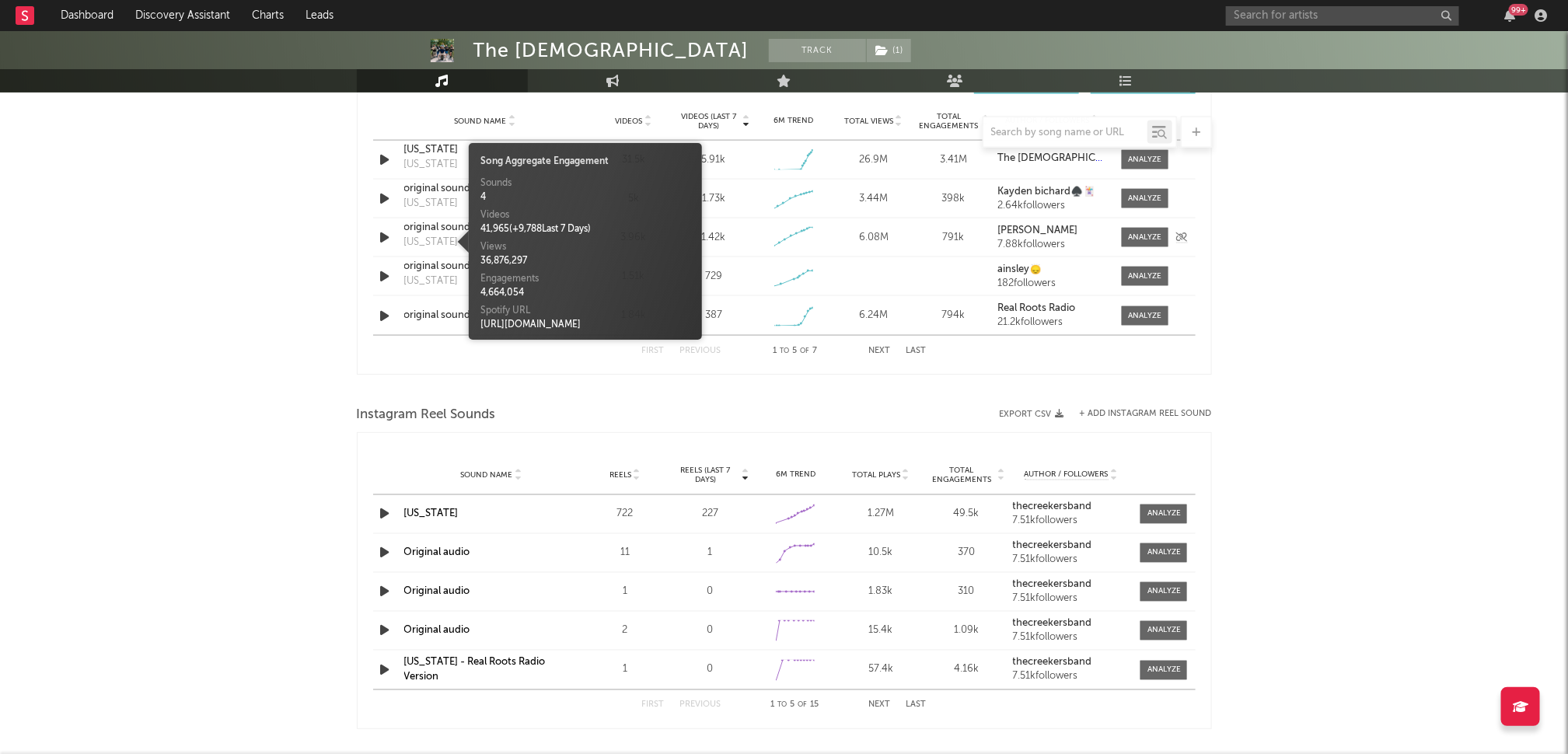
click at [420, 236] on div "Tennessee" at bounding box center [431, 242] width 54 height 15
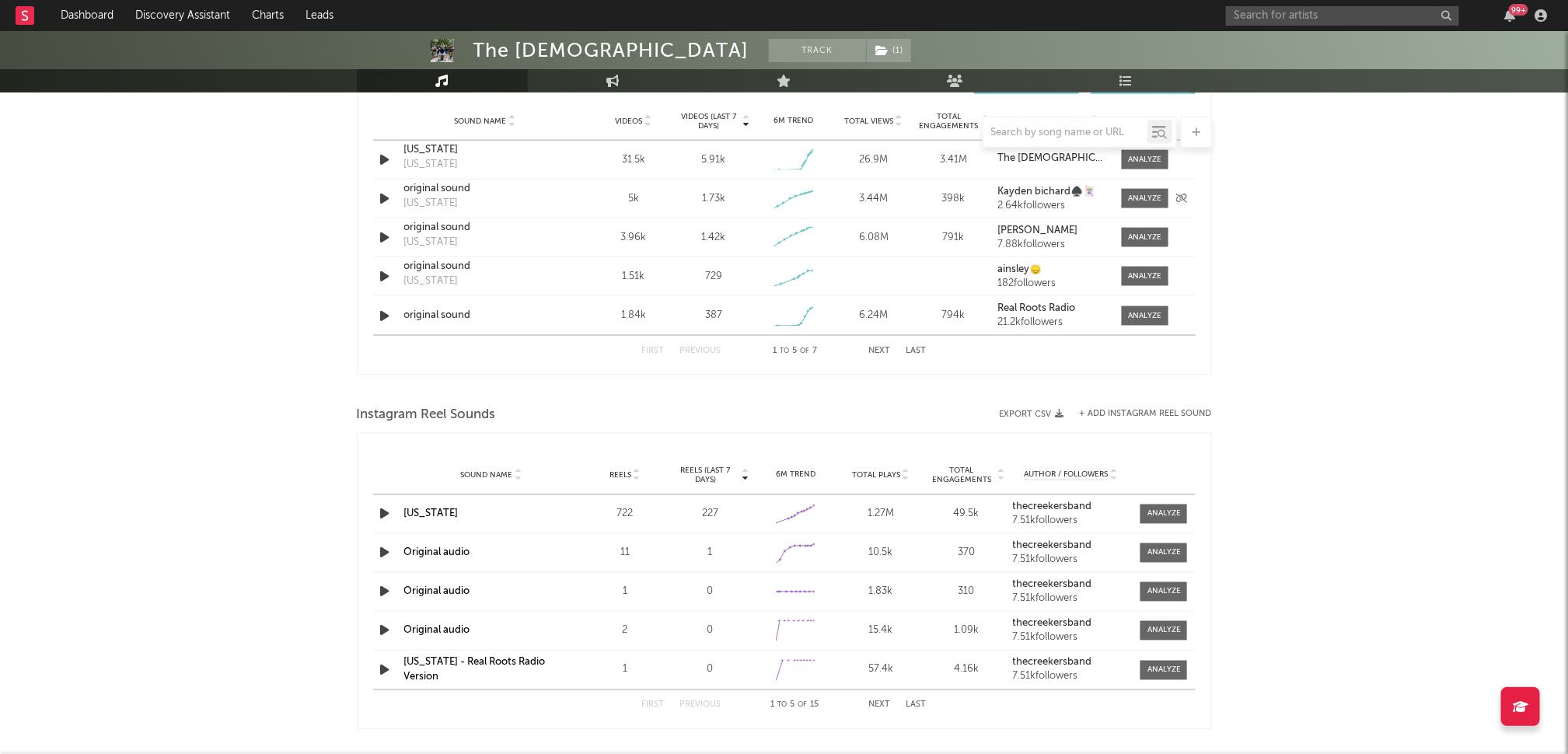
click at [429, 216] on div "Sound Name original sound Tennessee Videos 5k Videos (last 7 days) 1.73k Weekly…" at bounding box center [784, 198] width 823 height 38
click at [440, 224] on div "original sound" at bounding box center [485, 227] width 162 height 15
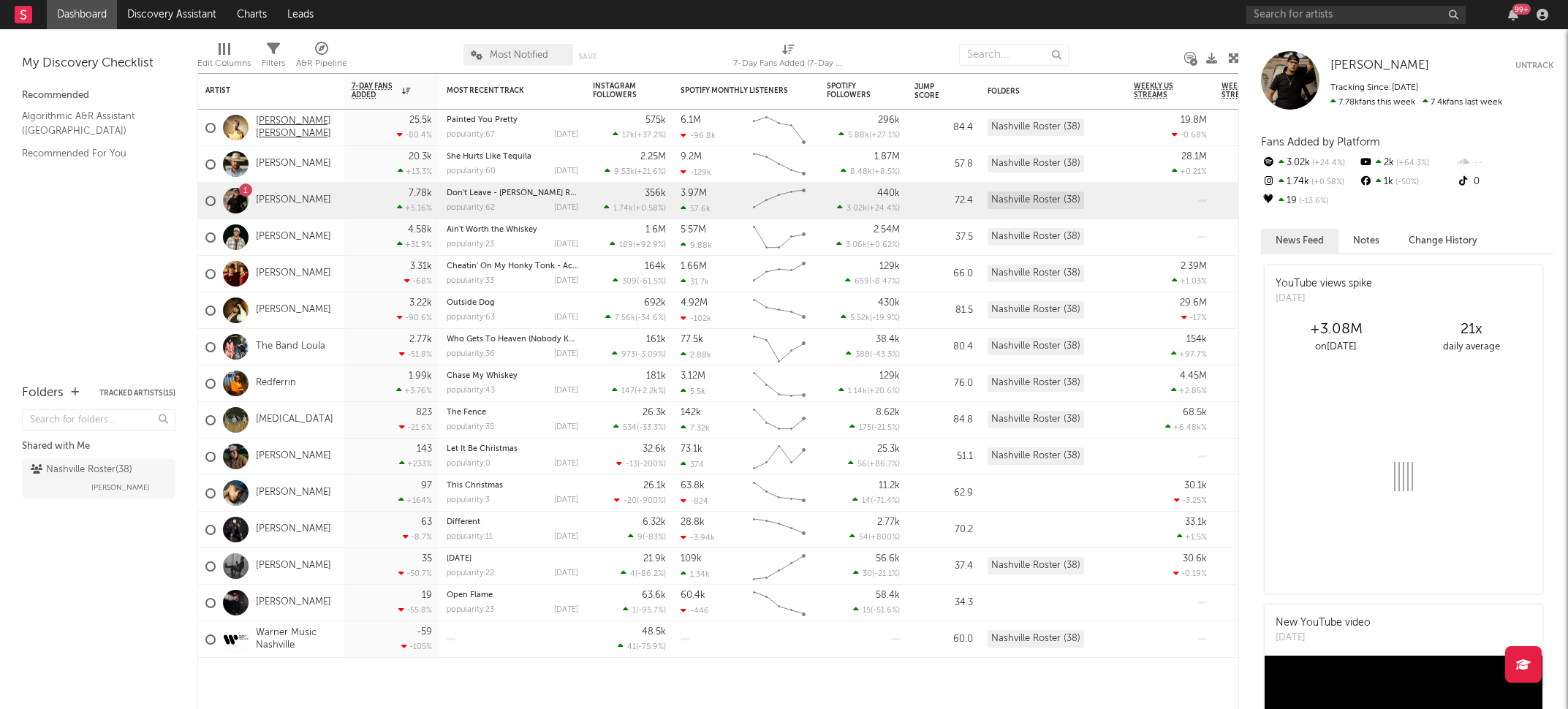
click at [283, 126] on link "[PERSON_NAME] [PERSON_NAME]" at bounding box center [296, 128] width 81 height 25
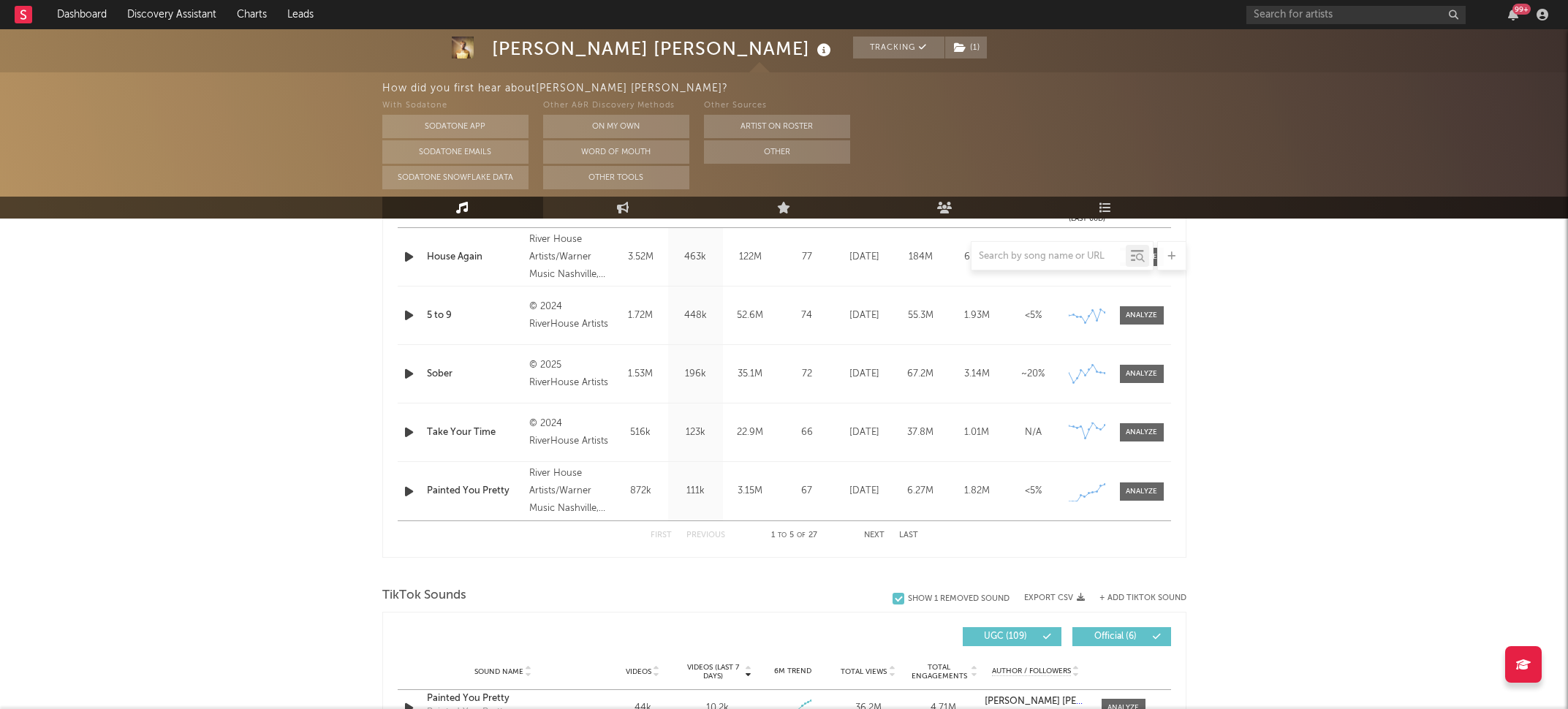
select select "6m"
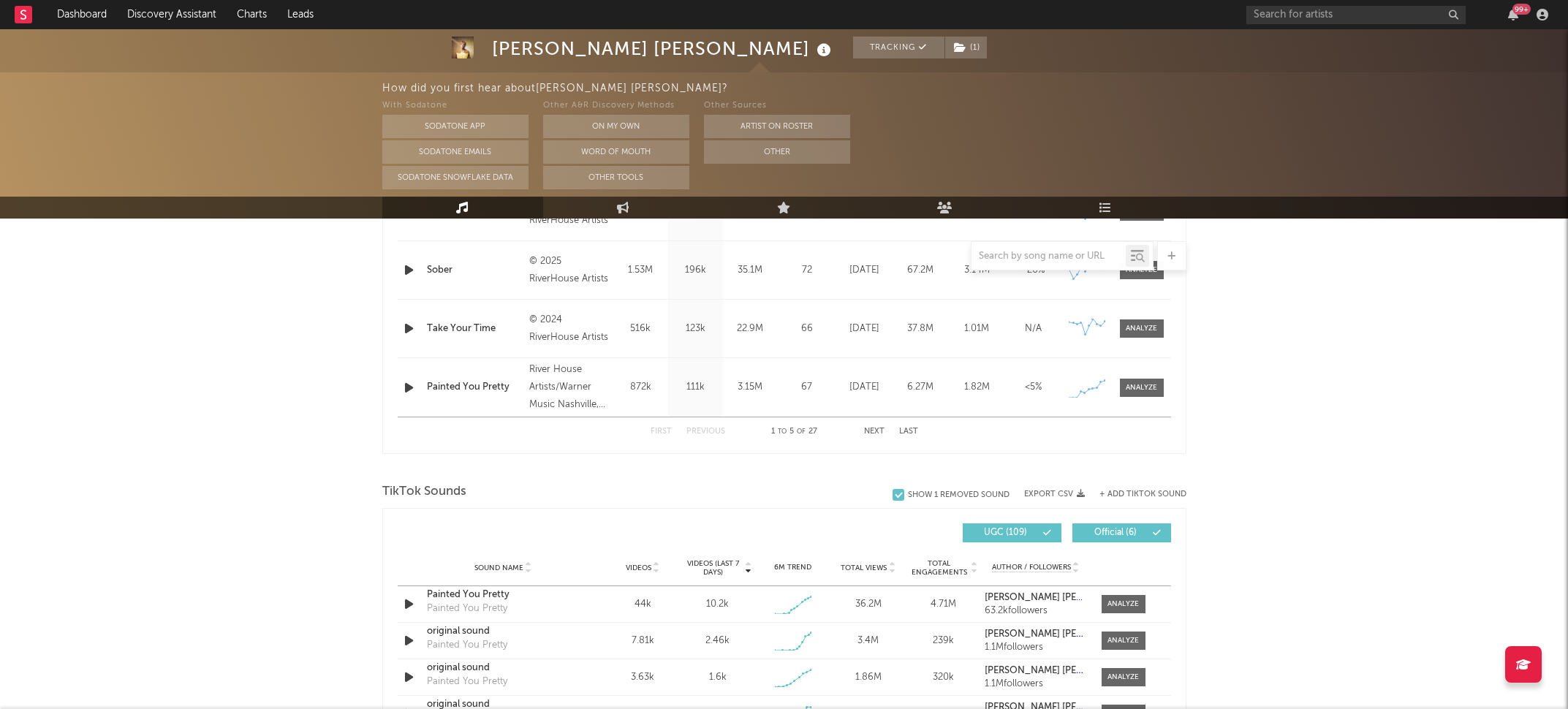
scroll to position [915, 0]
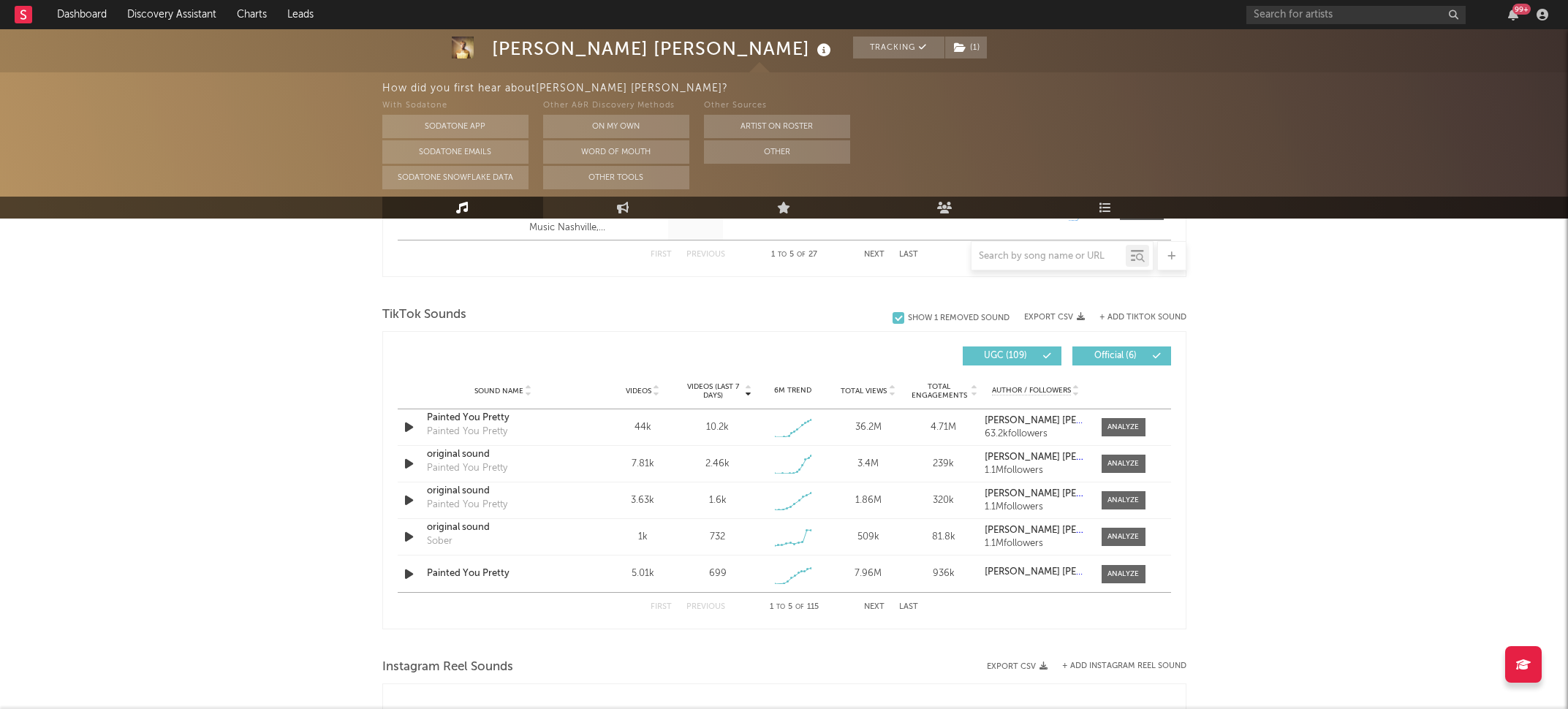
click at [643, 382] on div "Sound Name Videos Videos (last 7 days) Weekly Growth % 6M Trend Total Views Tot…" at bounding box center [784, 391] width 774 height 36
click at [645, 389] on span "Videos" at bounding box center [639, 391] width 26 height 9
click at [1110, 422] on div at bounding box center [1123, 427] width 31 height 11
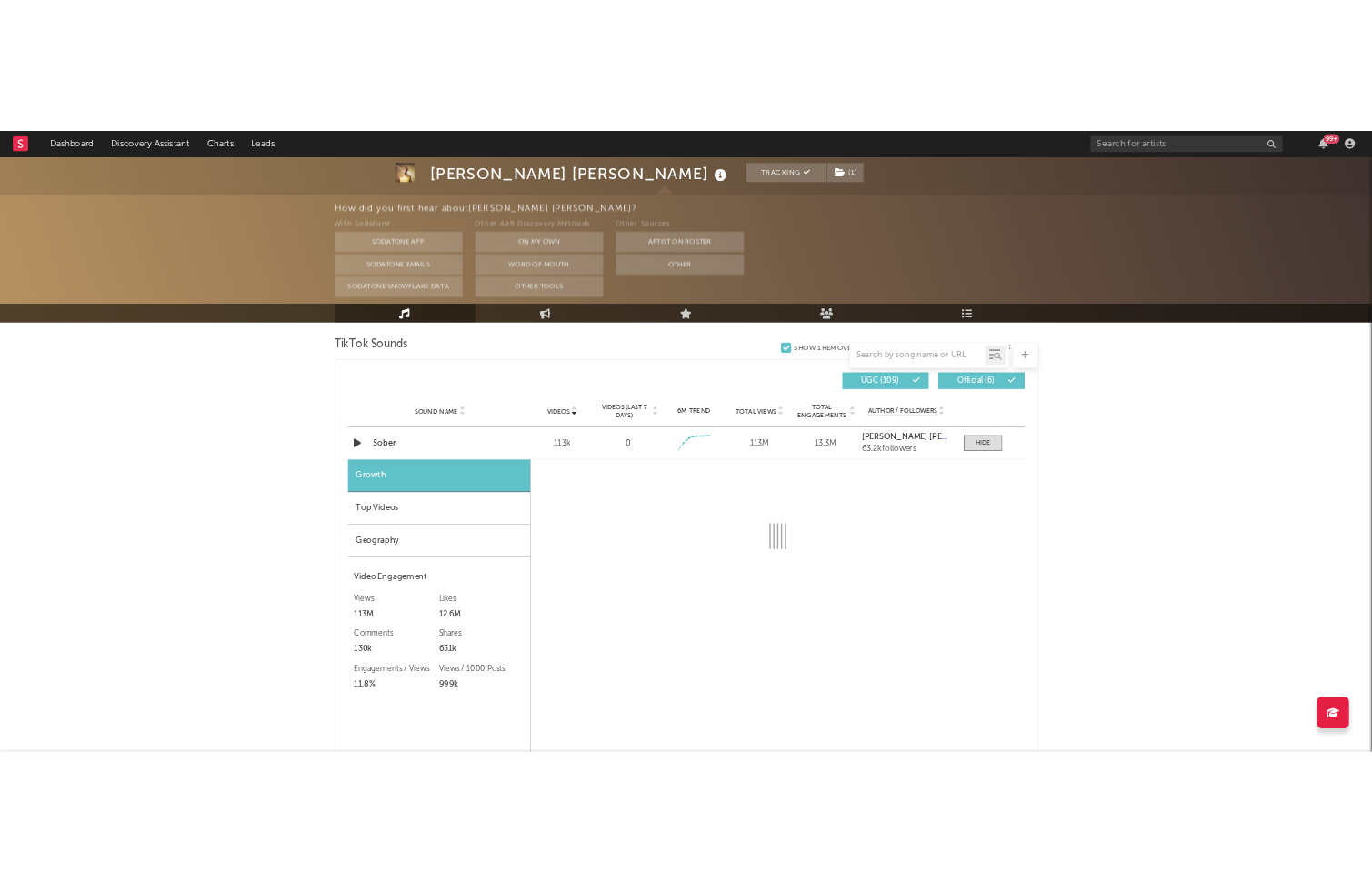
scroll to position [1231, 0]
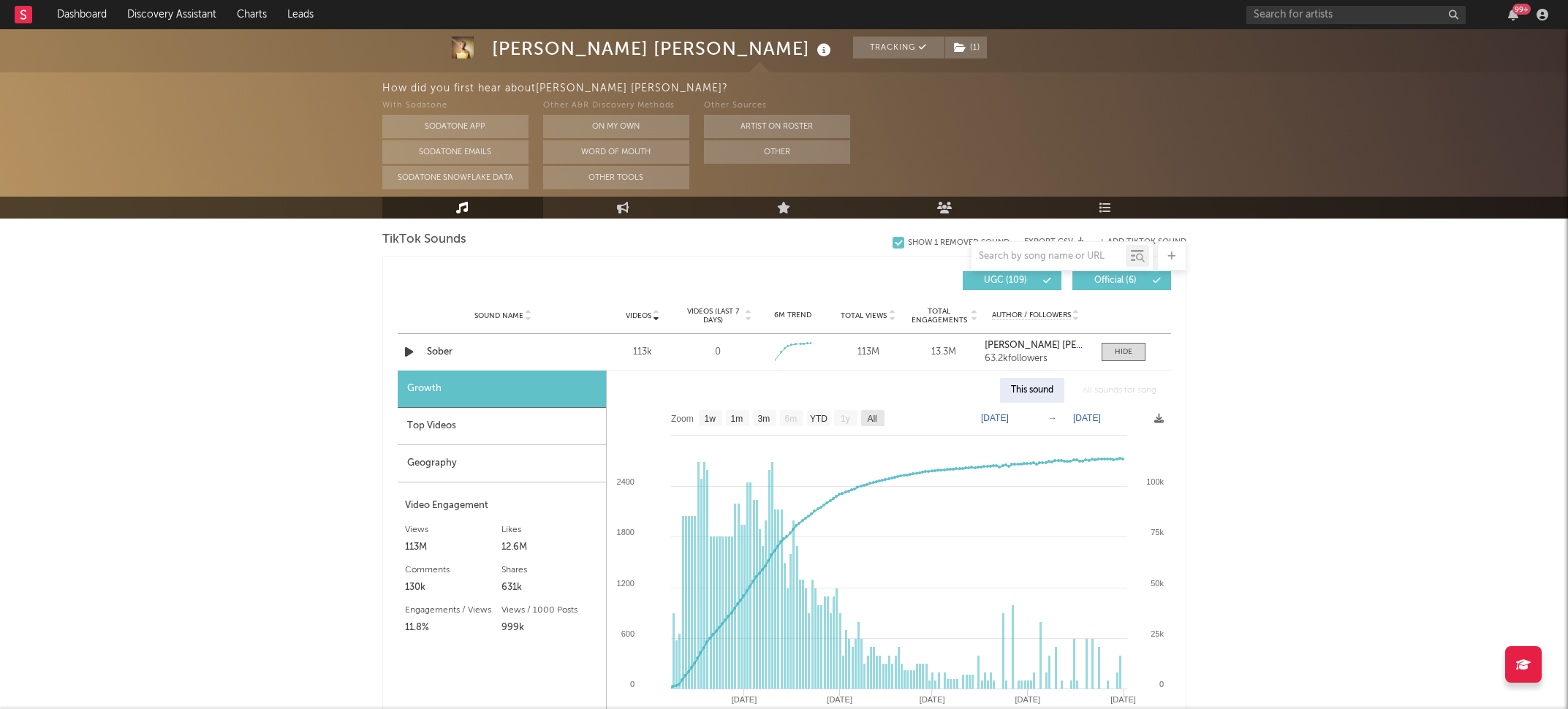
click at [869, 420] on text "All" at bounding box center [872, 418] width 10 height 10
select select "All"
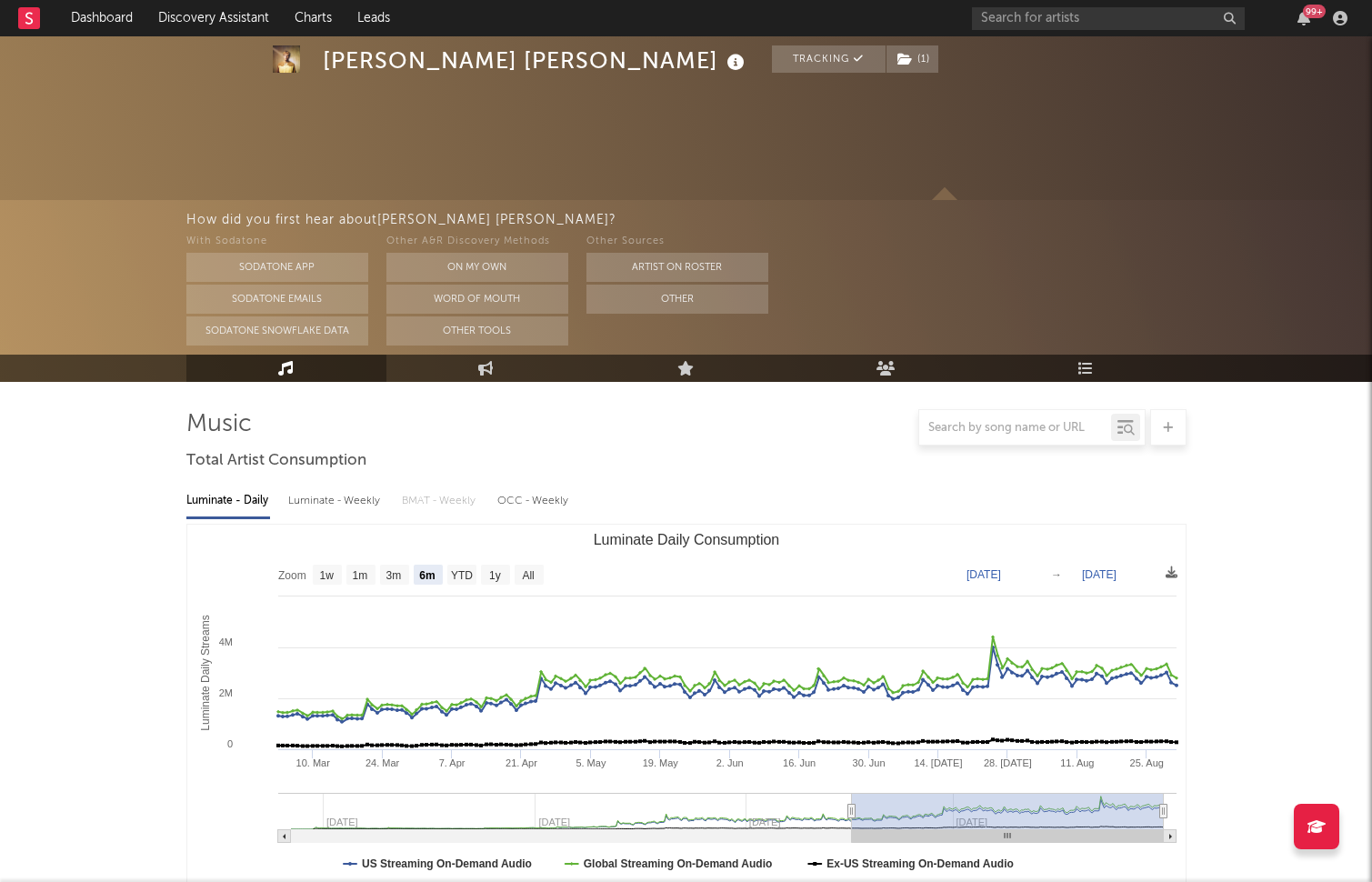
select select "6m"
select select "All"
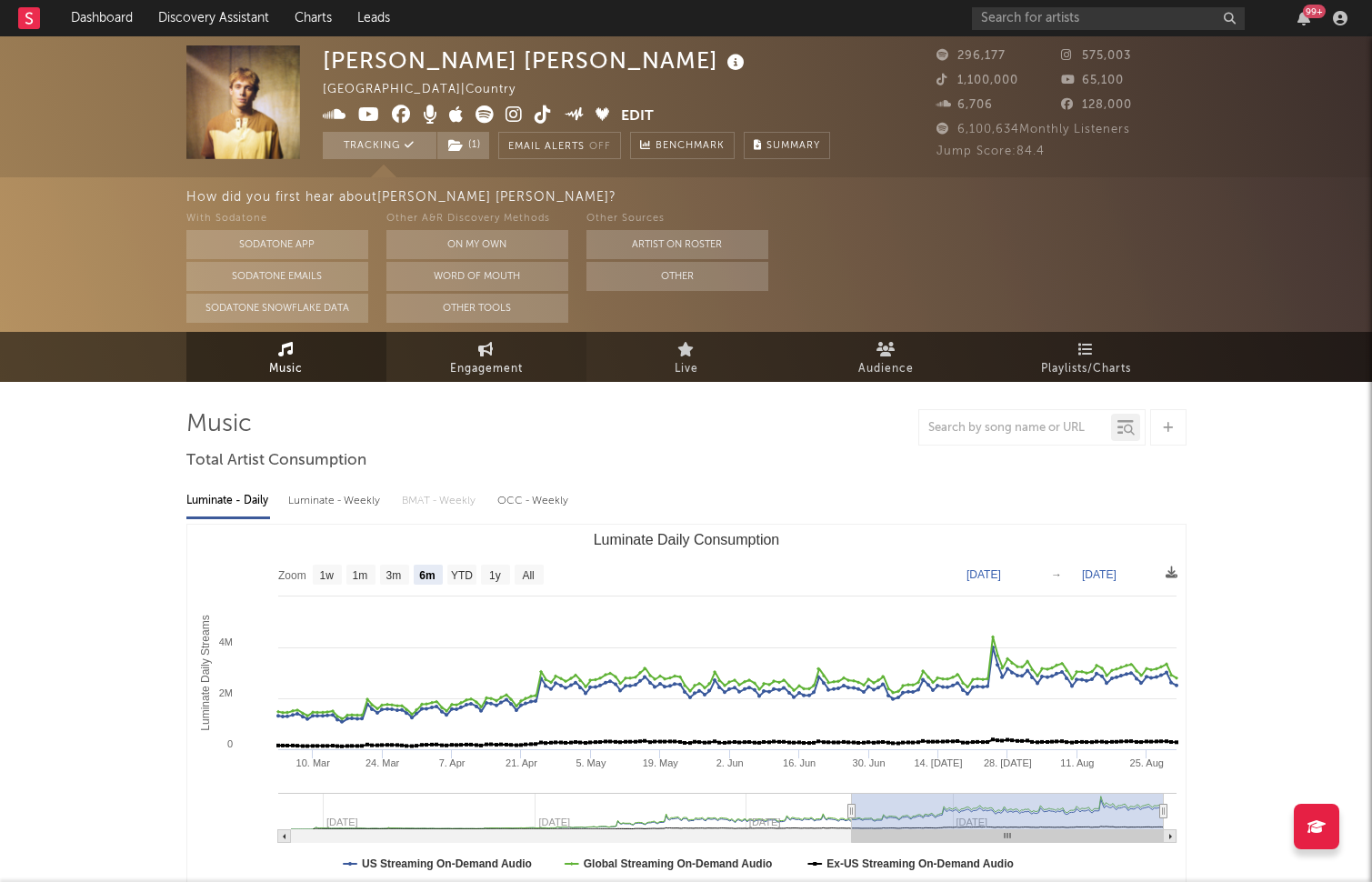
click at [513, 361] on span "Engagement" at bounding box center [486, 368] width 73 height 22
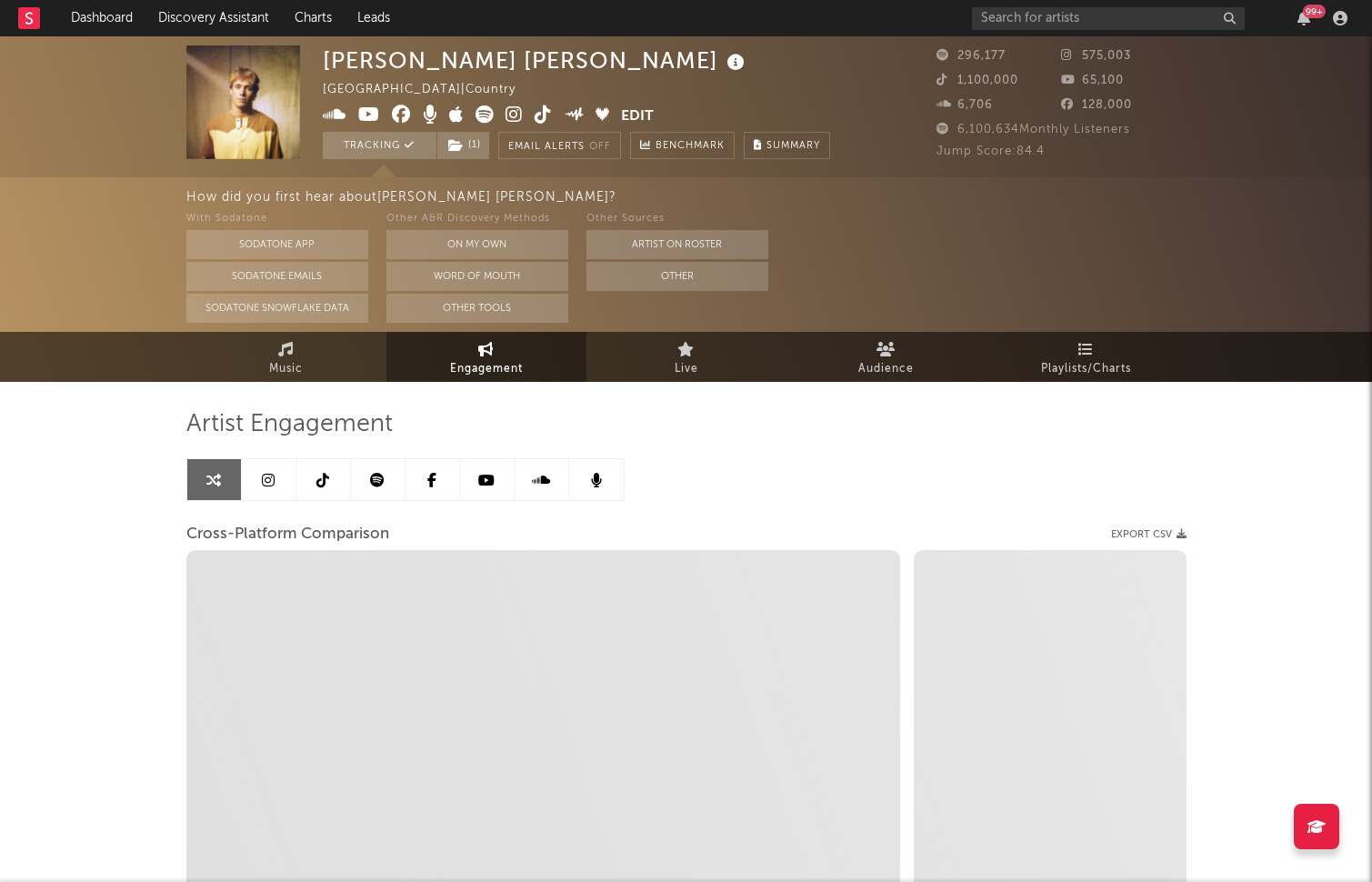
select select "1w"
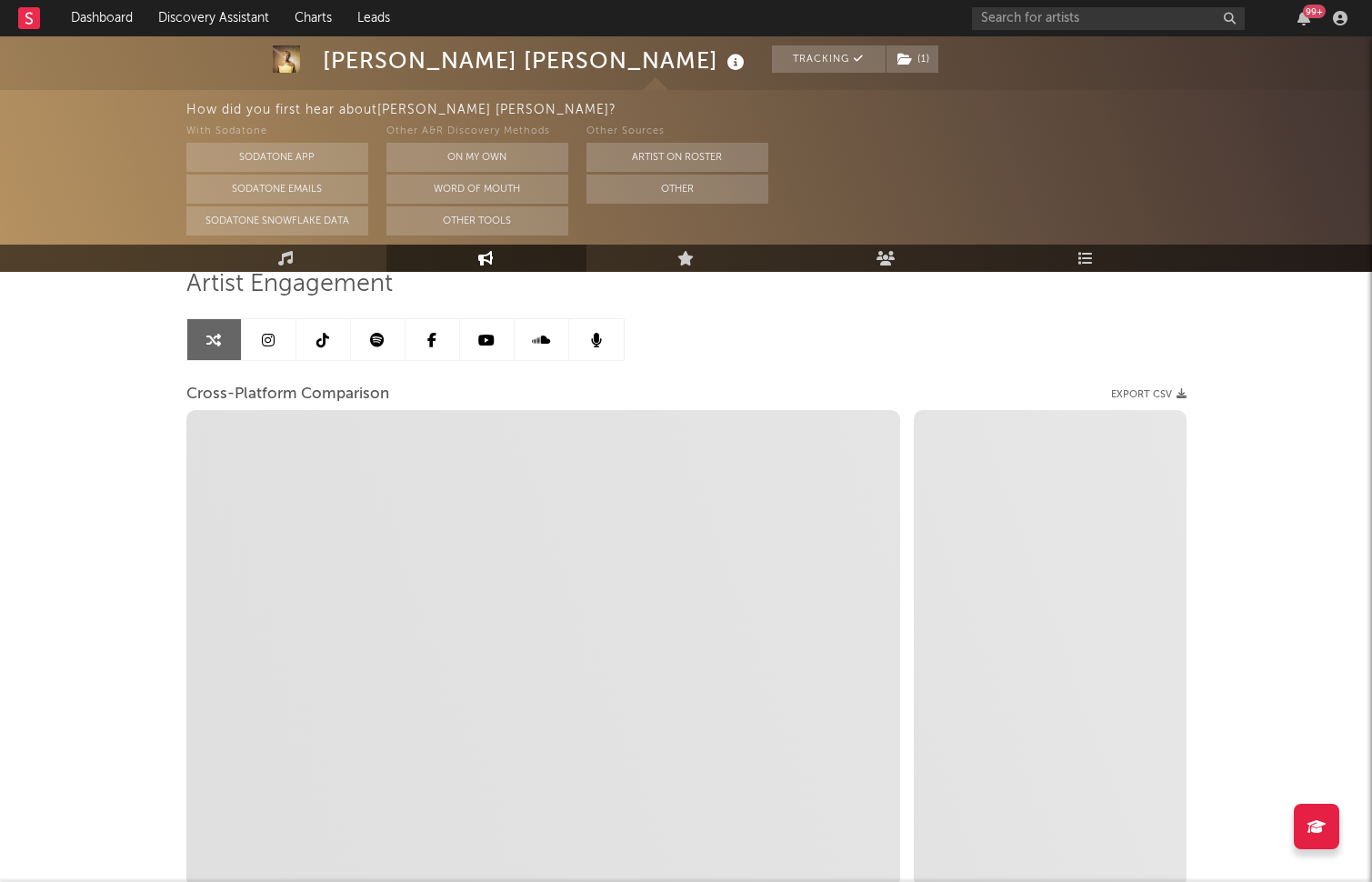
scroll to position [206, 0]
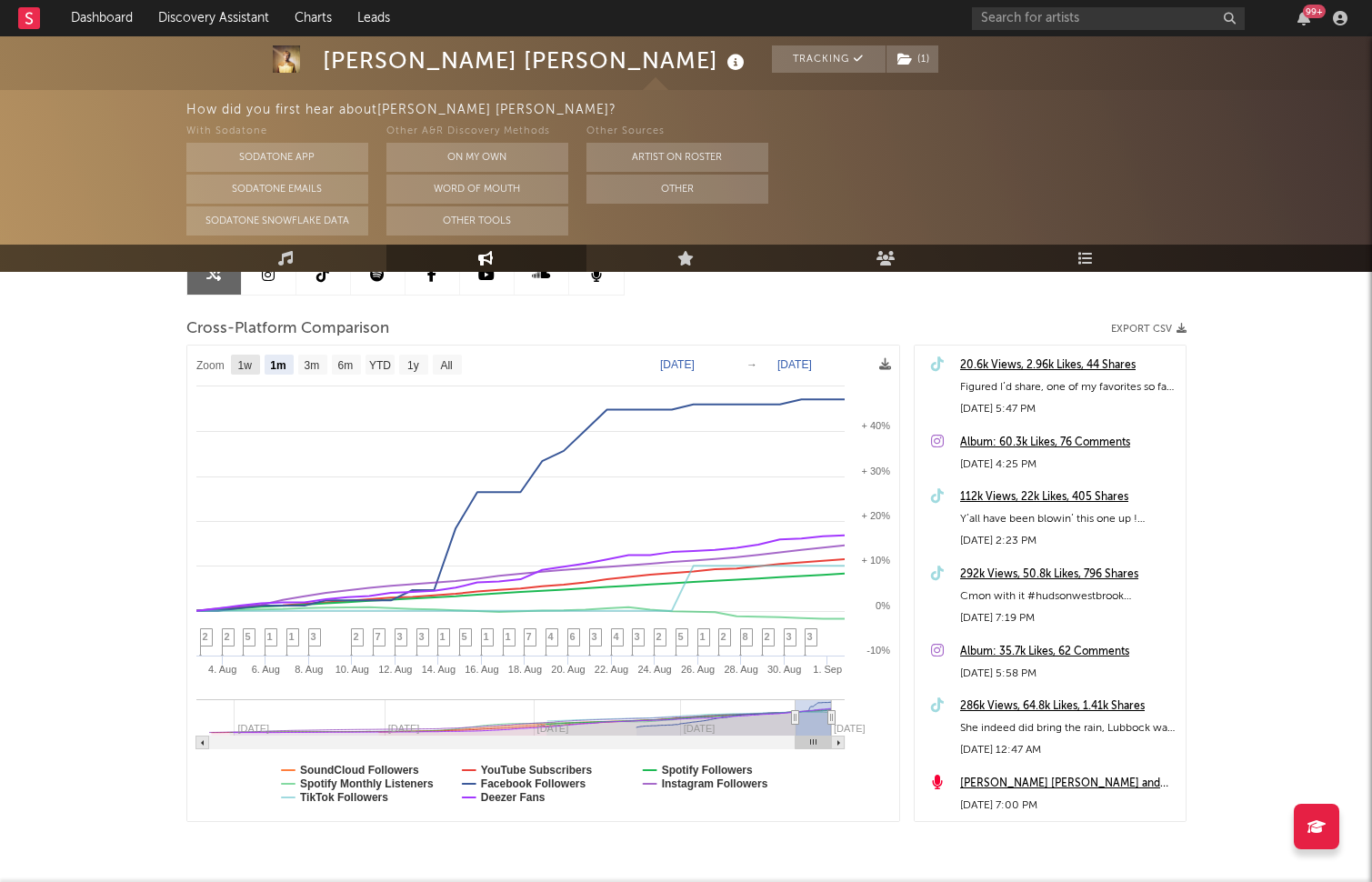
click at [252, 355] on rect at bounding box center [246, 365] width 29 height 20
select select "1w"
type input "2025-08-26"
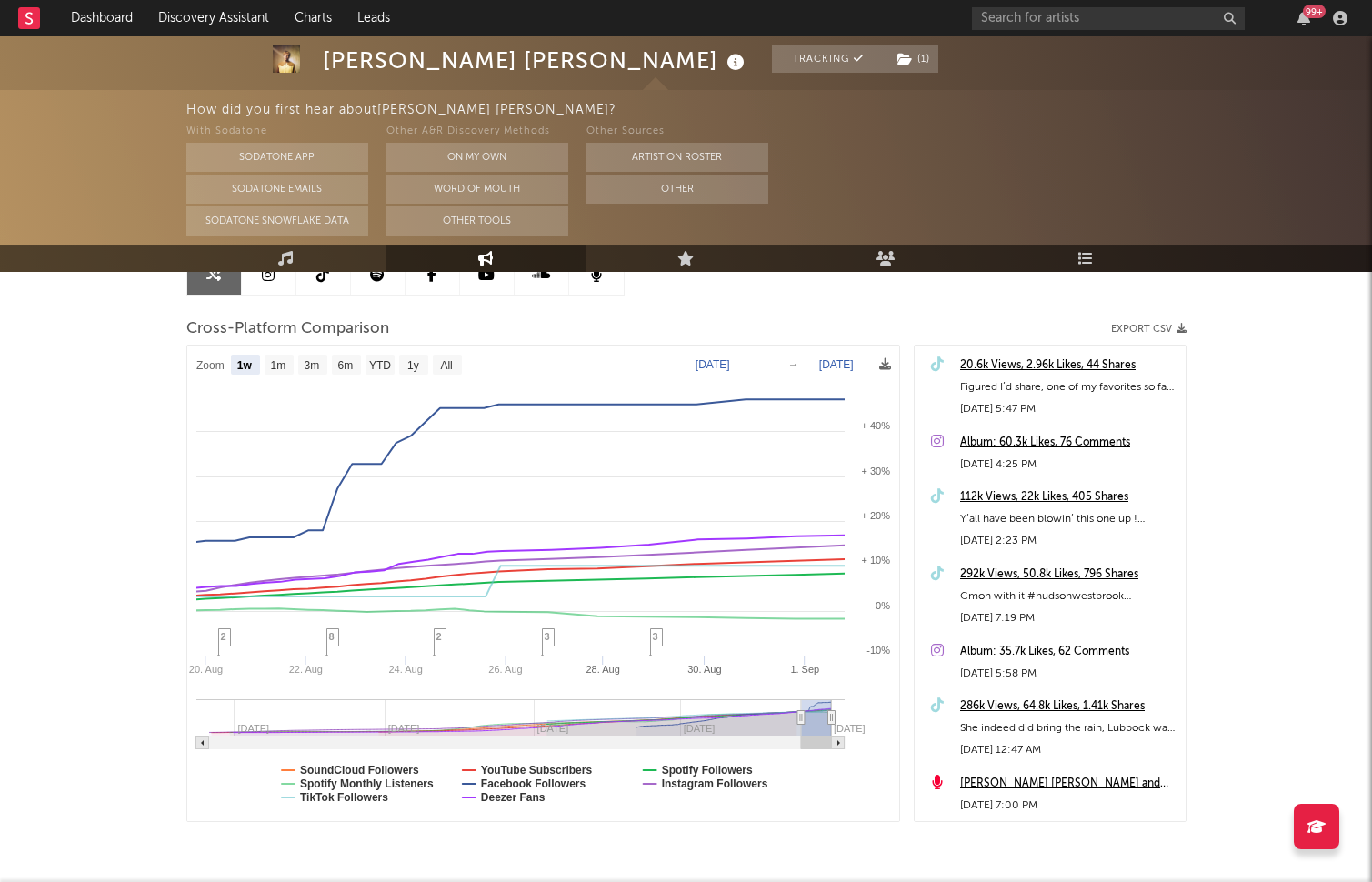
select select "1w"
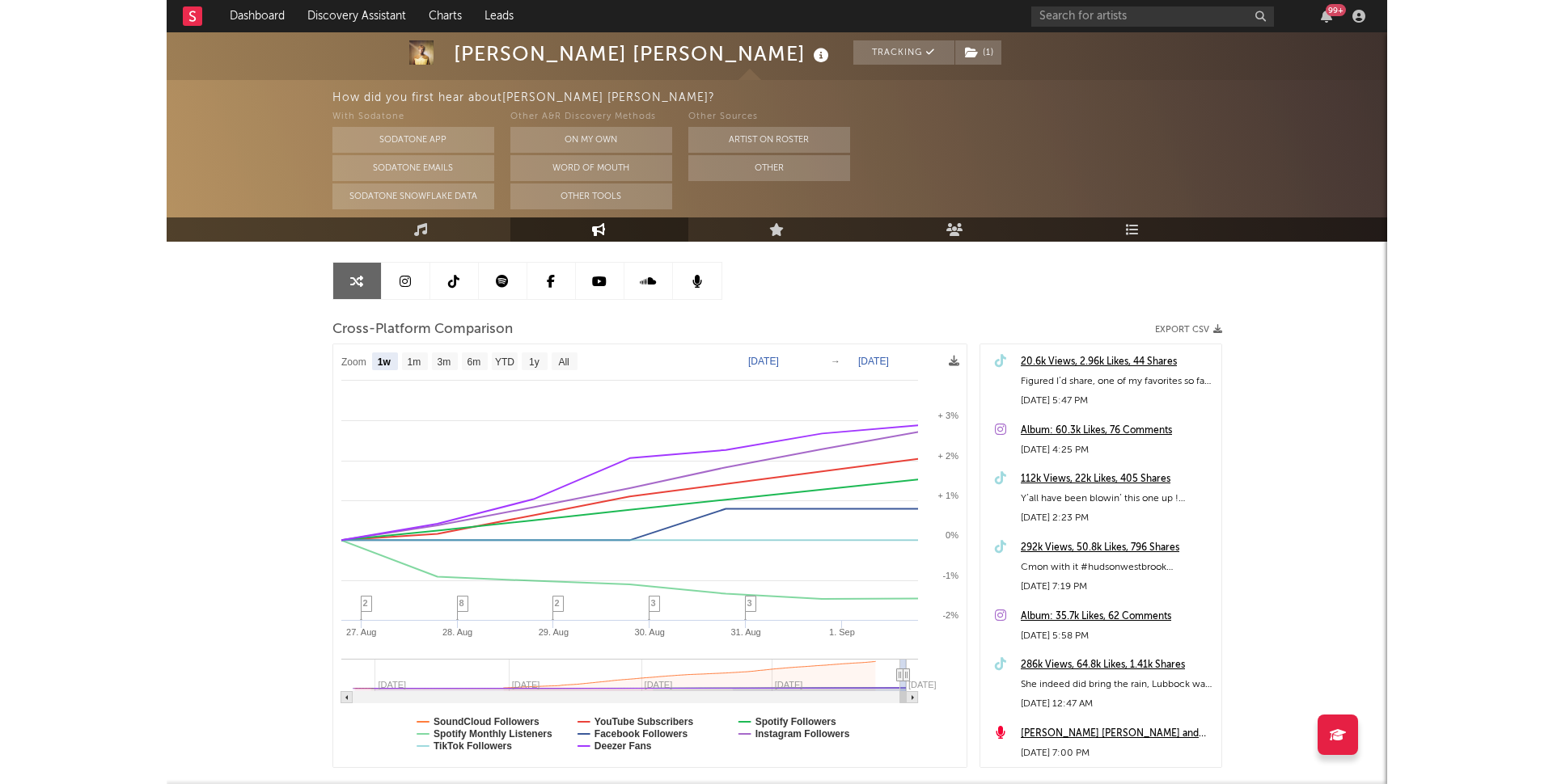
scroll to position [242, 0]
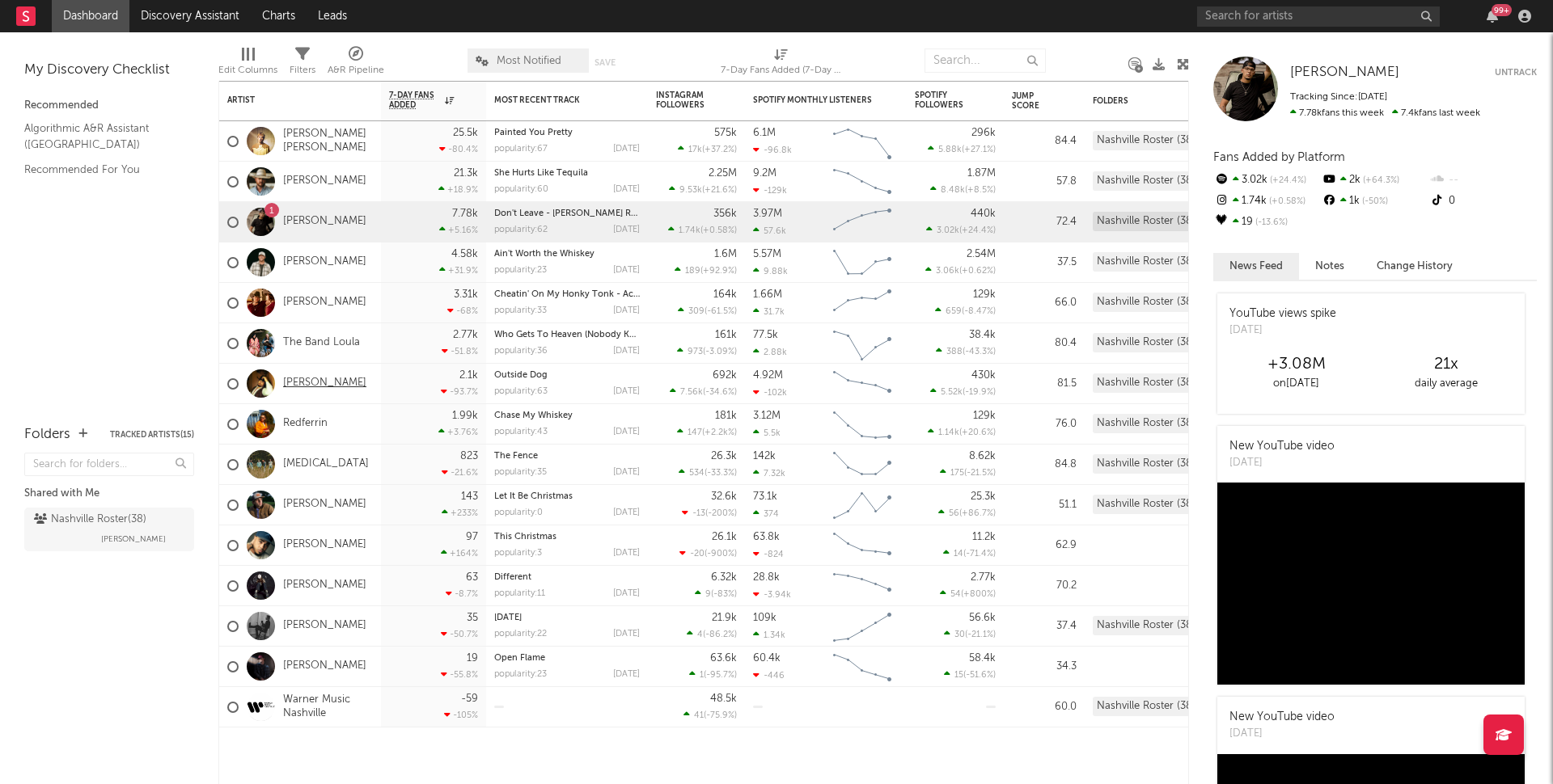
click at [321, 379] on link "[PERSON_NAME]" at bounding box center [324, 384] width 83 height 13
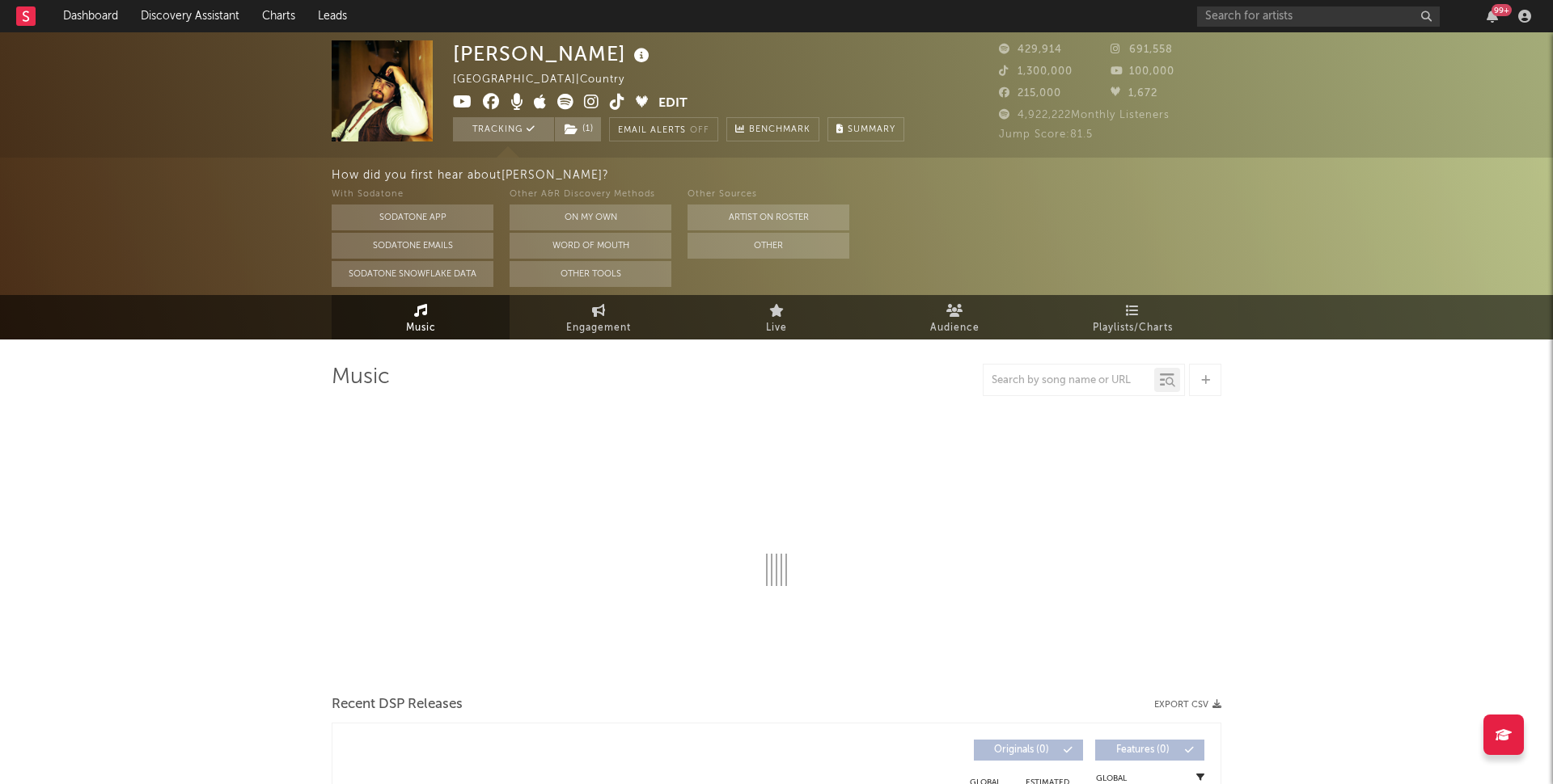
select select "6m"
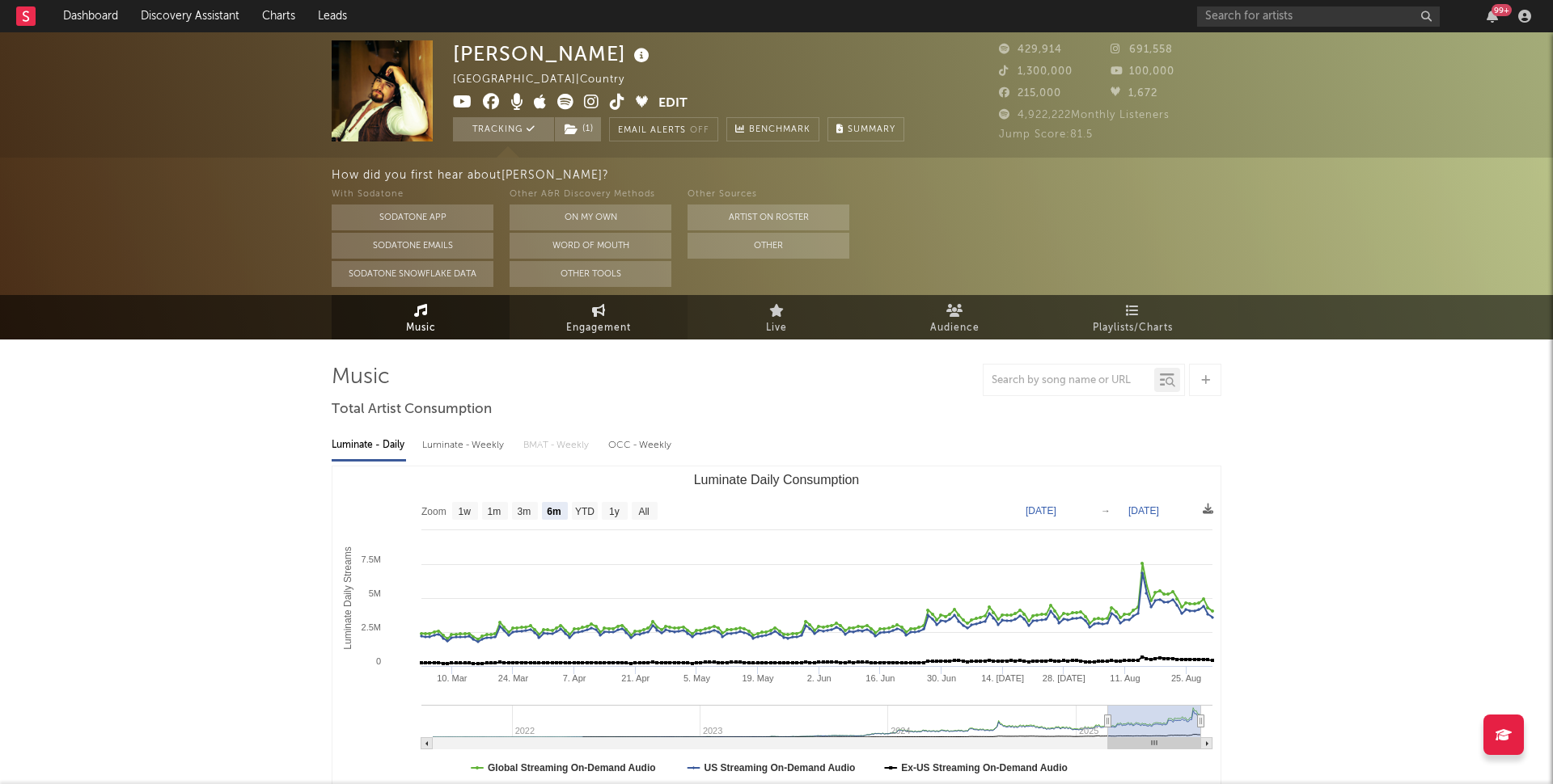
click at [550, 323] on link "Engagement" at bounding box center [599, 316] width 178 height 44
select select "1w"
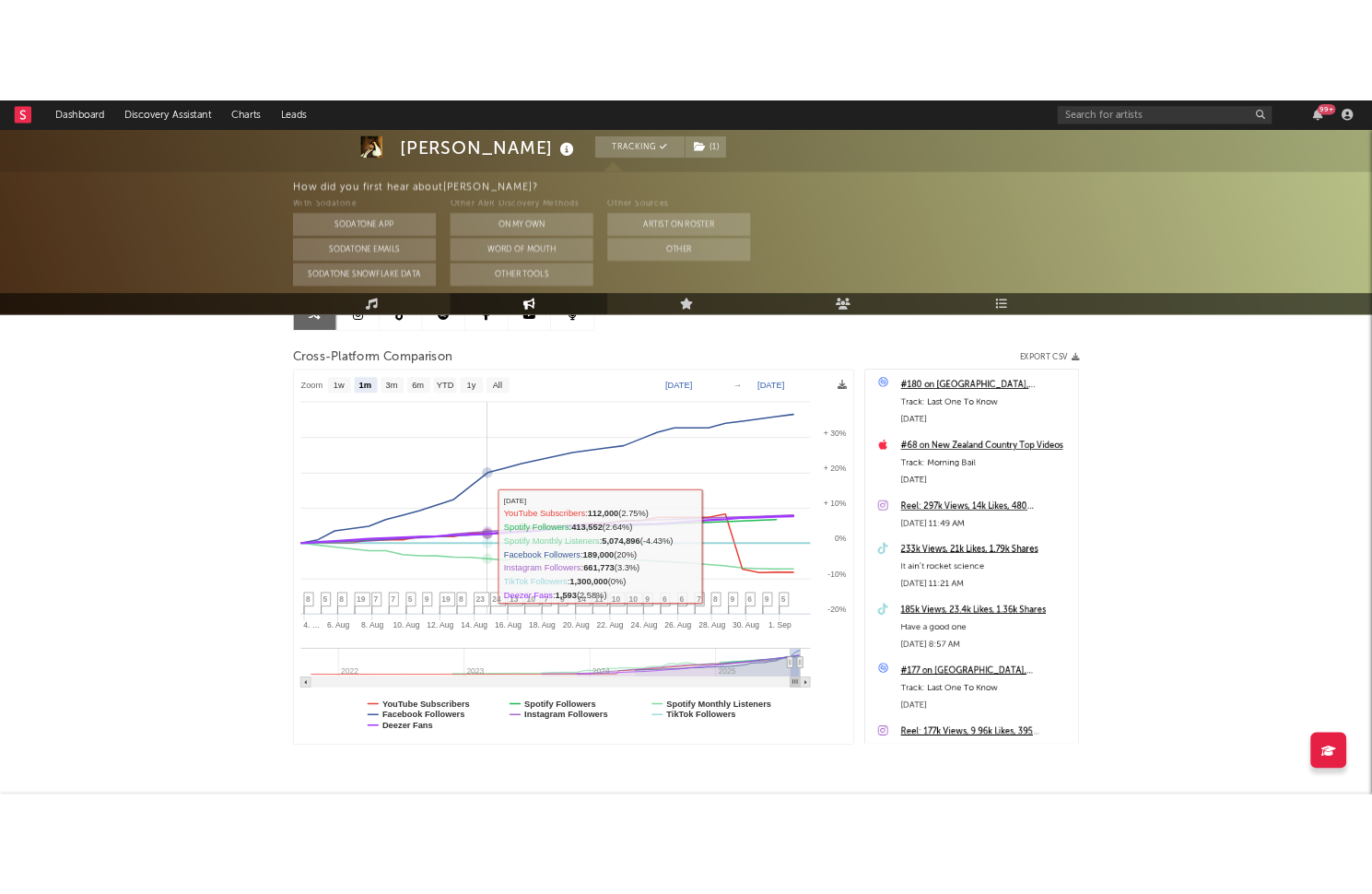
scroll to position [205, 0]
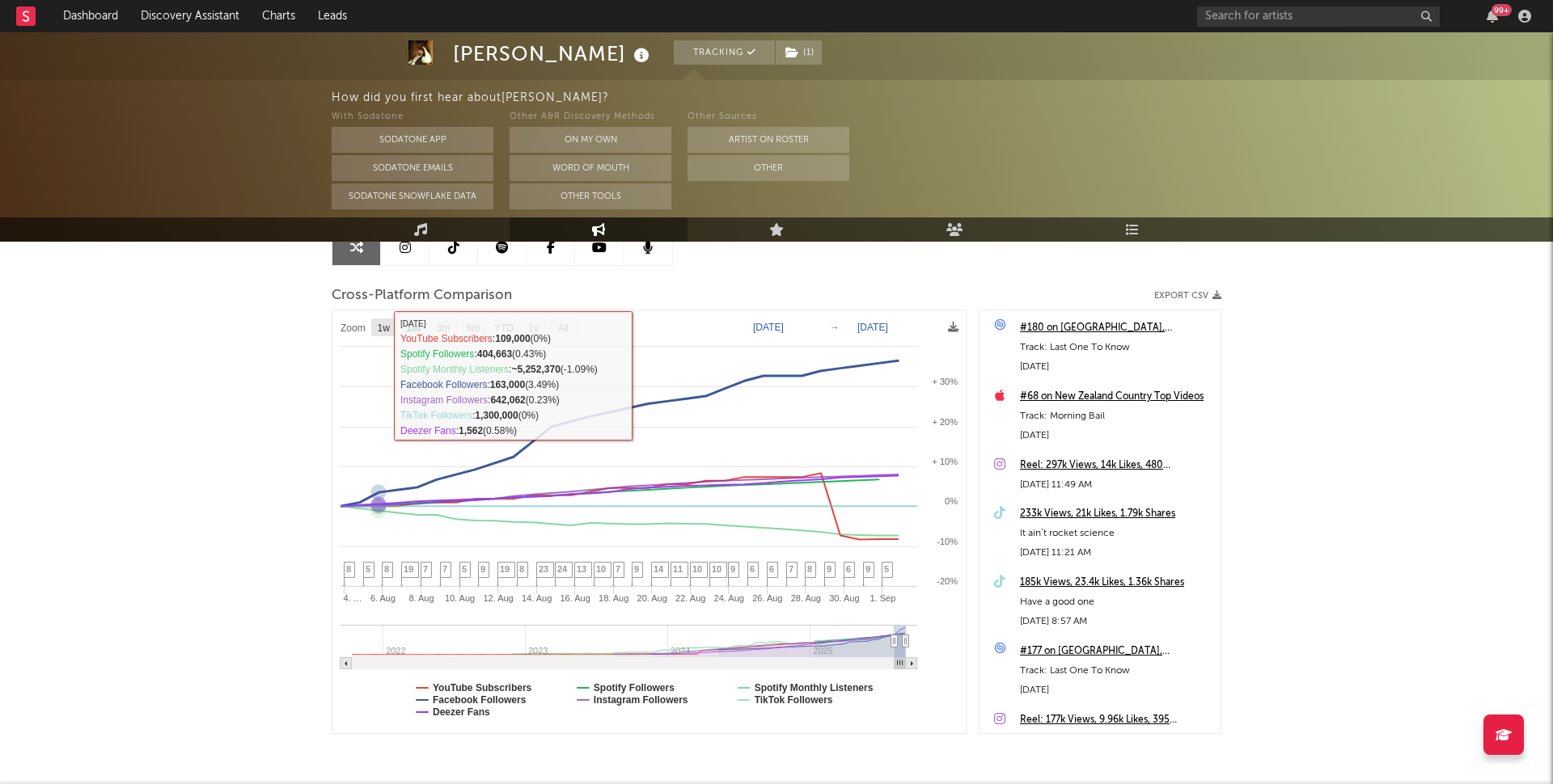
click at [380, 327] on text "1w" at bounding box center [384, 327] width 13 height 11
select select "1w"
type input "[DATE]"
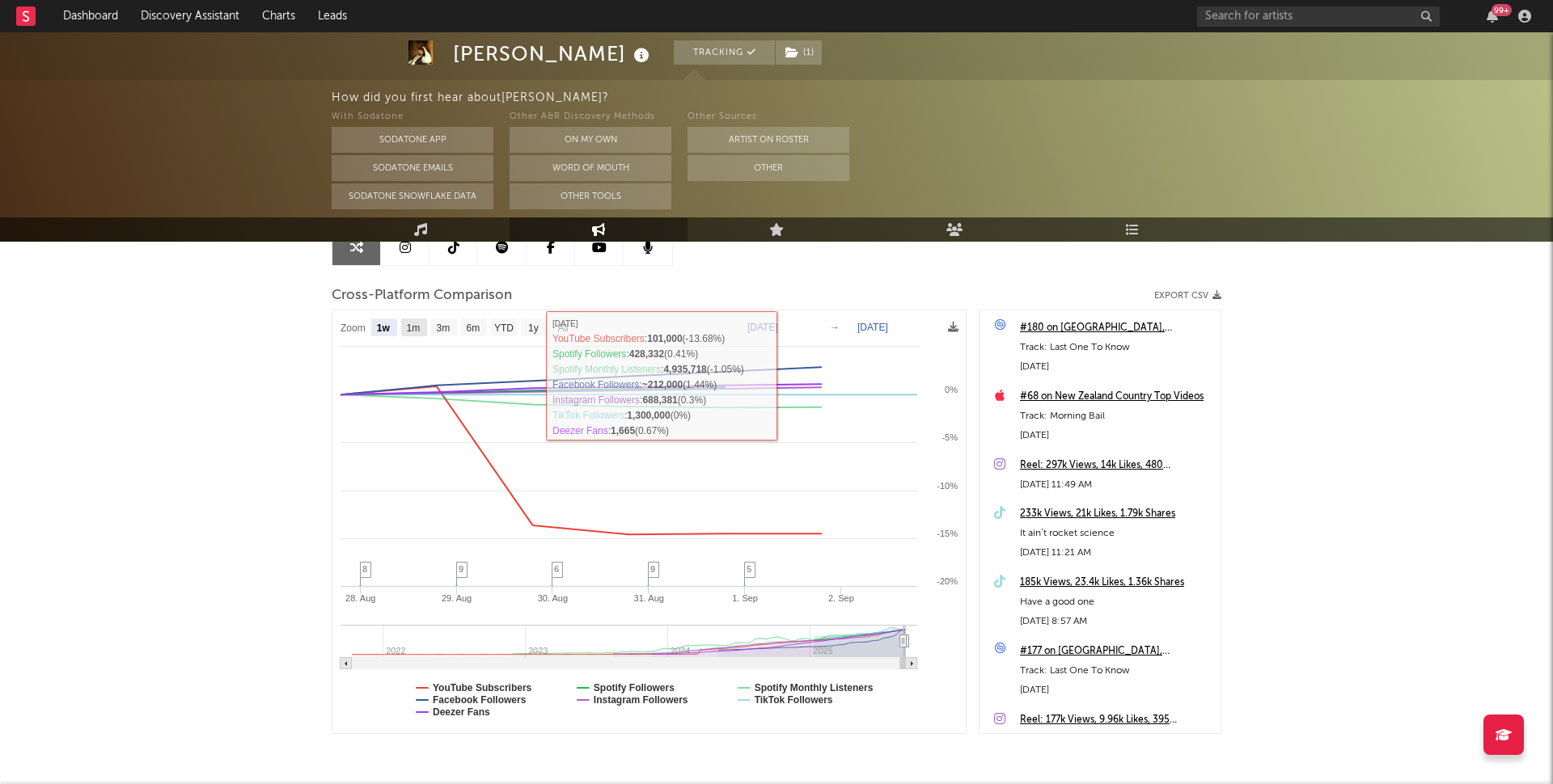
click at [417, 332] on text "1m" at bounding box center [413, 327] width 13 height 11
select select "1m"
type input "[DATE]"
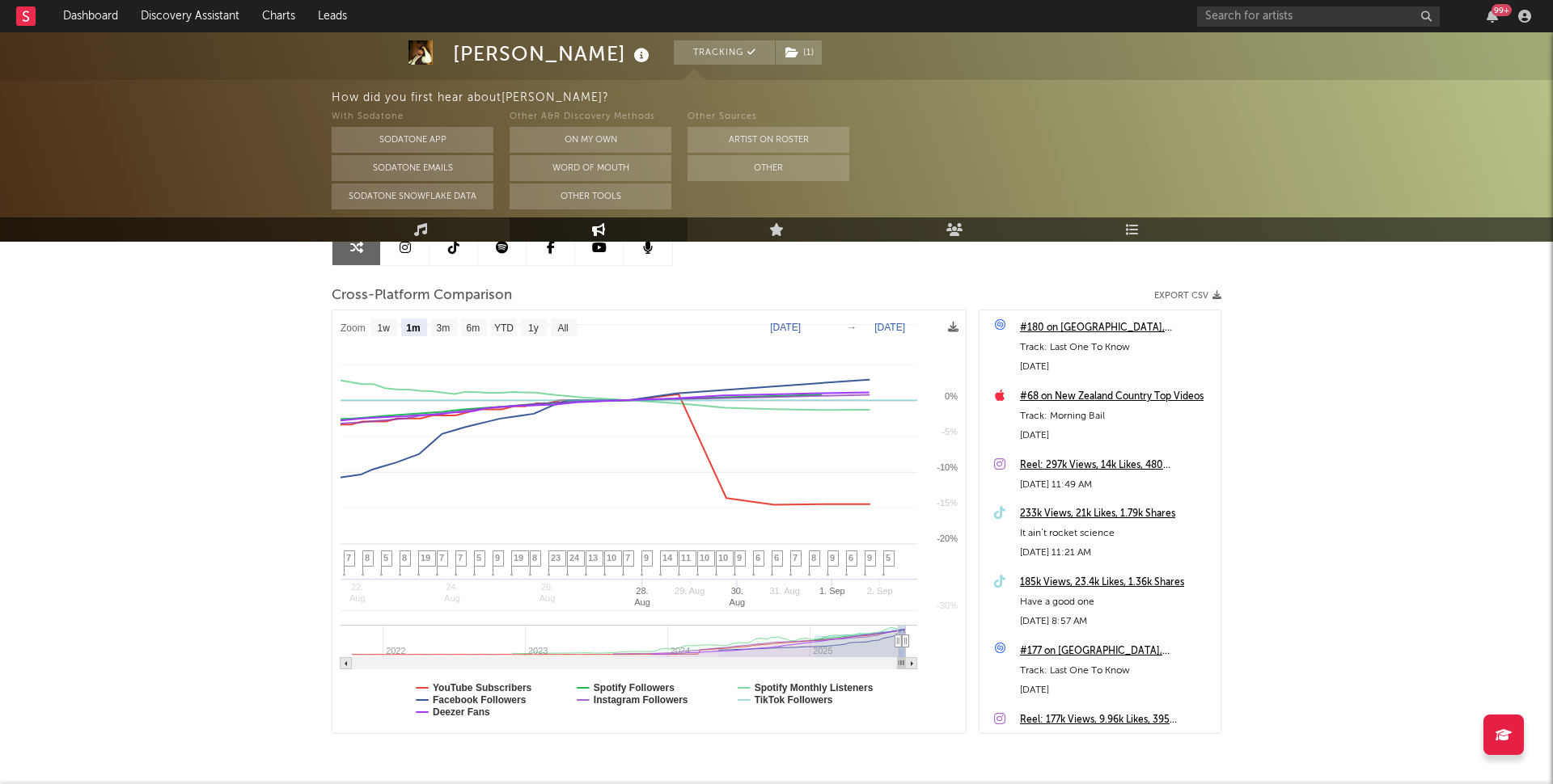
select select "1m"
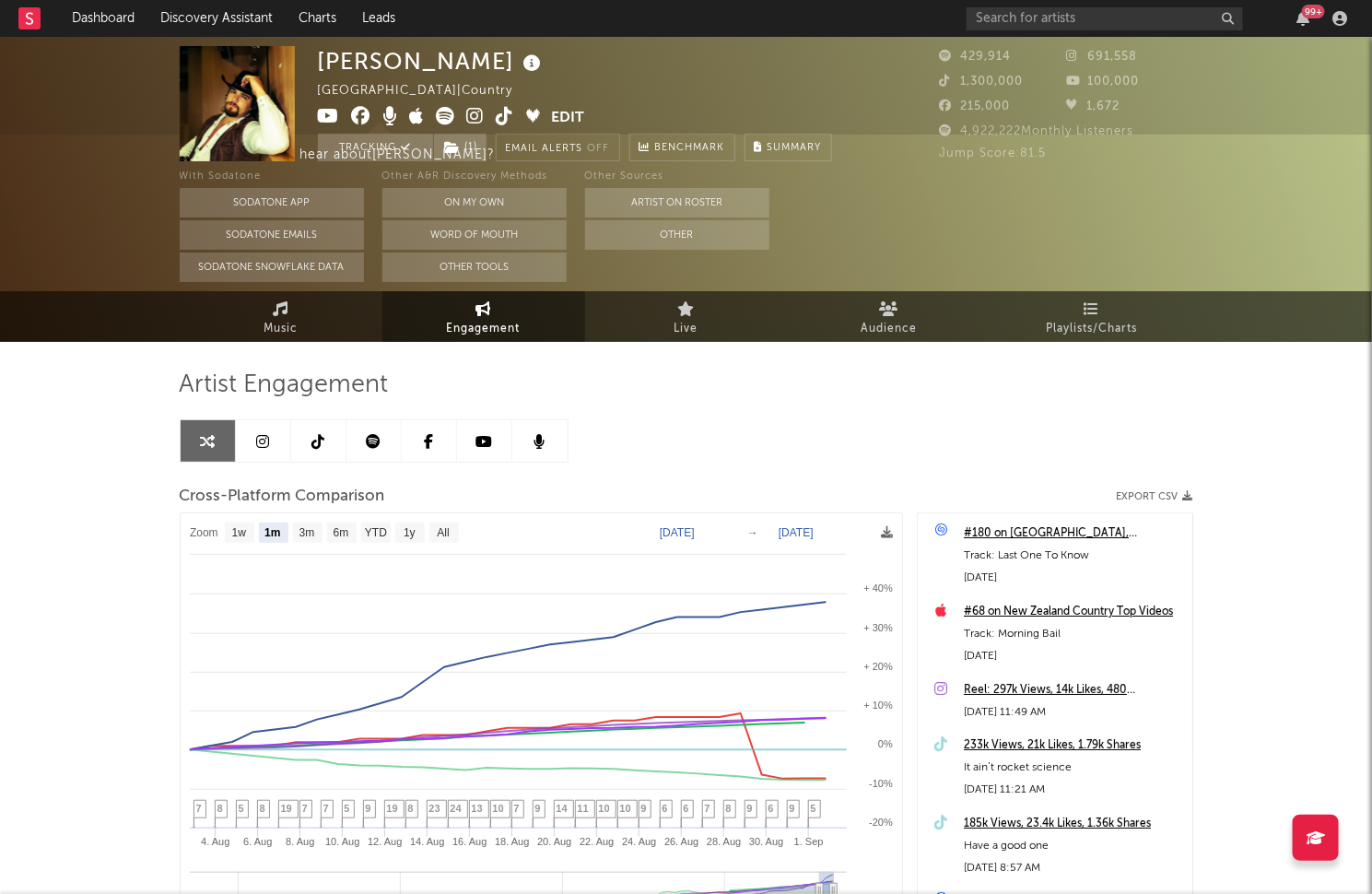
scroll to position [0, 0]
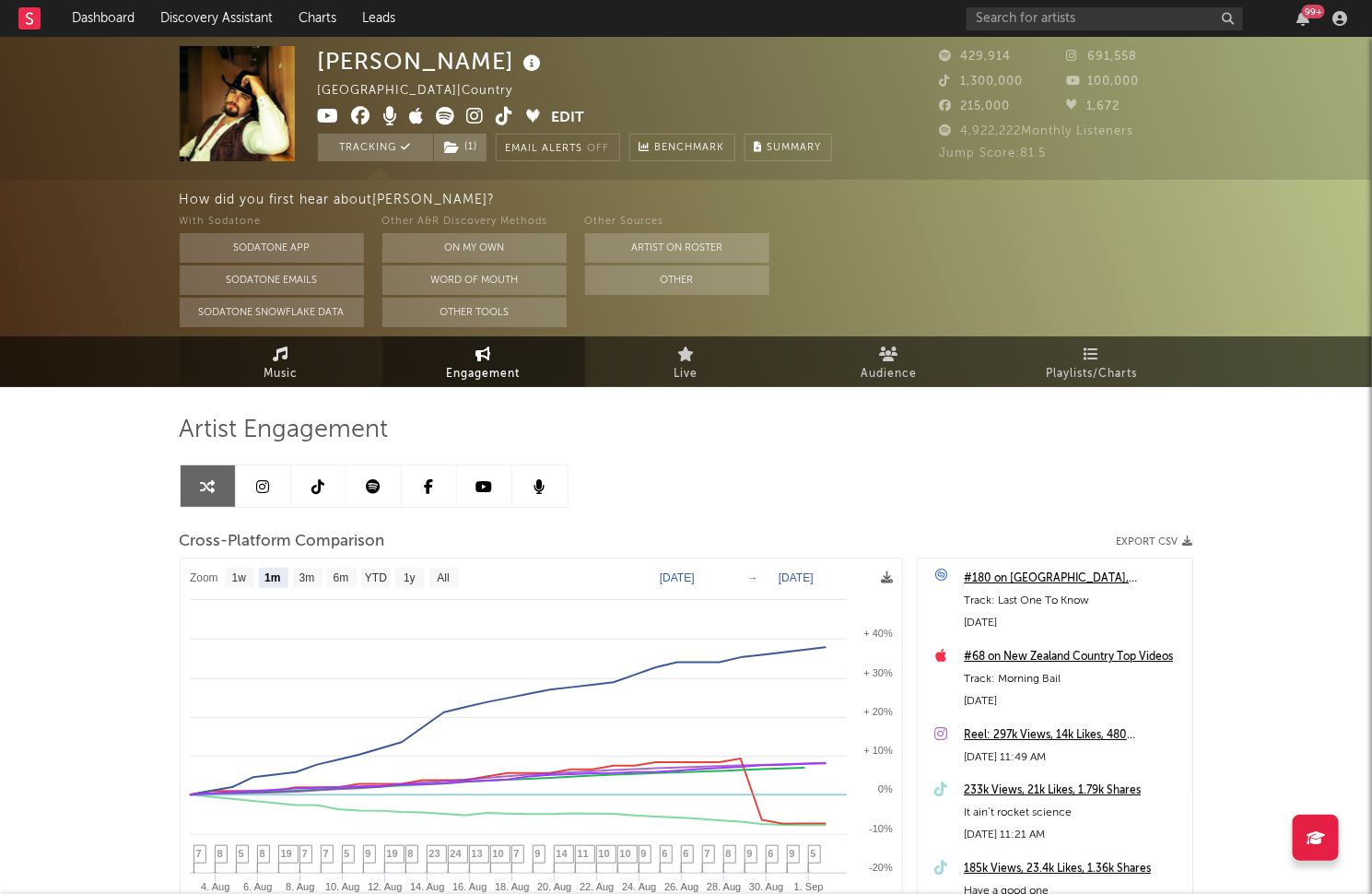
click at [280, 369] on span "Music" at bounding box center [280, 373] width 34 height 22
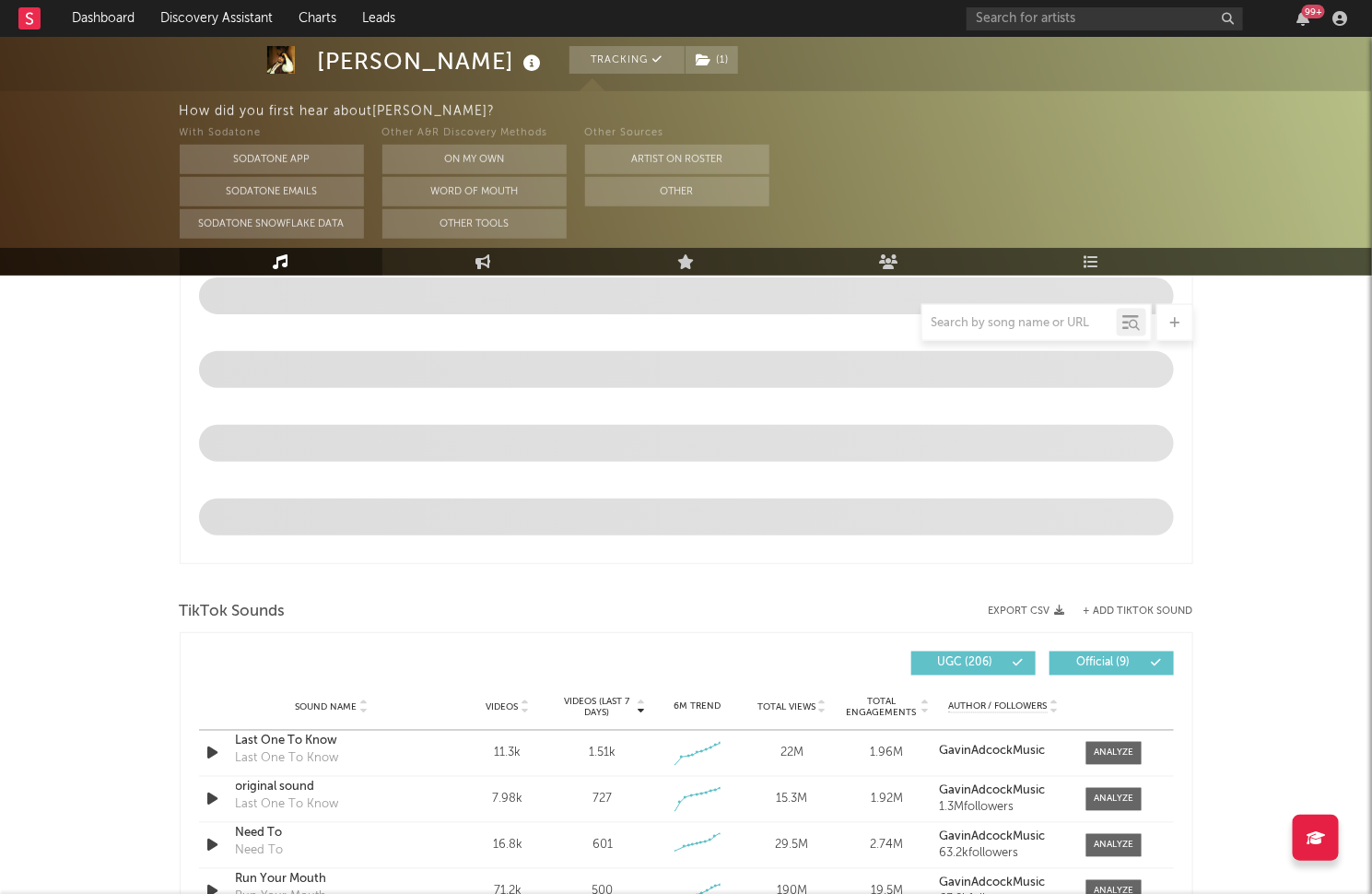
select select "6m"
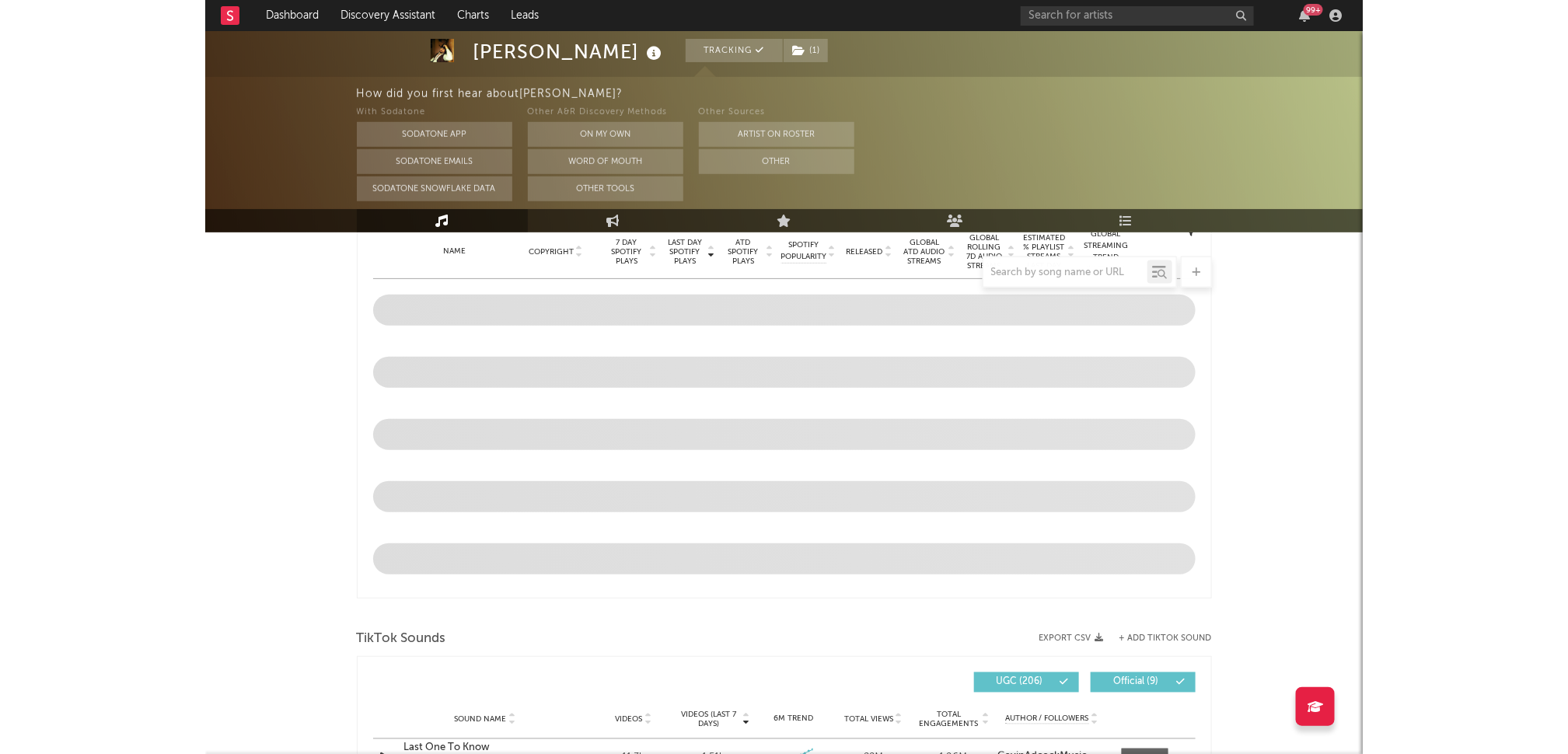
scroll to position [929, 0]
